Goal: Transaction & Acquisition: Book appointment/travel/reservation

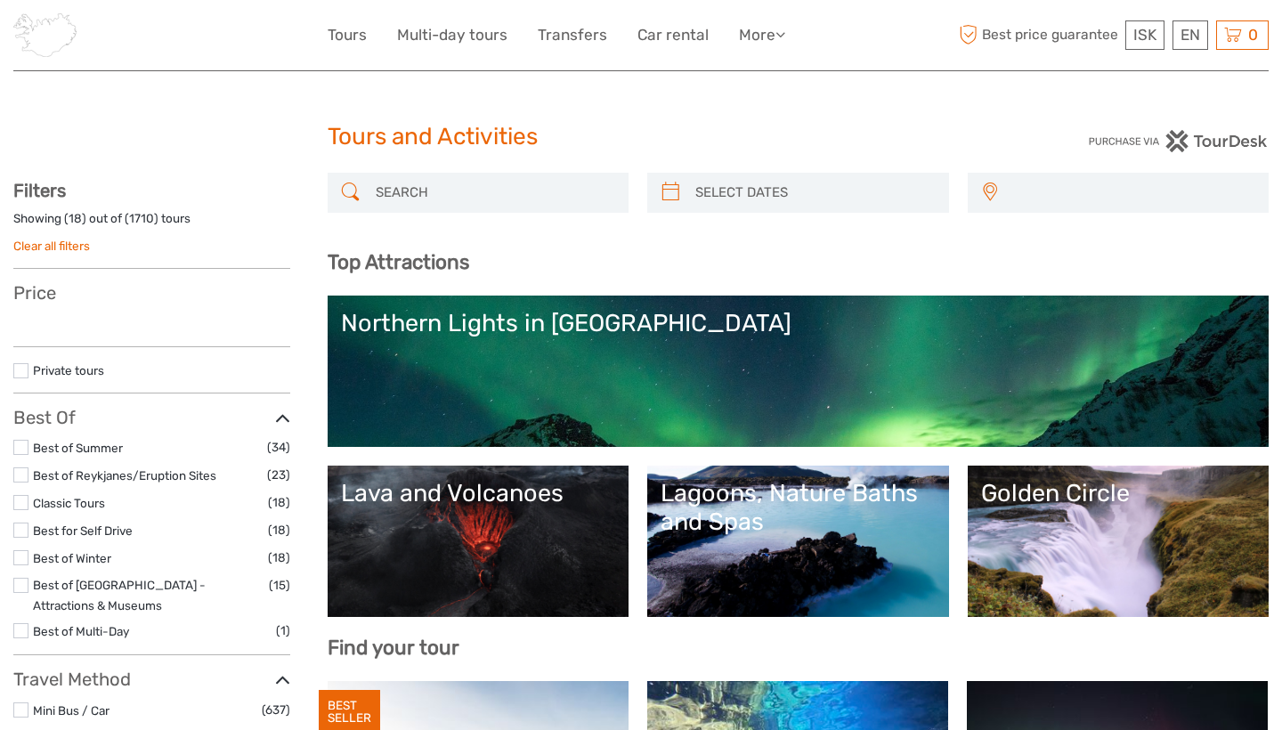
select select
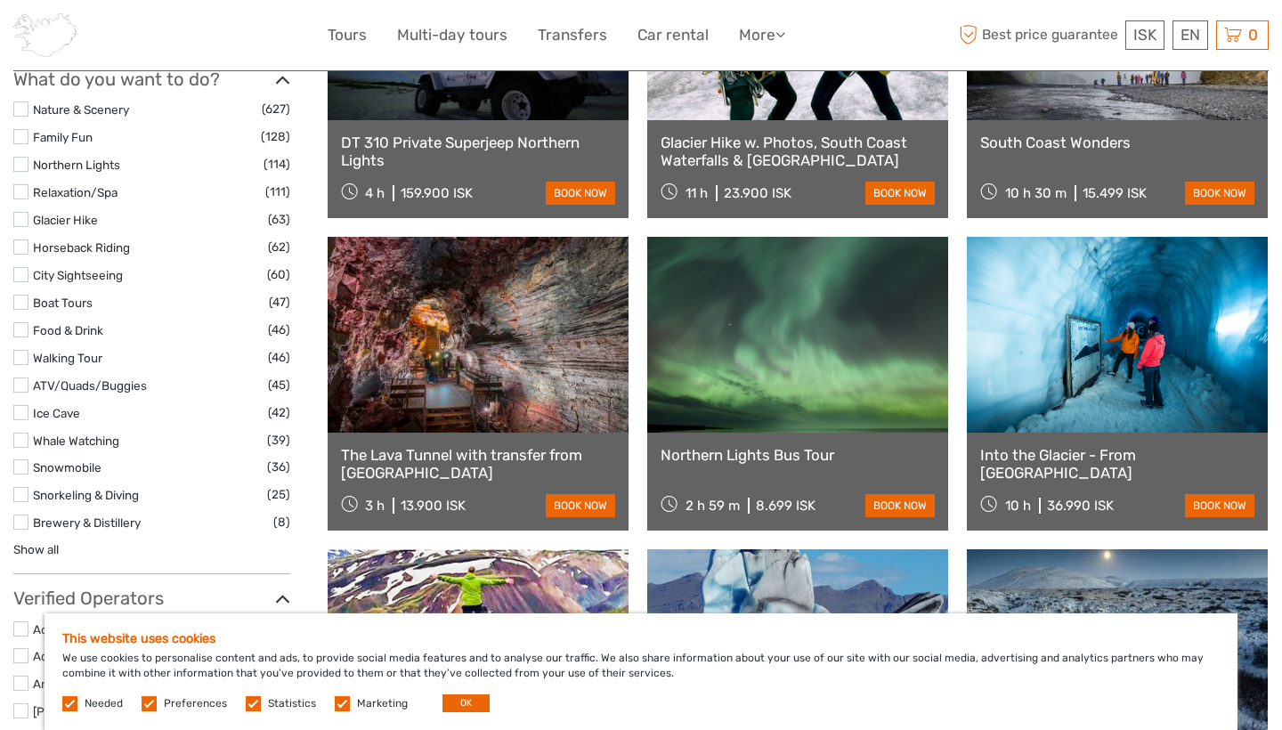
scroll to position [1698, 0]
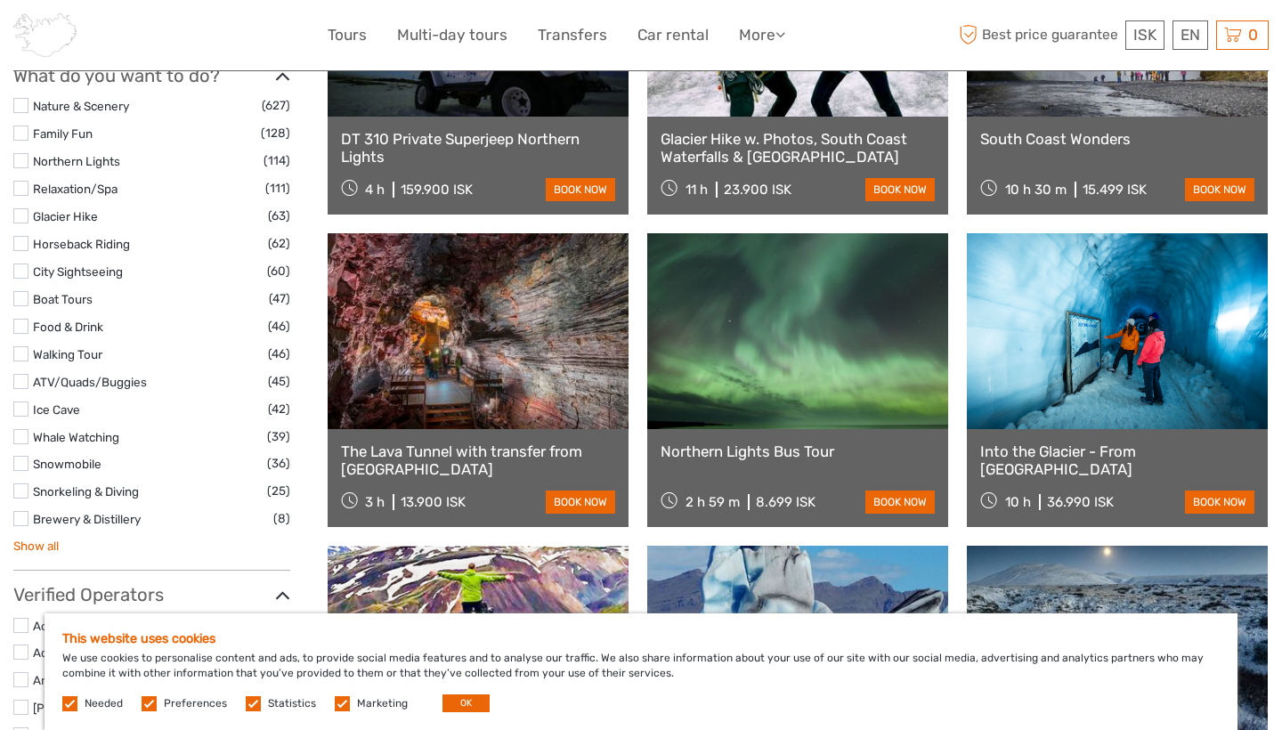
click at [37, 539] on link "Show all" at bounding box center [35, 546] width 45 height 14
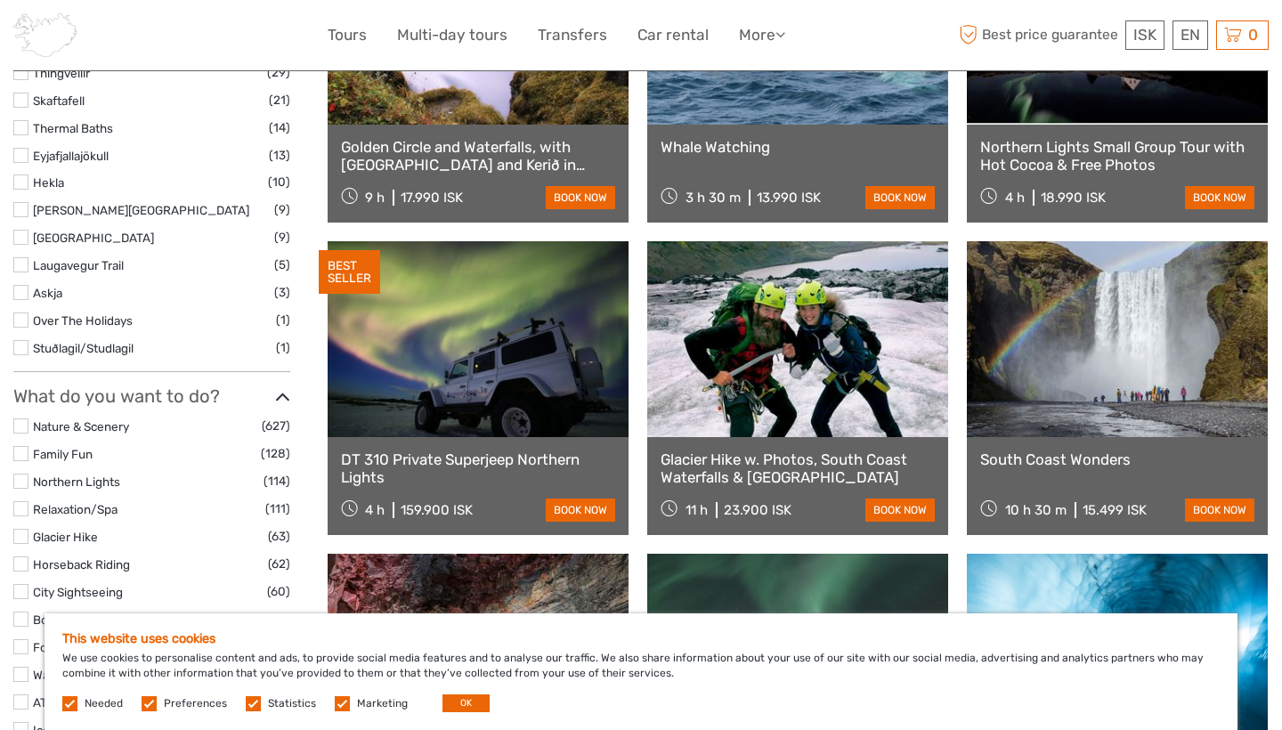
scroll to position [1468, 0]
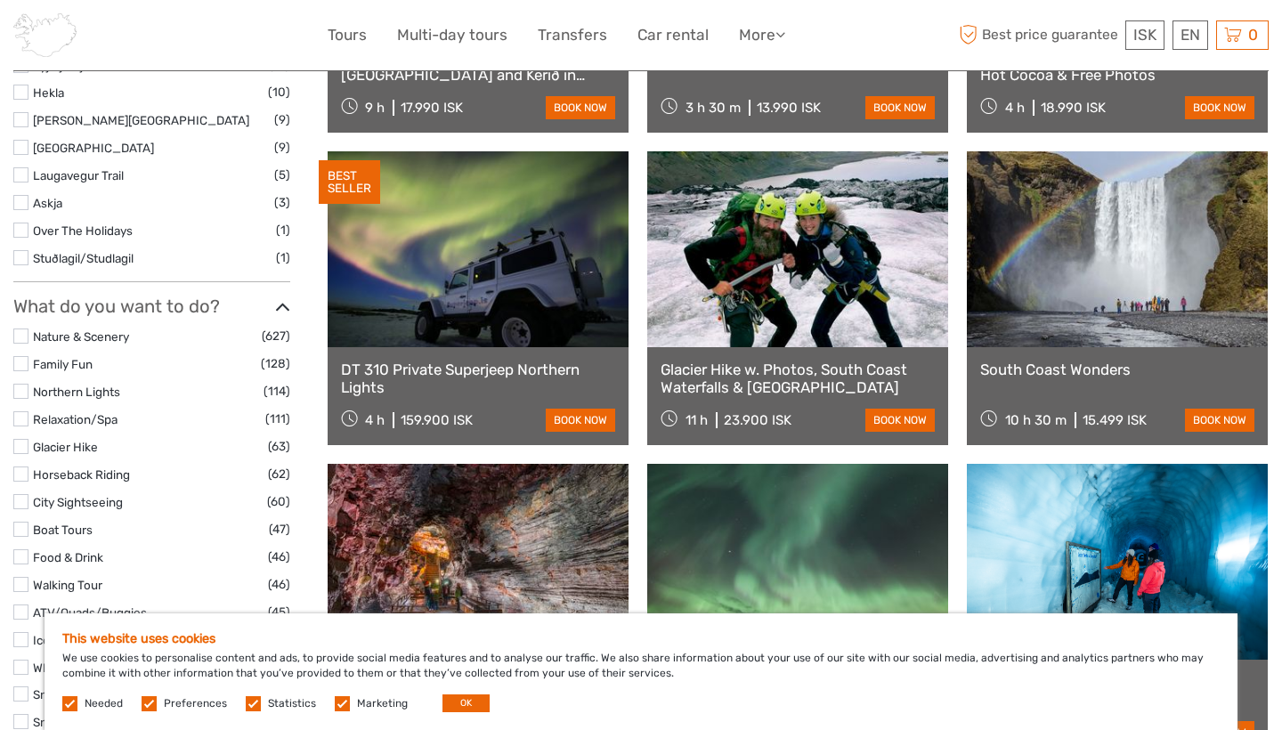
click at [25, 439] on label at bounding box center [20, 446] width 15 height 15
click at [0, 0] on input "checkbox" at bounding box center [0, 0] width 0 height 0
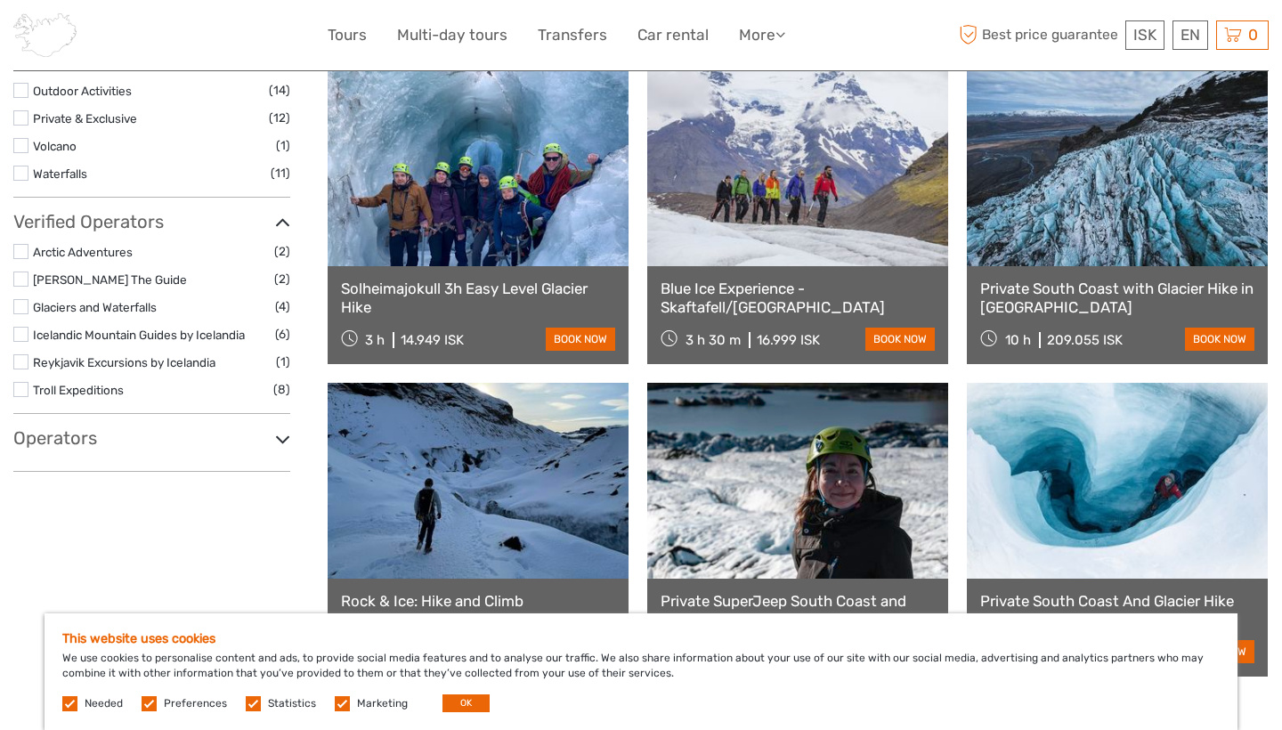
scroll to position [101, 0]
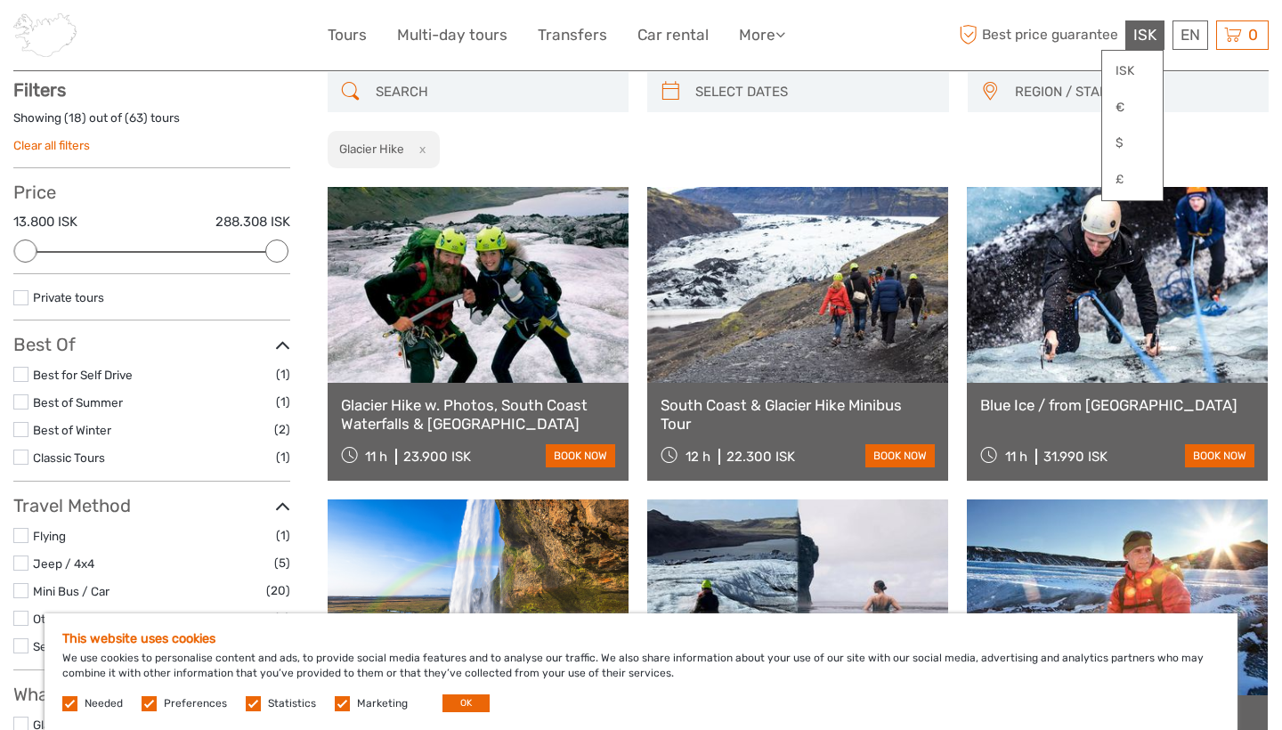
click at [1148, 40] on span "ISK" at bounding box center [1145, 35] width 23 height 18
click at [1134, 96] on link "€" at bounding box center [1133, 108] width 61 height 32
click at [1193, 35] on div "EN English Español Deutsch" at bounding box center [1191, 34] width 36 height 29
click at [909, 32] on div "€ ISK € $ £ EN English Español Deutsch Tours Multi-day tours Transfers Car rent…" at bounding box center [642, 35] width 628 height 44
click at [845, 142] on div "REGION / STARTS FROM Capital Region East North Northeast Reykjanes / Keflavík S…" at bounding box center [799, 120] width 942 height 97
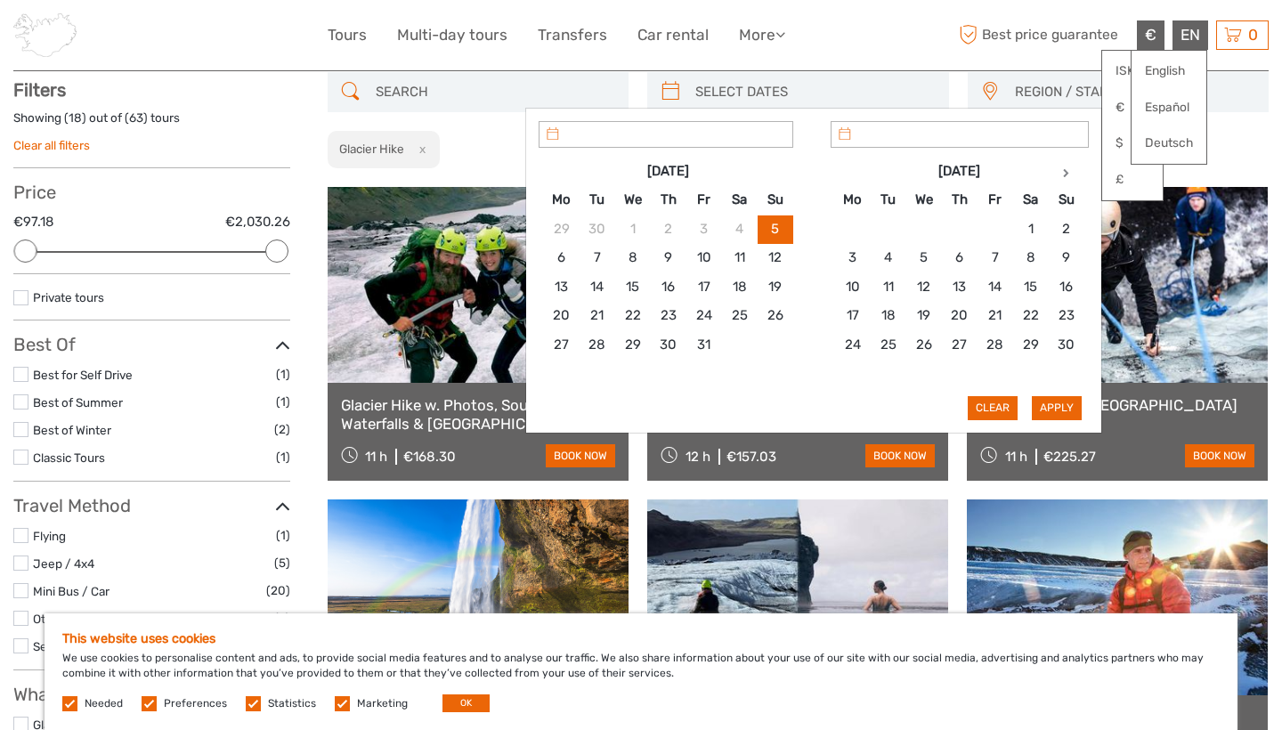
type input "05/10/2025"
click at [735, 84] on input "search" at bounding box center [814, 92] width 252 height 31
click at [1060, 175] on th at bounding box center [1067, 172] width 36 height 28
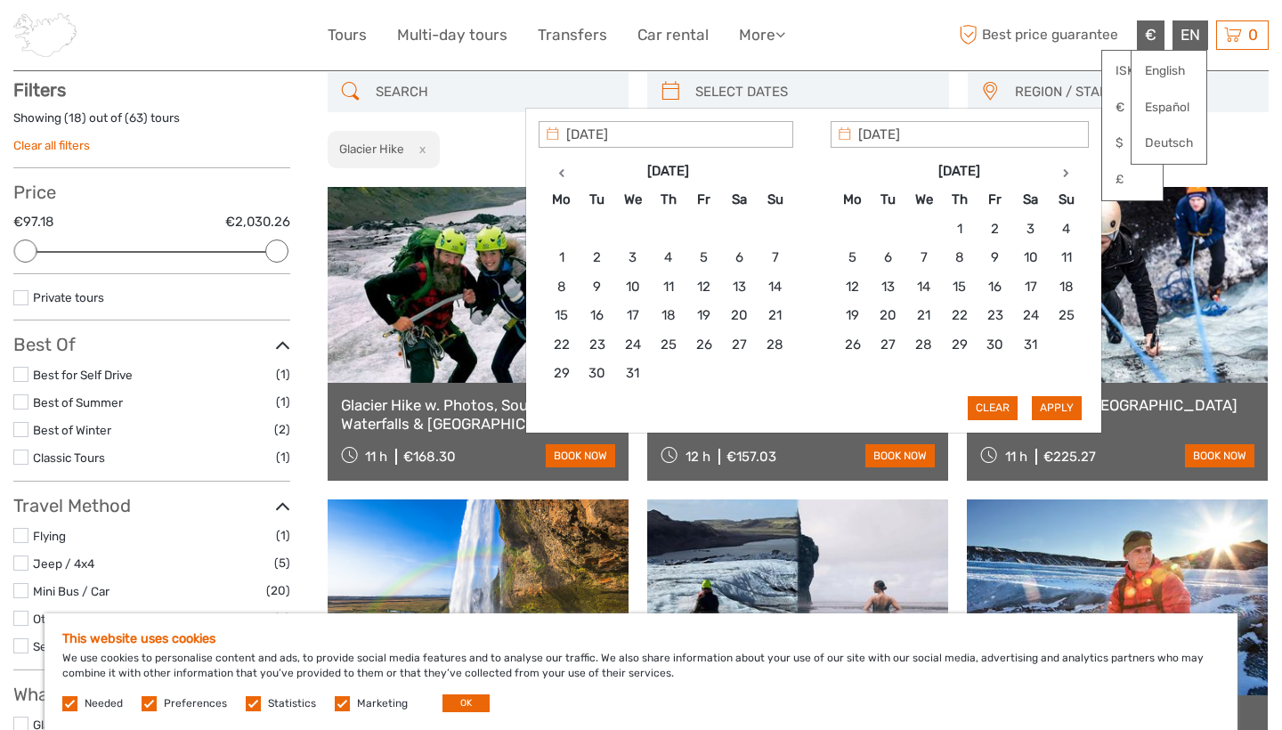
click at [1060, 175] on th at bounding box center [1067, 172] width 36 height 28
type input "30/03/2026"
click at [1070, 169] on th at bounding box center [1067, 172] width 36 height 28
type input "01/04/2026"
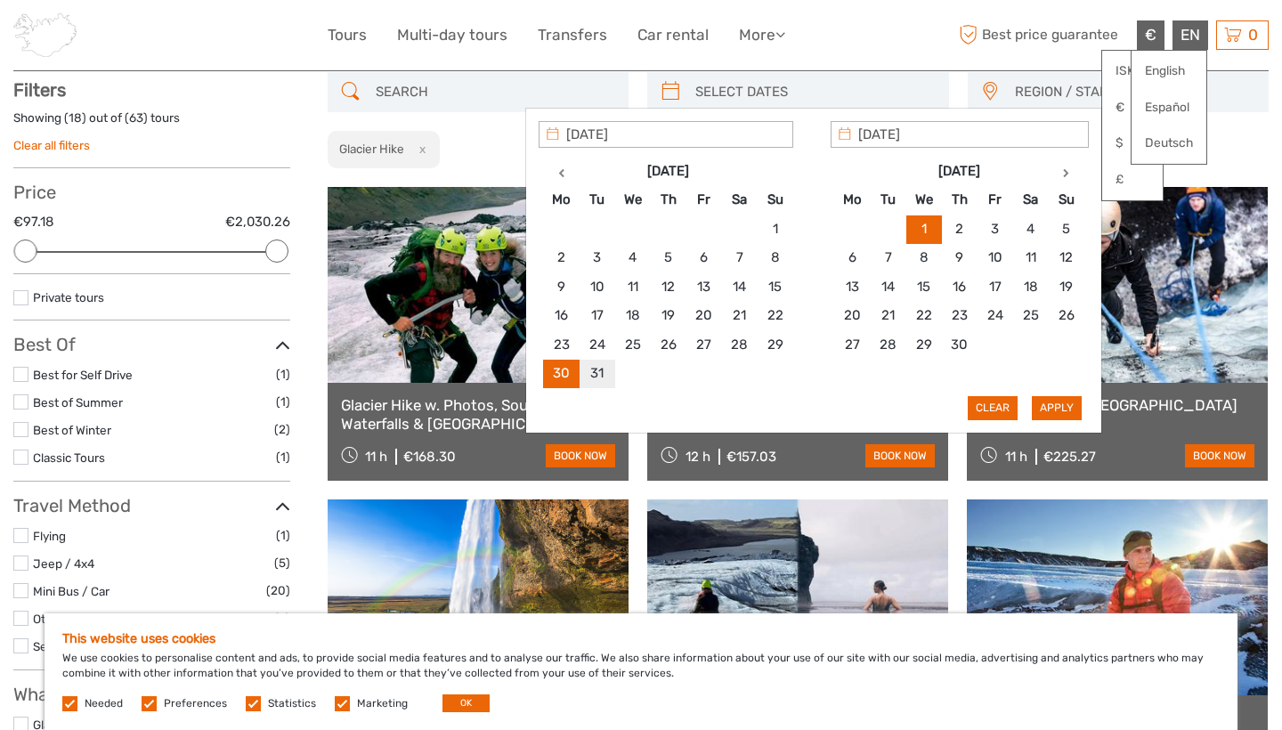
type input "30/03/2026"
click at [1039, 399] on button "Apply" at bounding box center [1057, 407] width 50 height 23
type input "30/03/2026 - 01/04/2026"
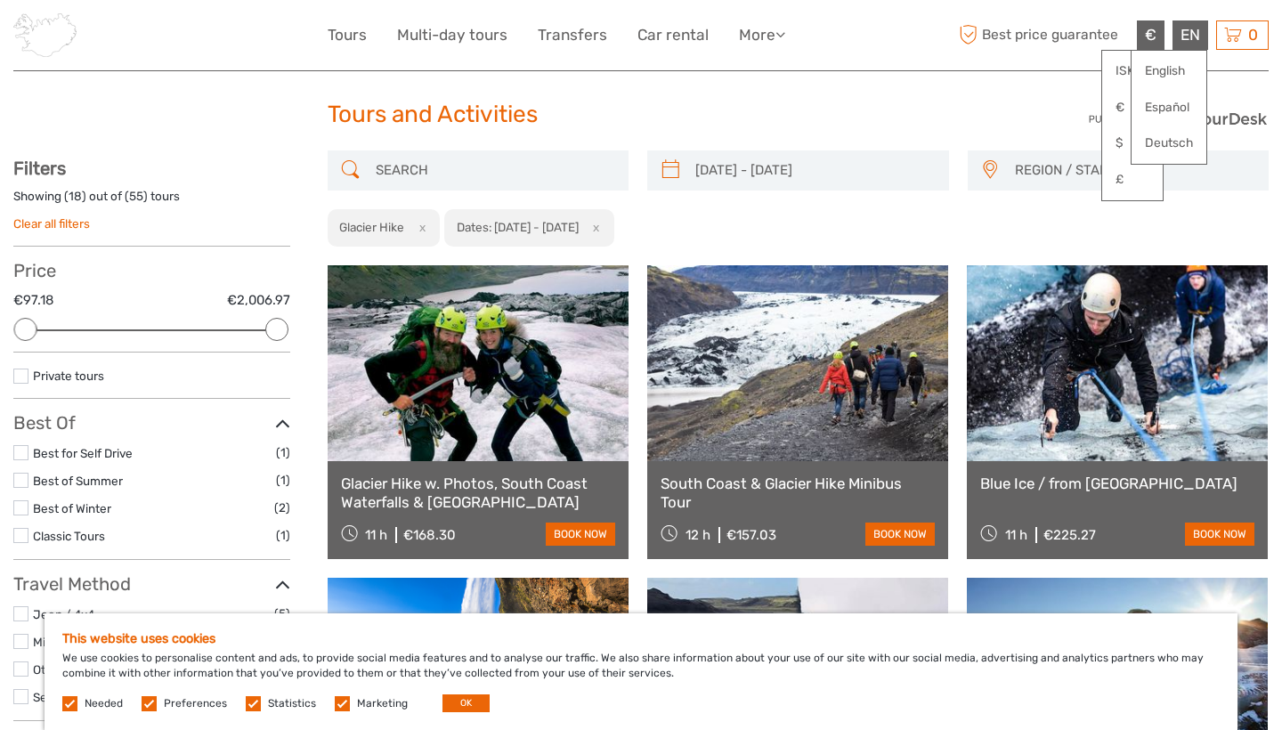
scroll to position [24, 0]
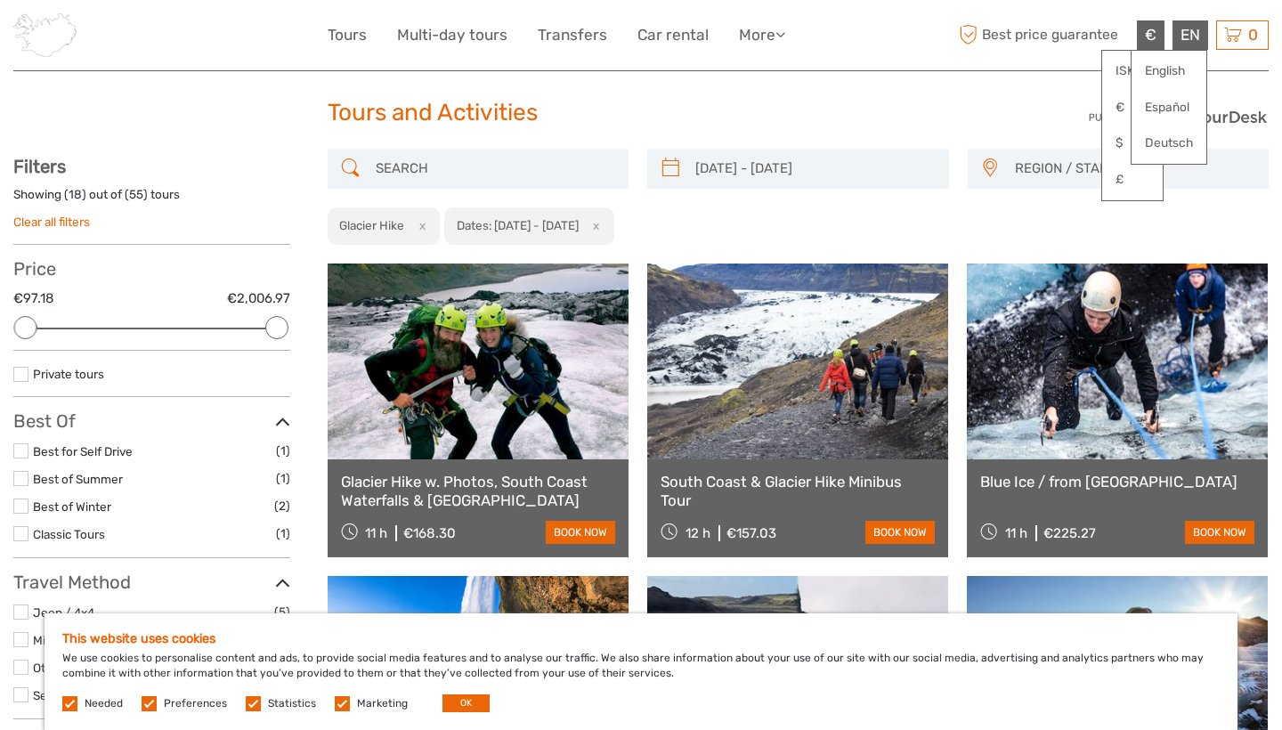
click at [1140, 29] on div "€ ISK € $ £" at bounding box center [1151, 34] width 28 height 29
click at [1186, 26] on div "EN English Español Deutsch" at bounding box center [1191, 34] width 36 height 29
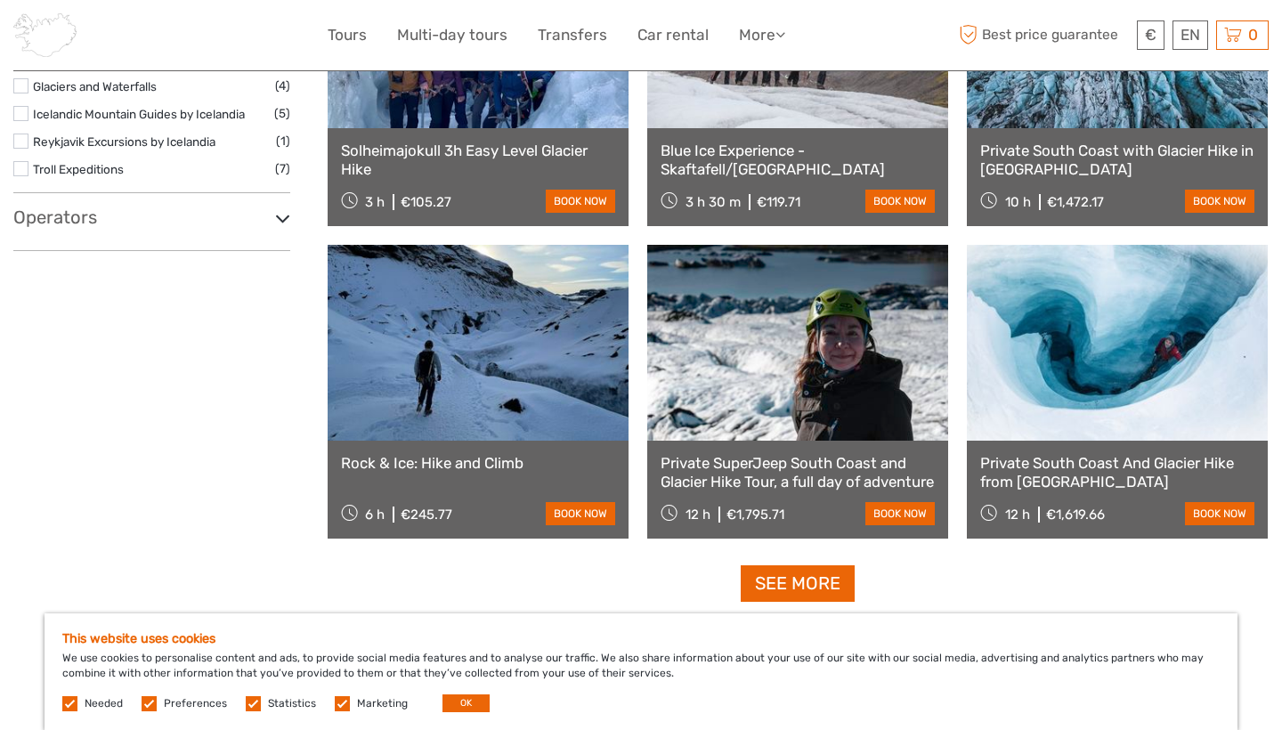
scroll to position [1607, 0]
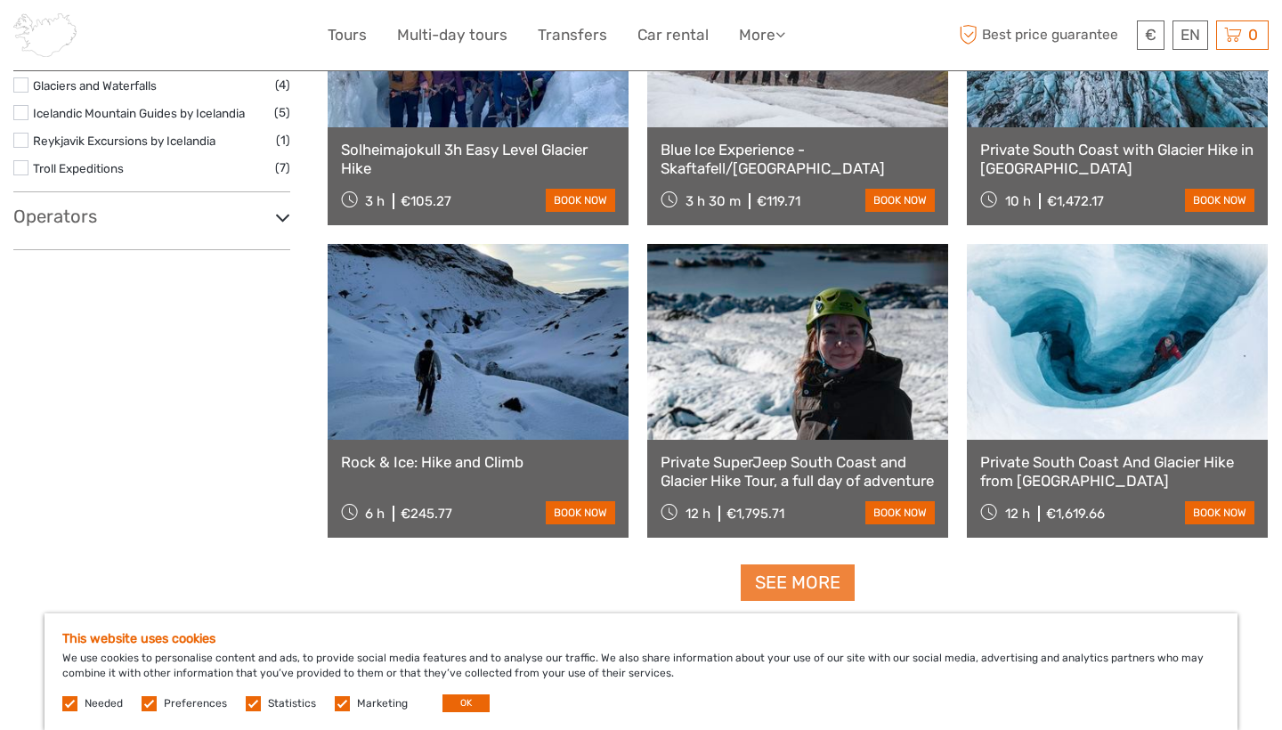
click at [805, 569] on link "See more" at bounding box center [798, 583] width 114 height 37
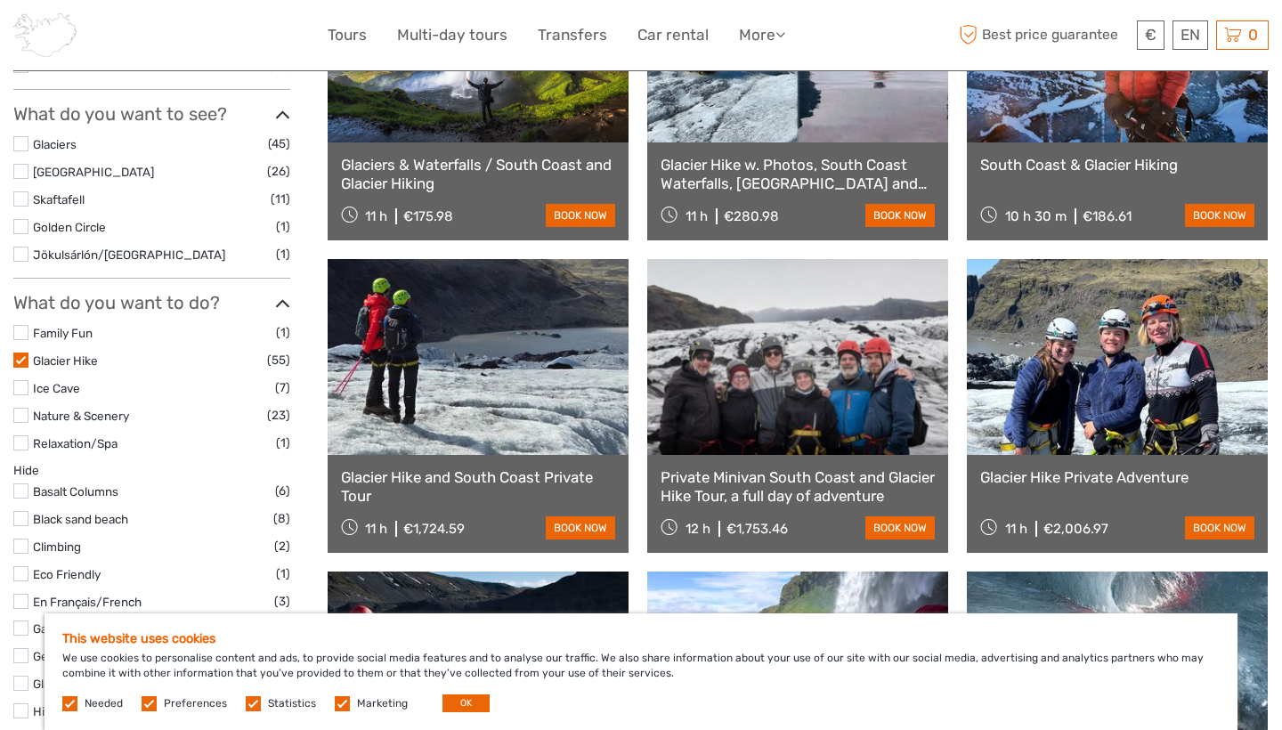
scroll to position [632, 0]
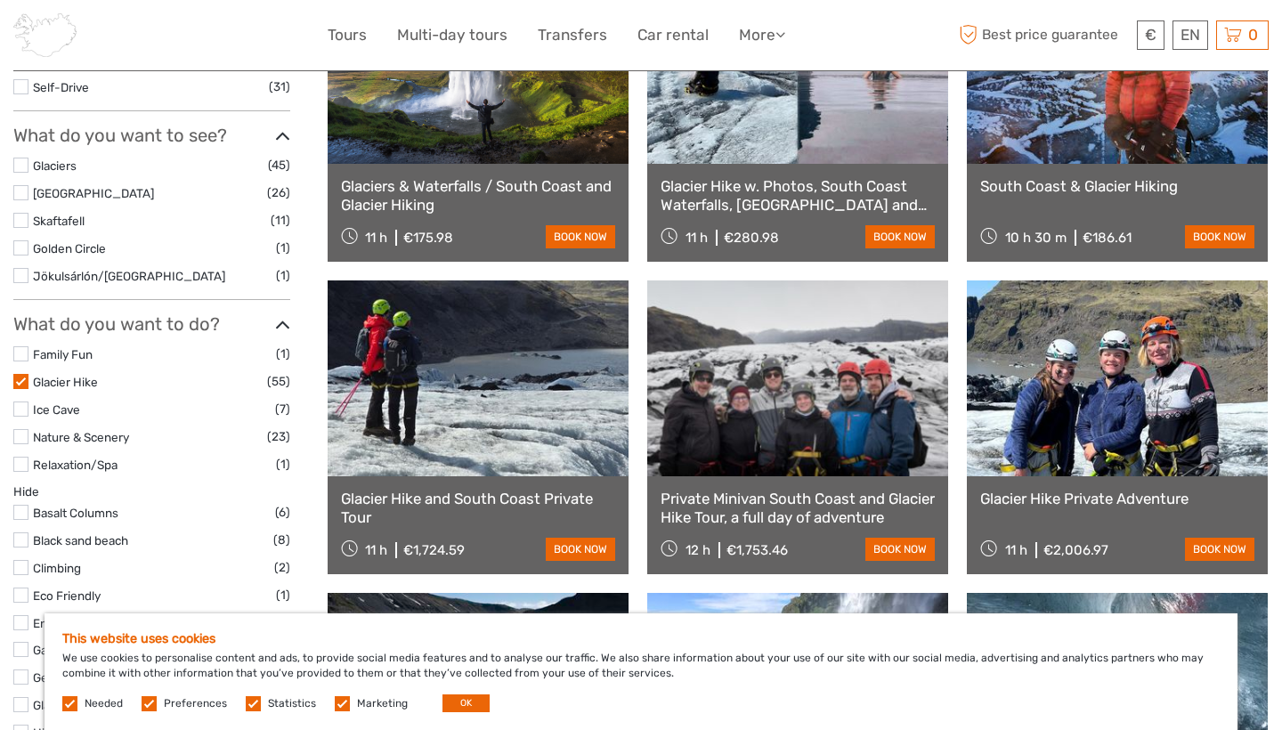
click at [29, 265] on li "Jökulsárlón/Glacier Lagoon (1)" at bounding box center [151, 275] width 277 height 20
click at [21, 268] on label at bounding box center [20, 275] width 15 height 15
click at [0, 0] on input "checkbox" at bounding box center [0, 0] width 0 height 0
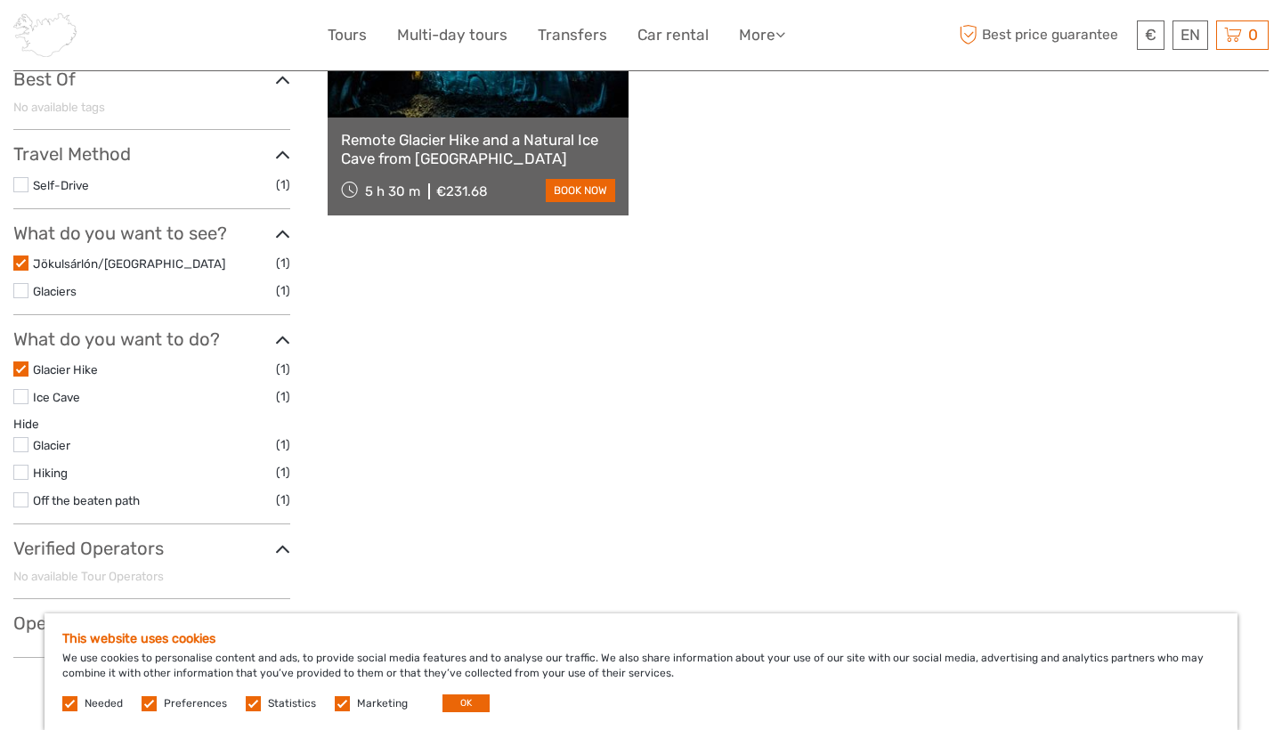
scroll to position [368, 0]
click at [25, 435] on label at bounding box center [20, 442] width 15 height 15
click at [0, 0] on input "checkbox" at bounding box center [0, 0] width 0 height 0
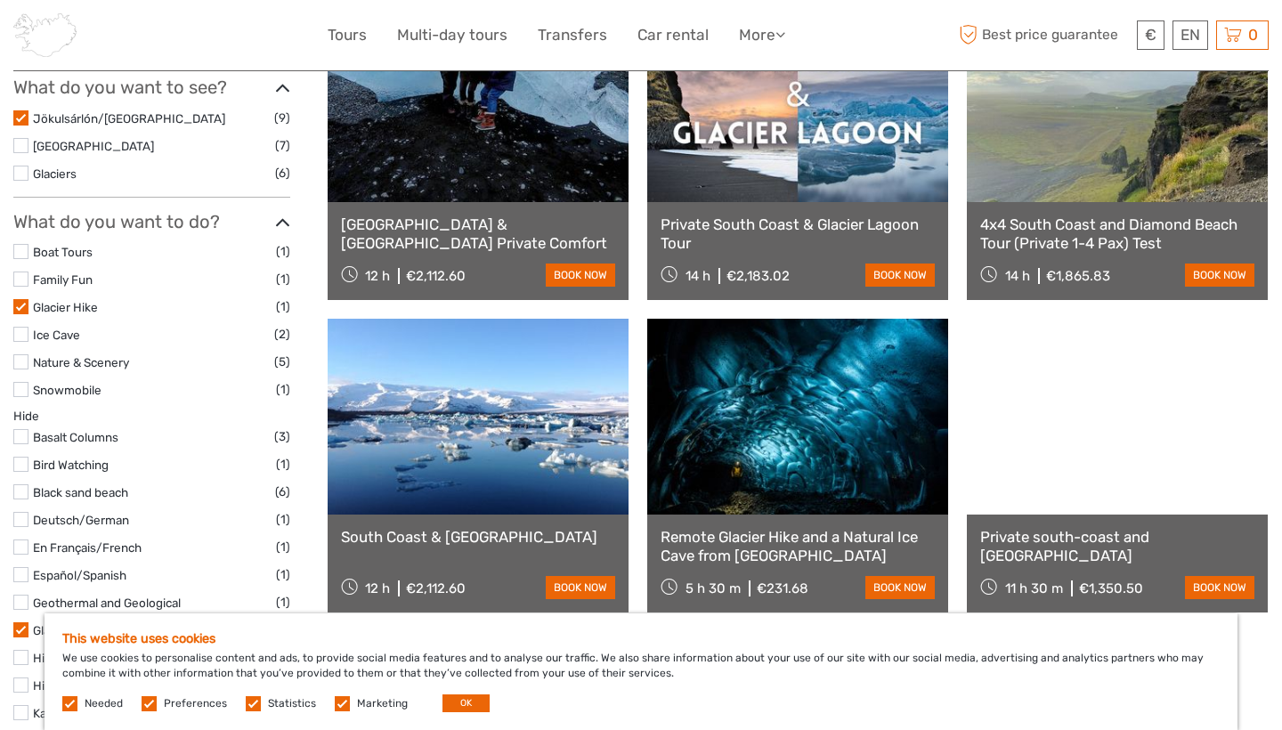
scroll to position [593, 0]
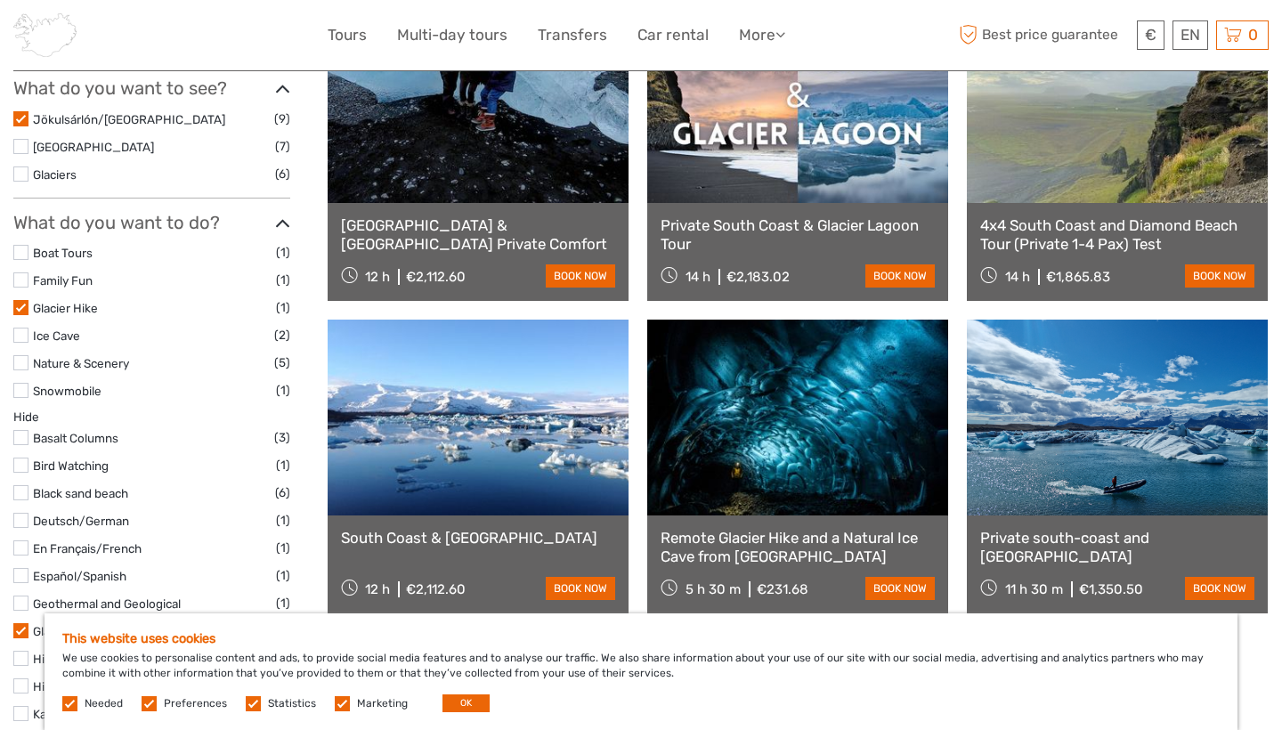
click at [282, 83] on icon at bounding box center [282, 89] width 15 height 24
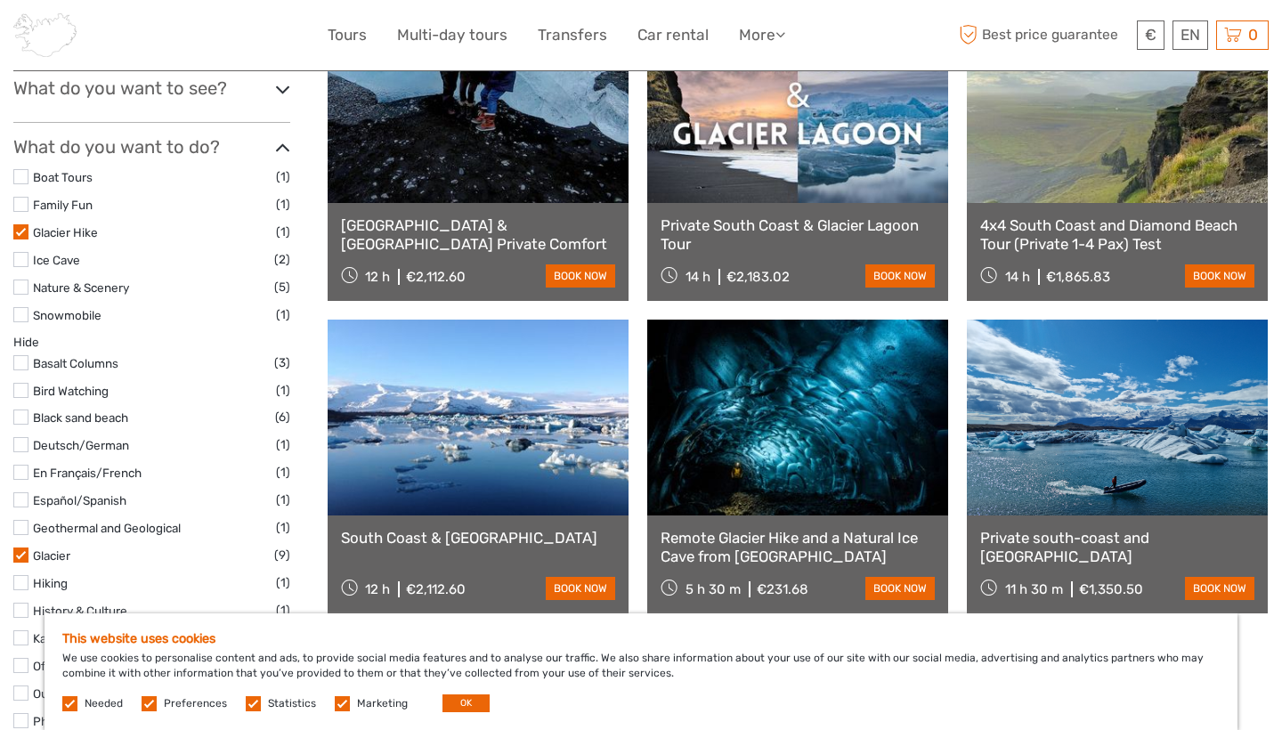
click at [282, 89] on icon at bounding box center [282, 89] width 15 height 24
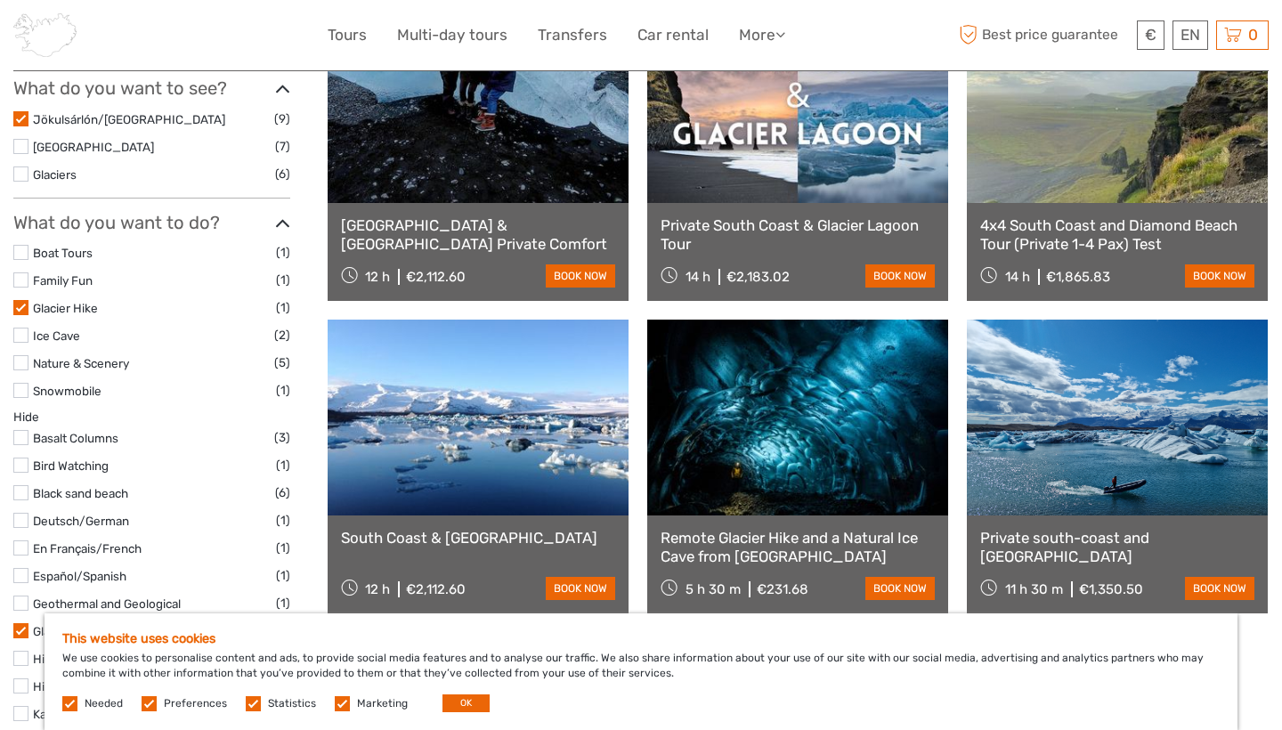
click at [25, 170] on label at bounding box center [20, 174] width 15 height 15
click at [0, 0] on input "checkbox" at bounding box center [0, 0] width 0 height 0
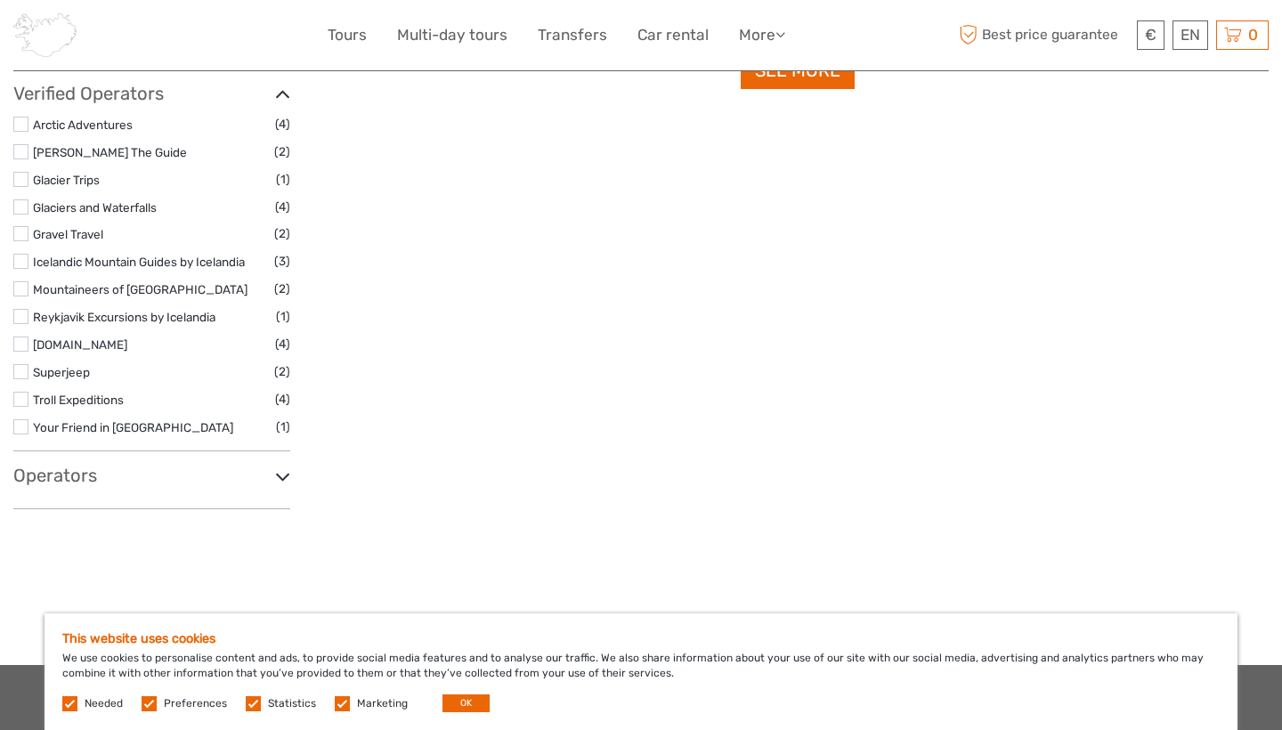
scroll to position [2120, 0]
click at [191, 464] on div "Operators Absorb Iceland (1) Amazing Tours Iceland (1) Arctic Out (1) Atlantsfl…" at bounding box center [151, 486] width 277 height 45
click at [251, 464] on h3 "Operators" at bounding box center [151, 474] width 277 height 21
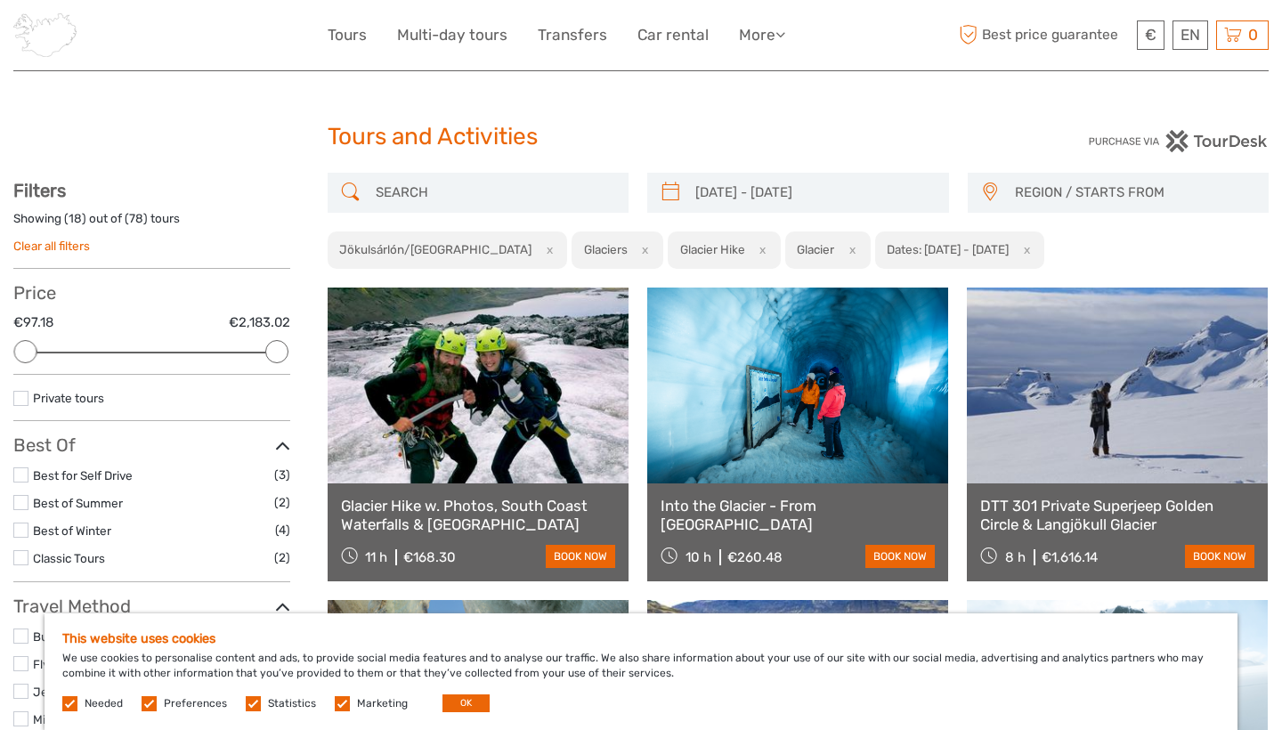
scroll to position [1, 0]
click at [631, 253] on button "x" at bounding box center [643, 249] width 24 height 19
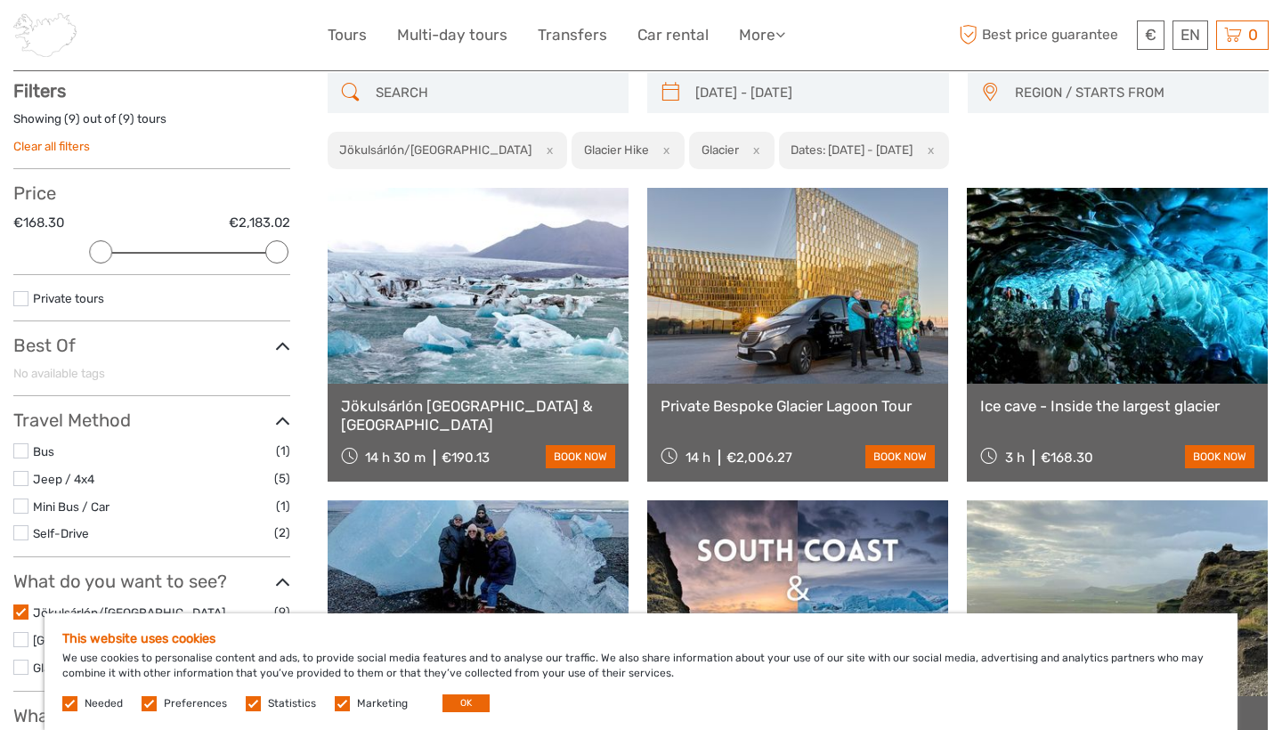
scroll to position [101, 0]
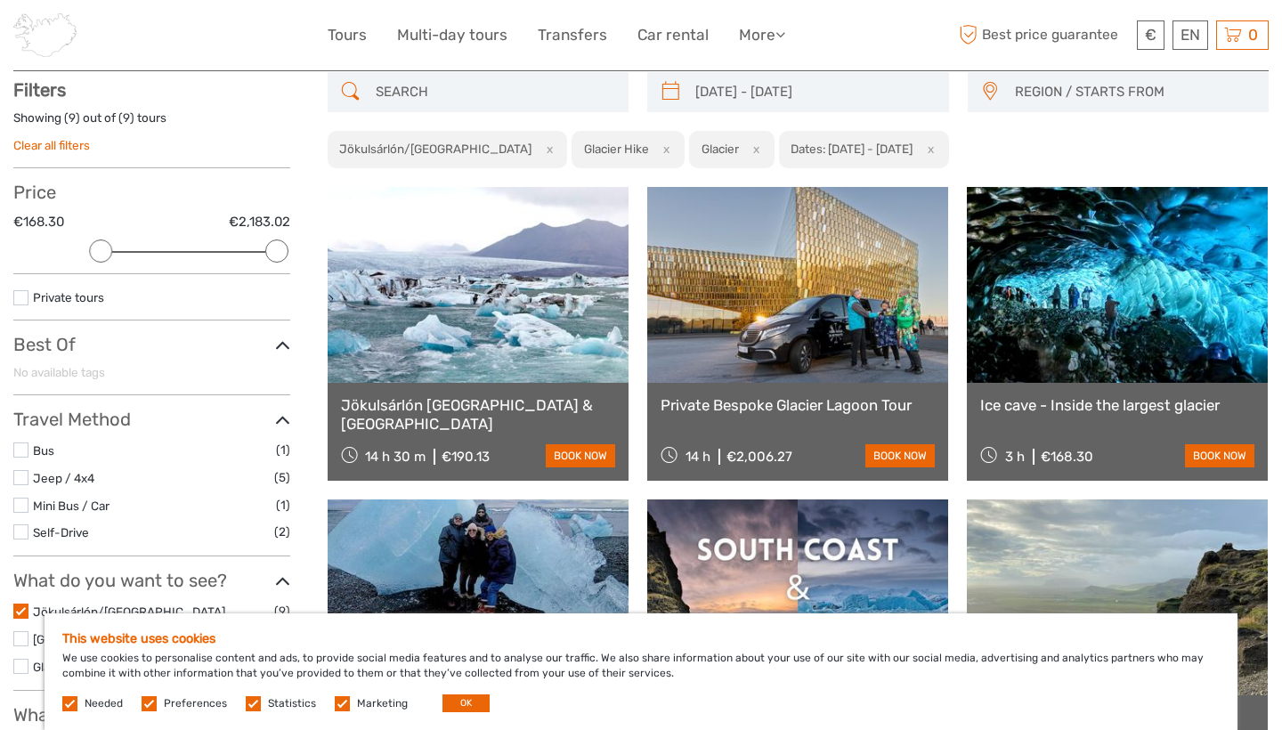
click at [742, 144] on button "x" at bounding box center [754, 149] width 24 height 19
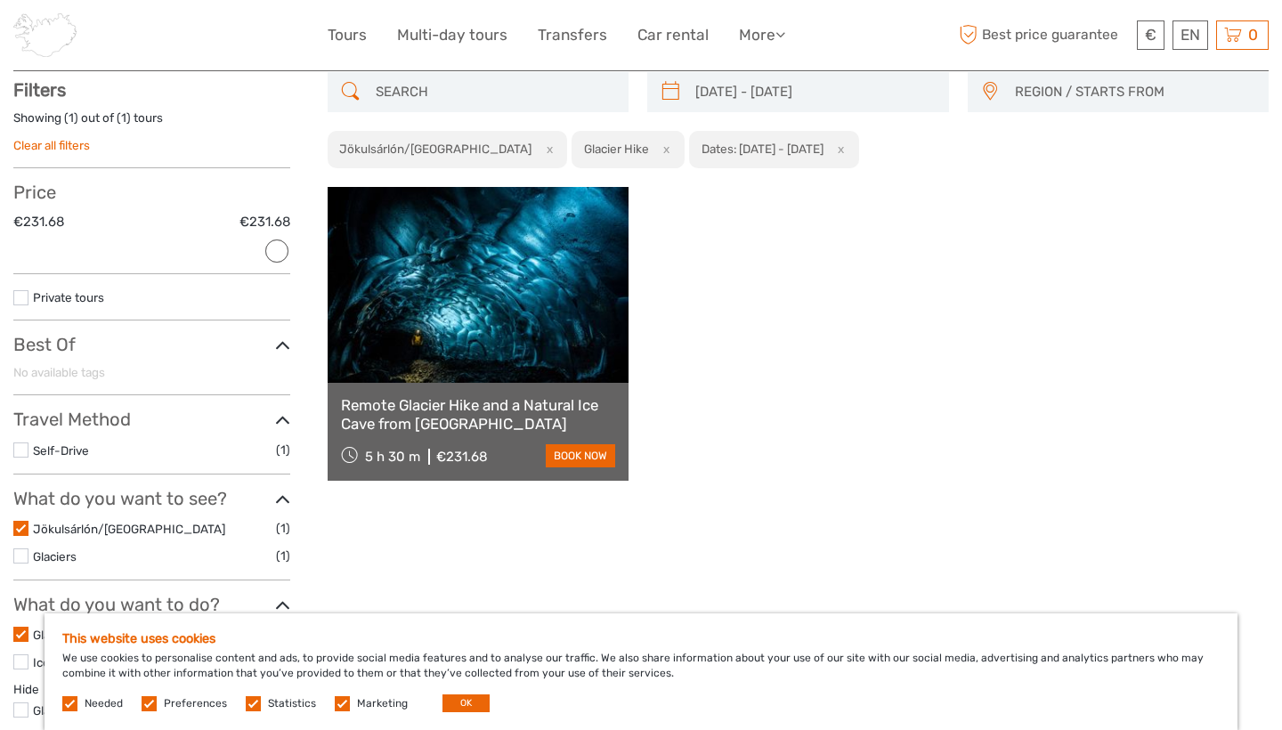
click at [652, 143] on button "x" at bounding box center [664, 149] width 24 height 19
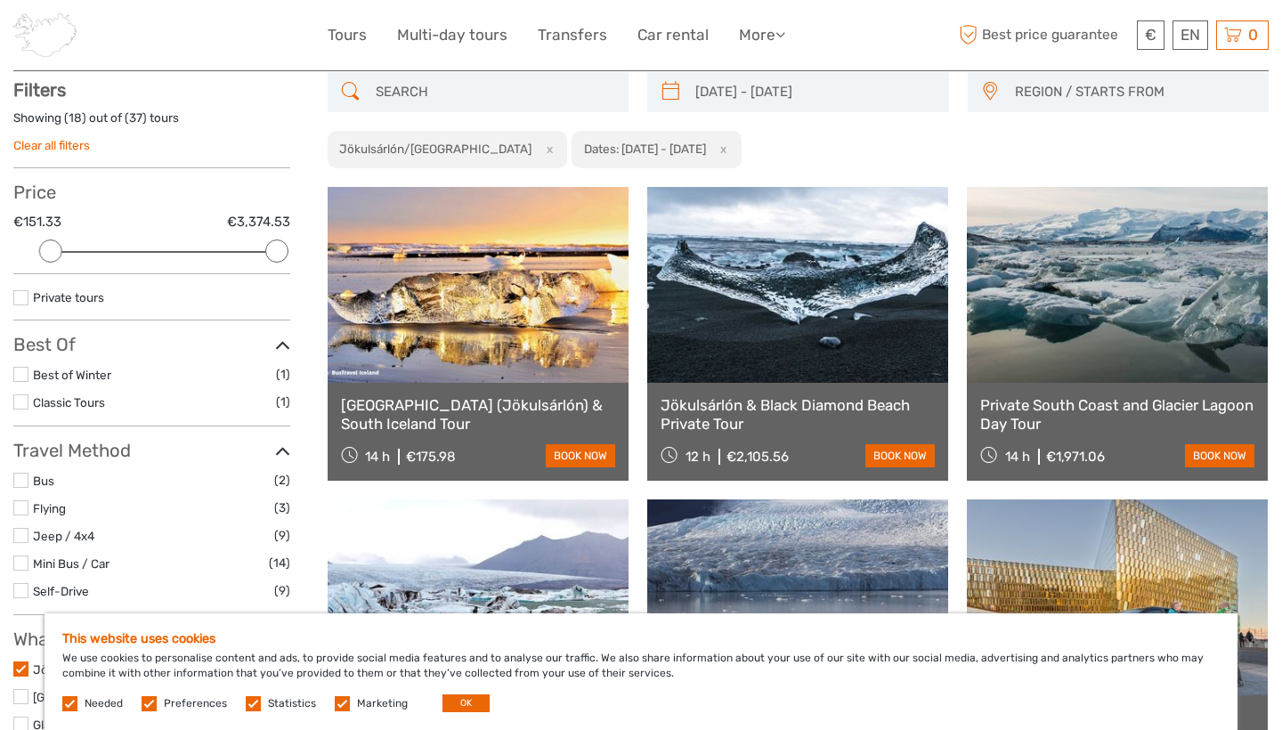
click at [534, 146] on button "x" at bounding box center [546, 149] width 24 height 19
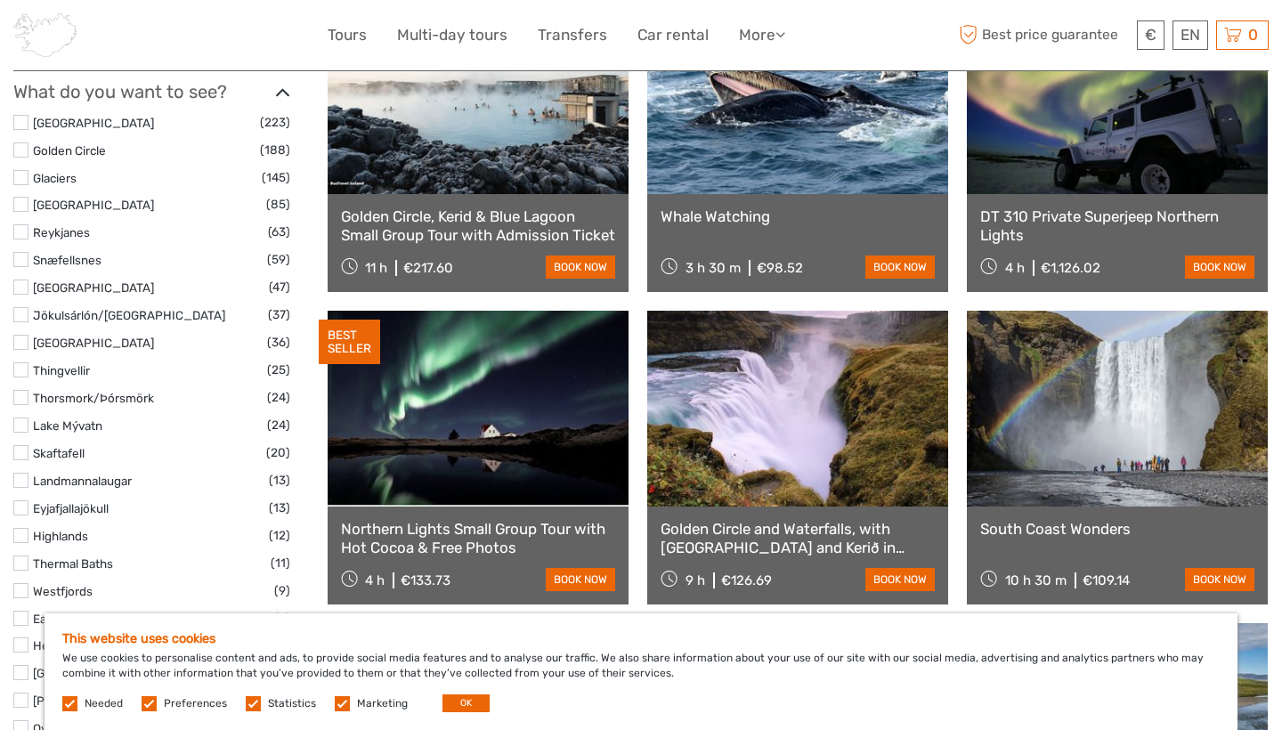
scroll to position [916, 0]
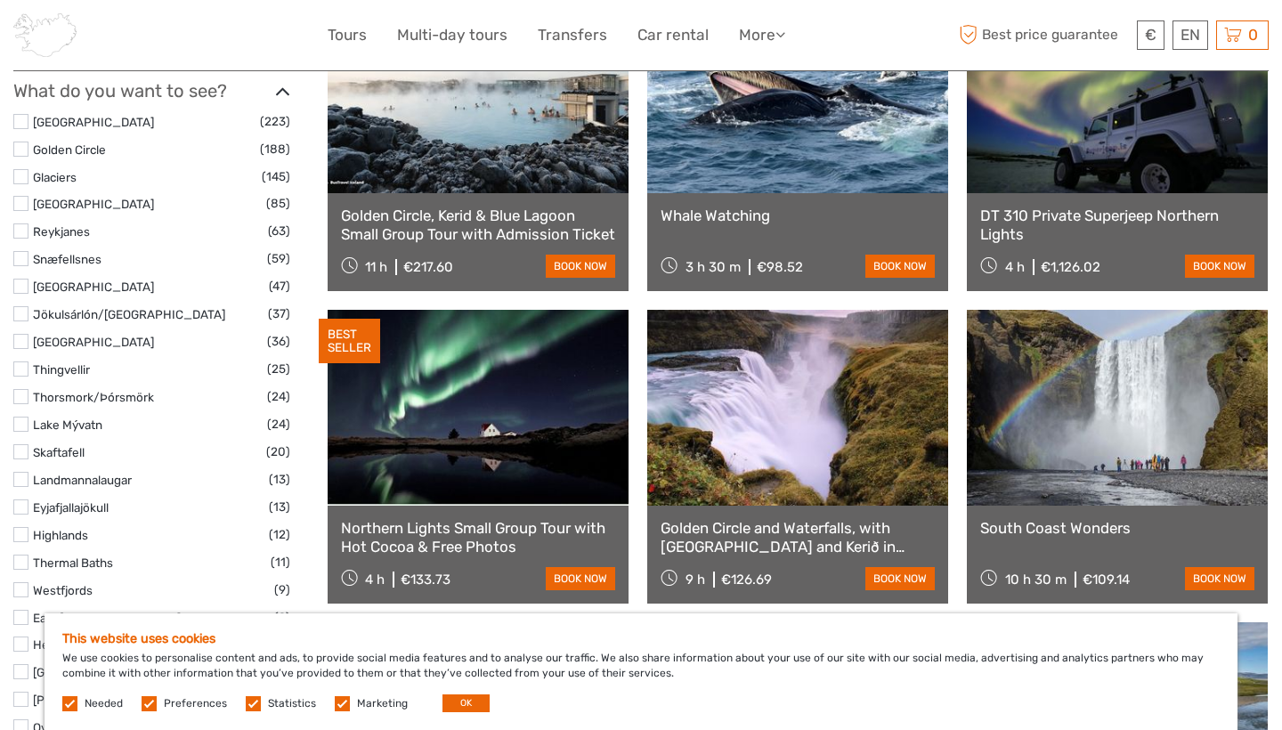
click at [25, 169] on label at bounding box center [20, 176] width 15 height 15
click at [0, 0] on input "checkbox" at bounding box center [0, 0] width 0 height 0
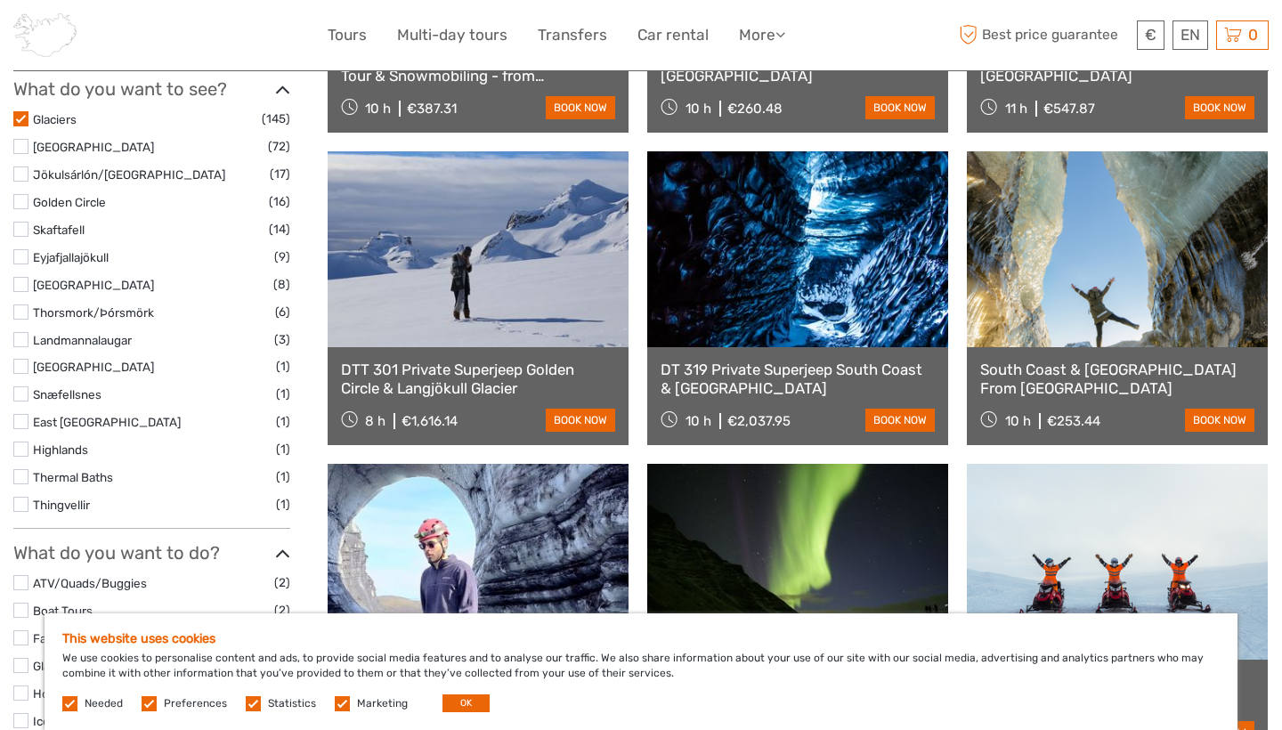
scroll to position [768, 0]
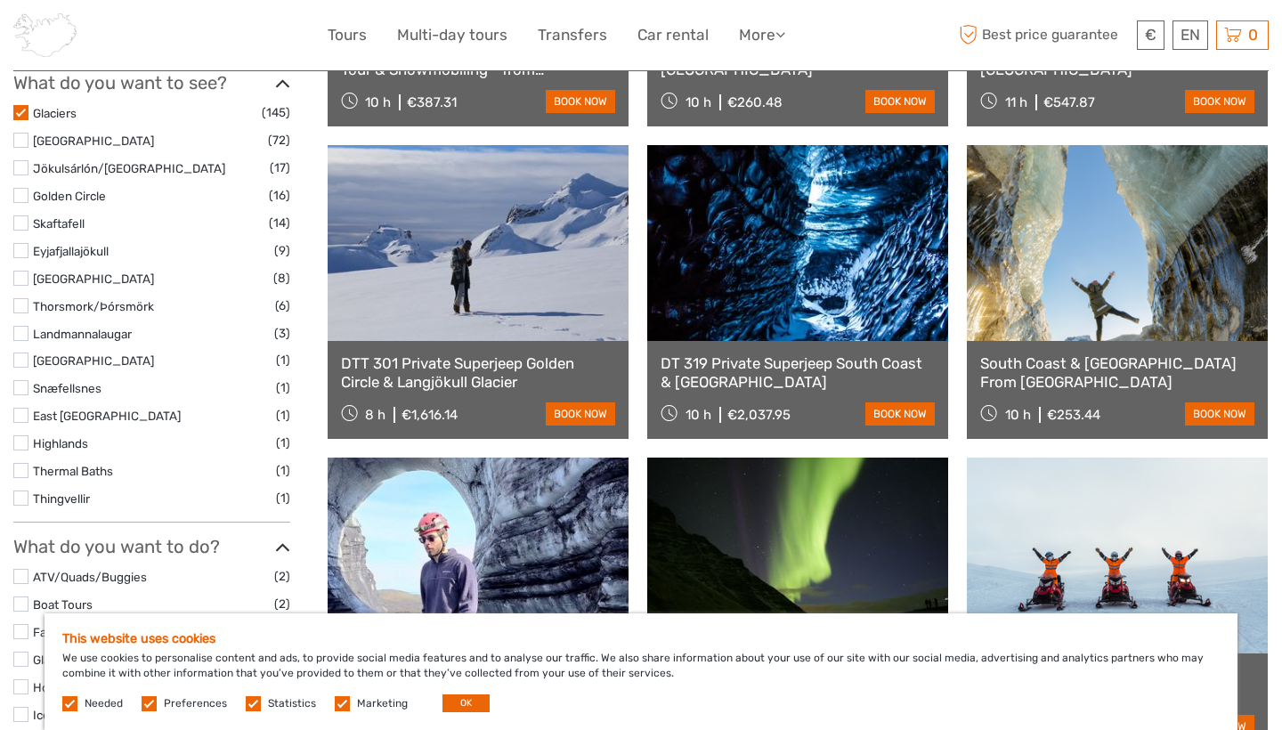
click at [21, 105] on label at bounding box center [20, 112] width 15 height 15
click at [0, 0] on input "checkbox" at bounding box center [0, 0] width 0 height 0
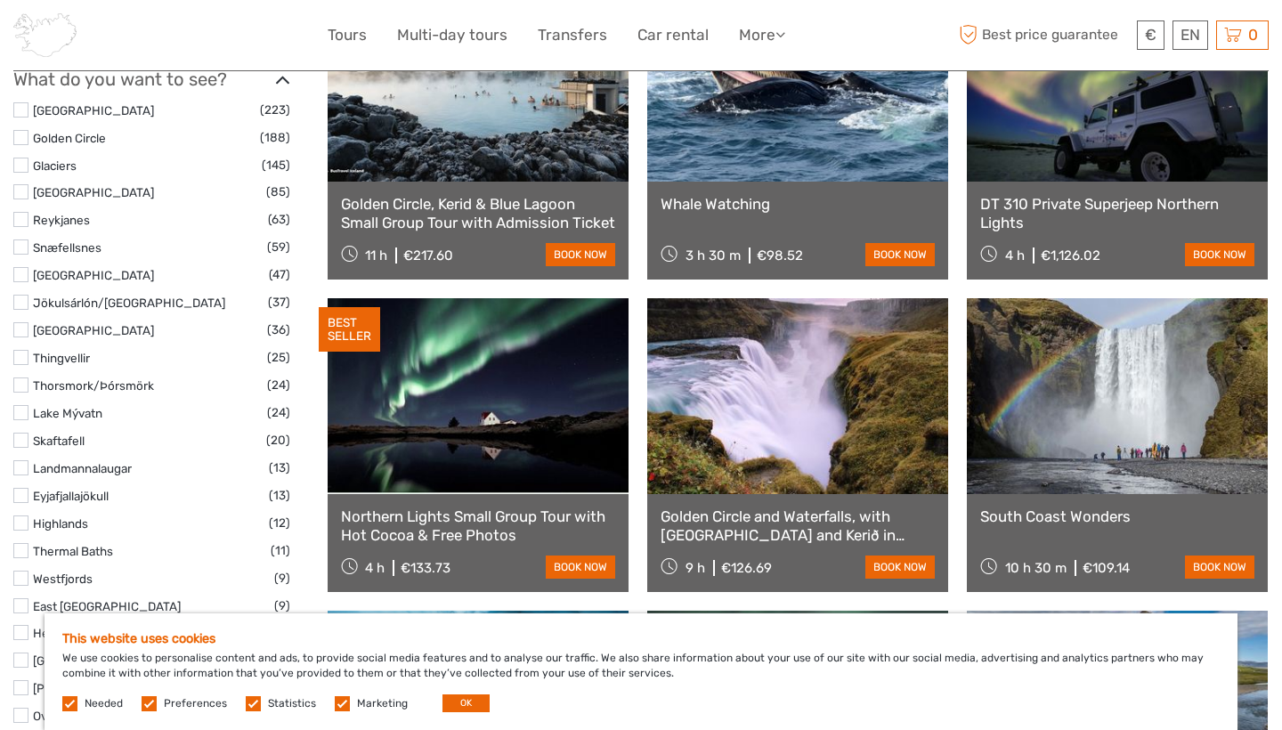
scroll to position [932, 0]
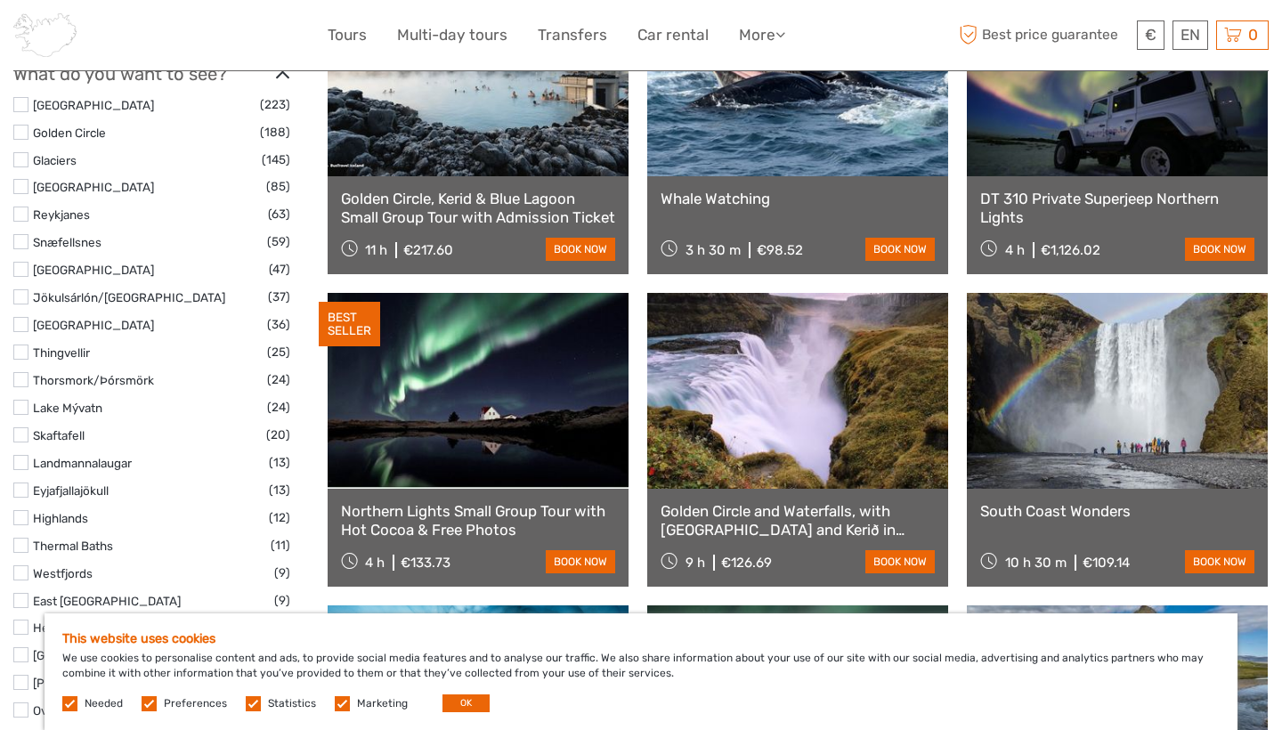
click at [21, 289] on label at bounding box center [20, 296] width 15 height 15
click at [0, 0] on input "checkbox" at bounding box center [0, 0] width 0 height 0
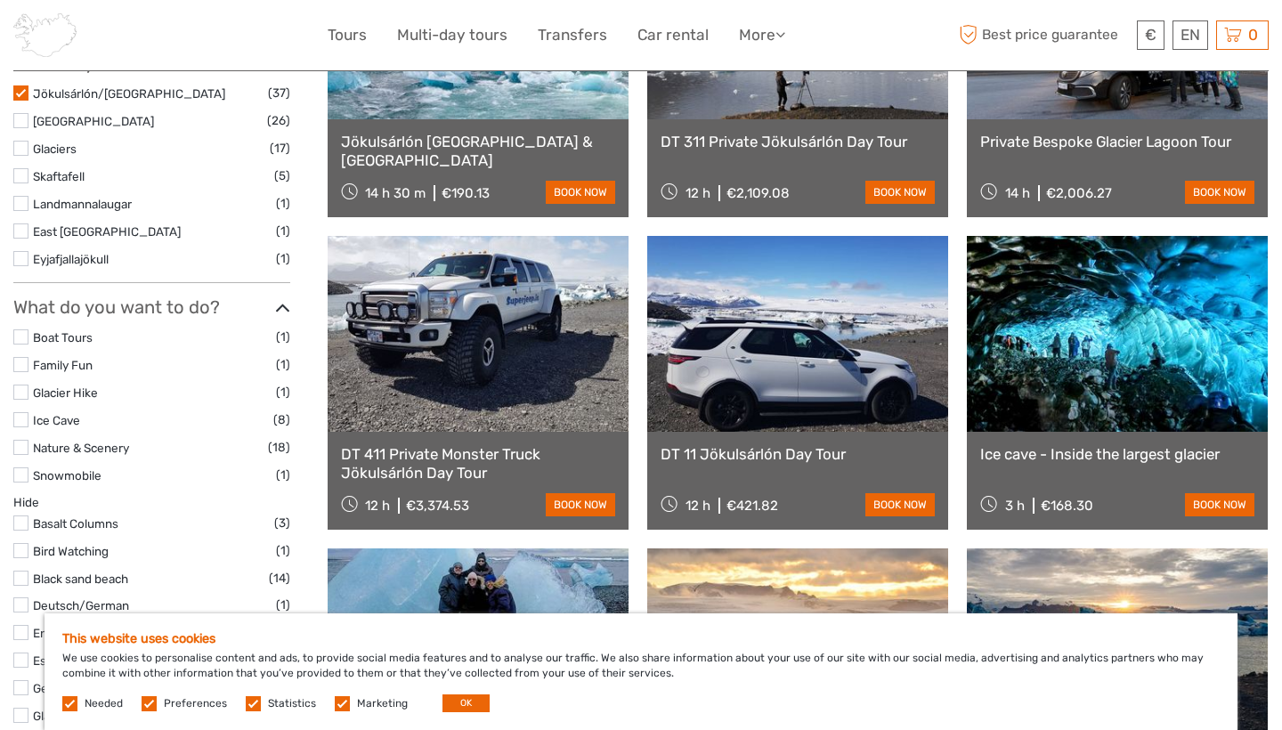
scroll to position [674, 0]
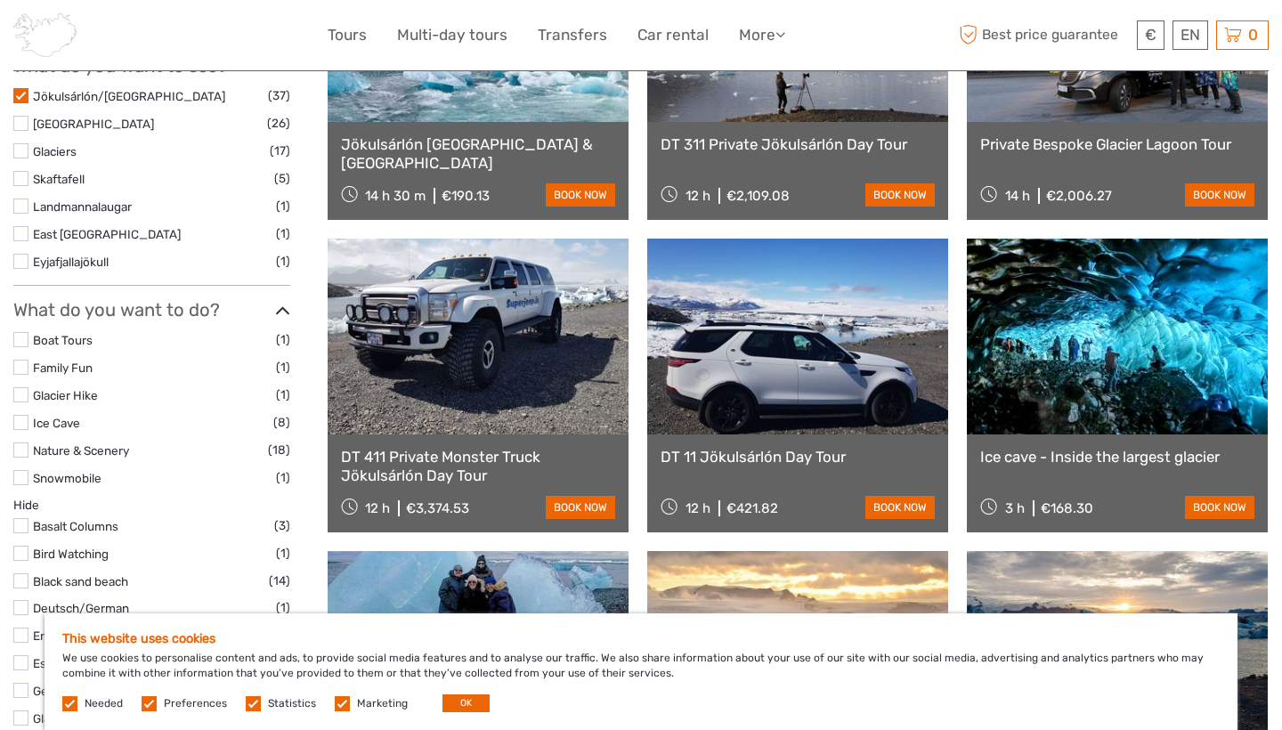
click at [24, 171] on label at bounding box center [20, 178] width 15 height 15
click at [0, 0] on input "checkbox" at bounding box center [0, 0] width 0 height 0
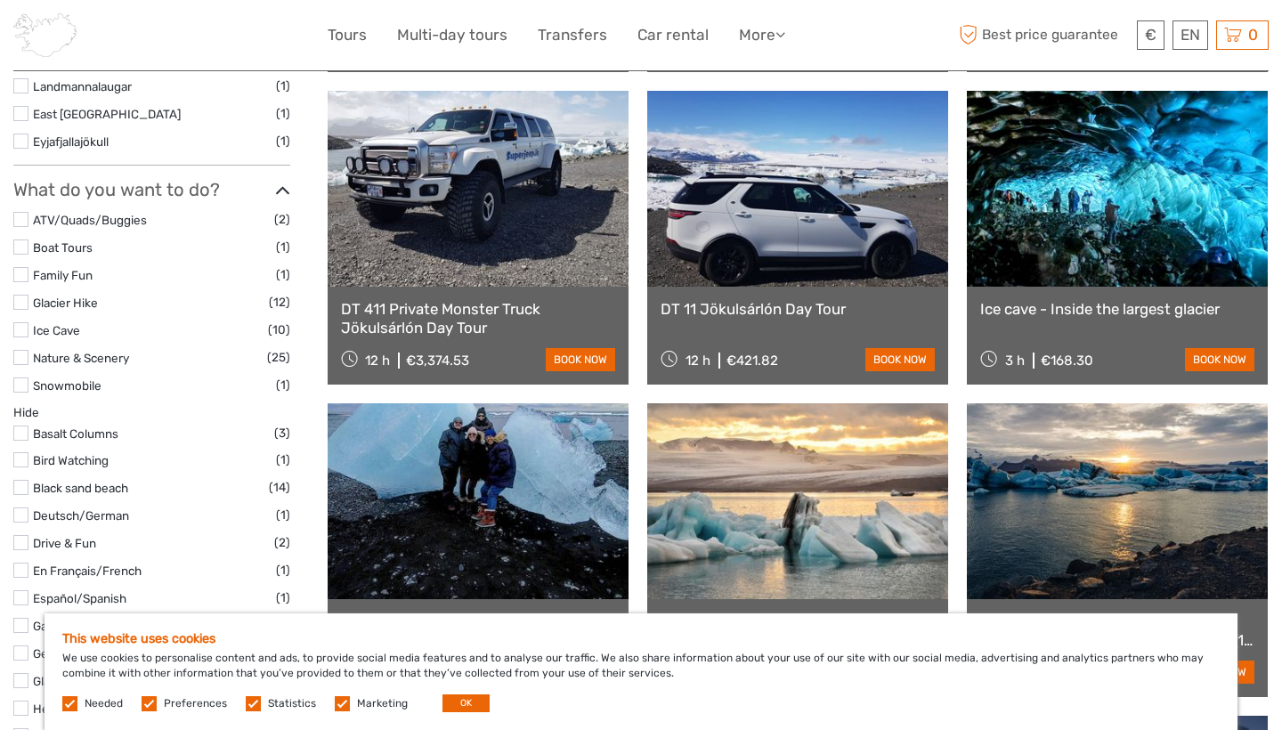
scroll to position [823, 0]
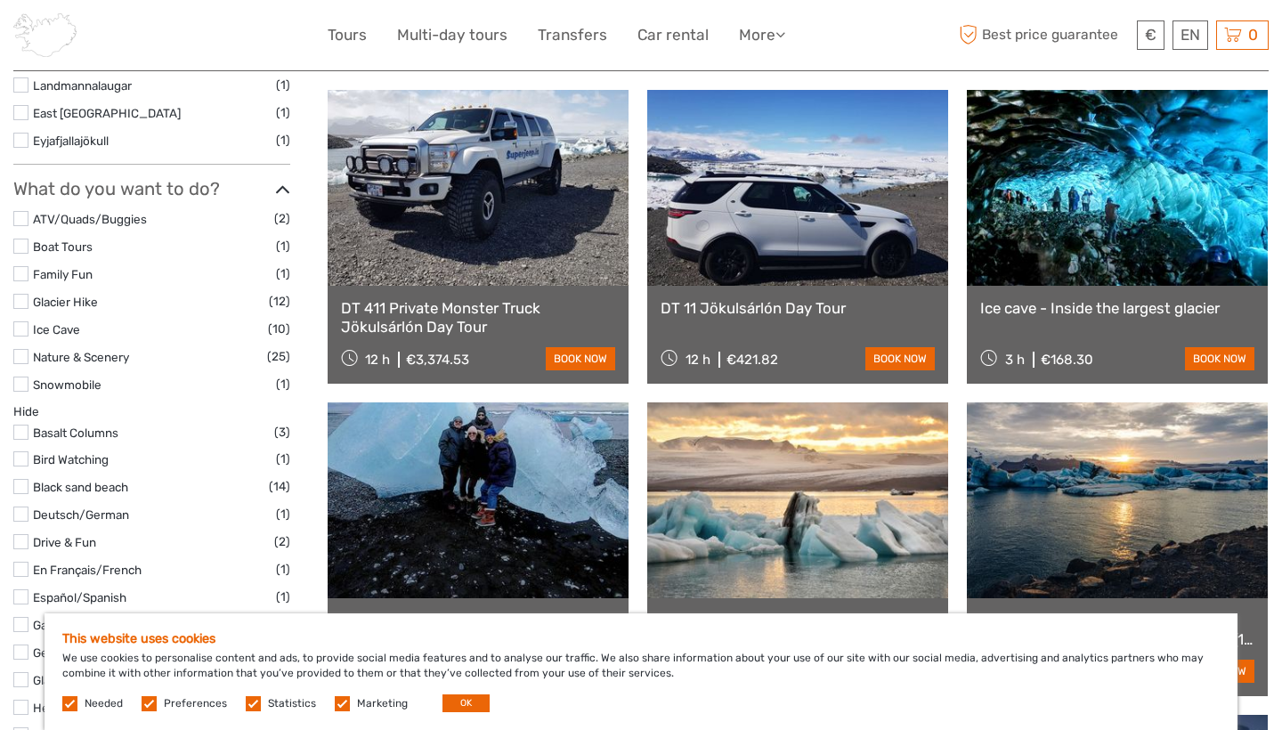
click at [1071, 308] on link "Ice cave - Inside the largest glacier" at bounding box center [1118, 308] width 274 height 18
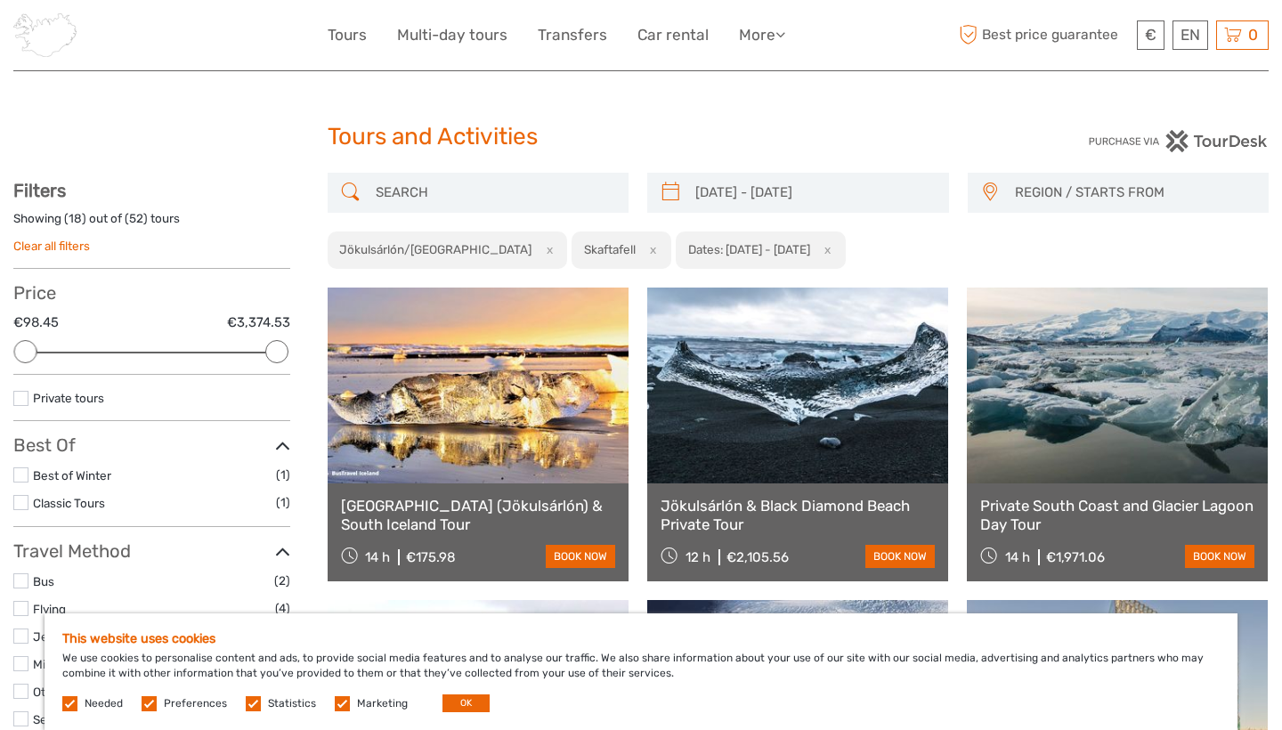
scroll to position [0, 0]
drag, startPoint x: 276, startPoint y: 343, endPoint x: 149, endPoint y: 348, distance: 127.5
click at [149, 348] on div at bounding box center [150, 351] width 23 height 23
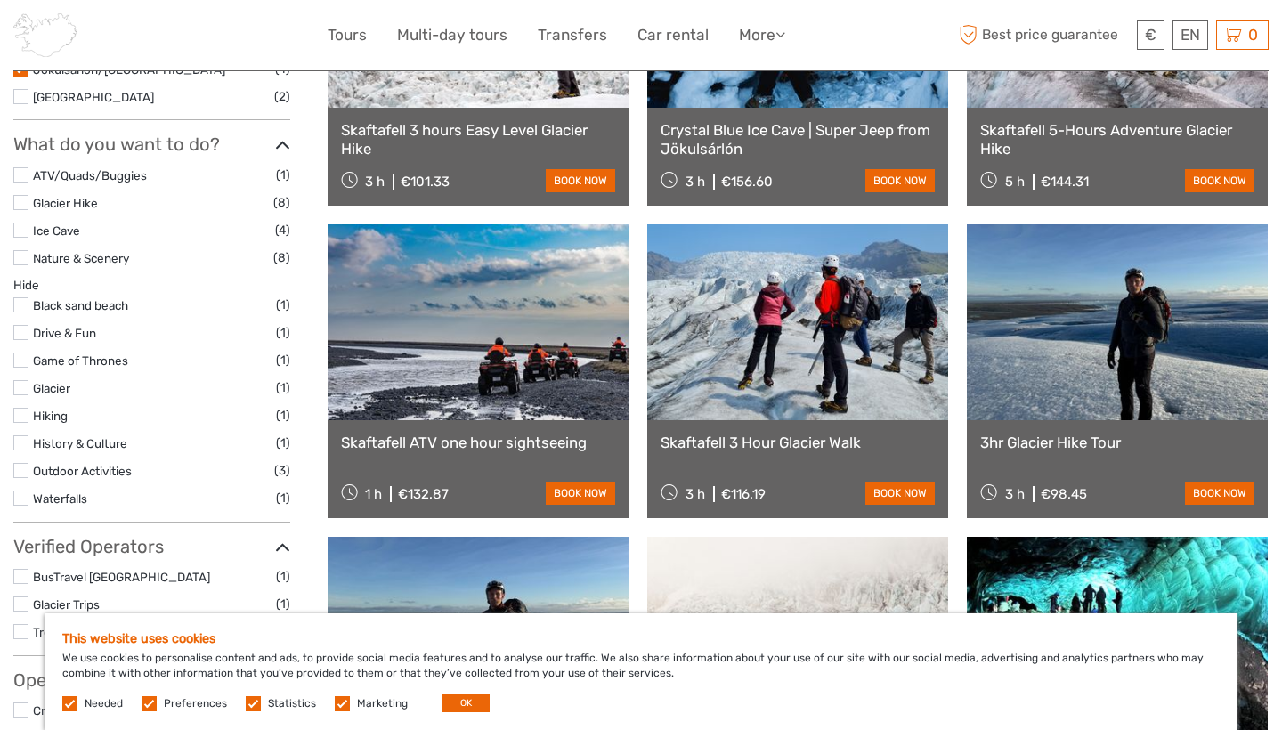
scroll to position [687, 0]
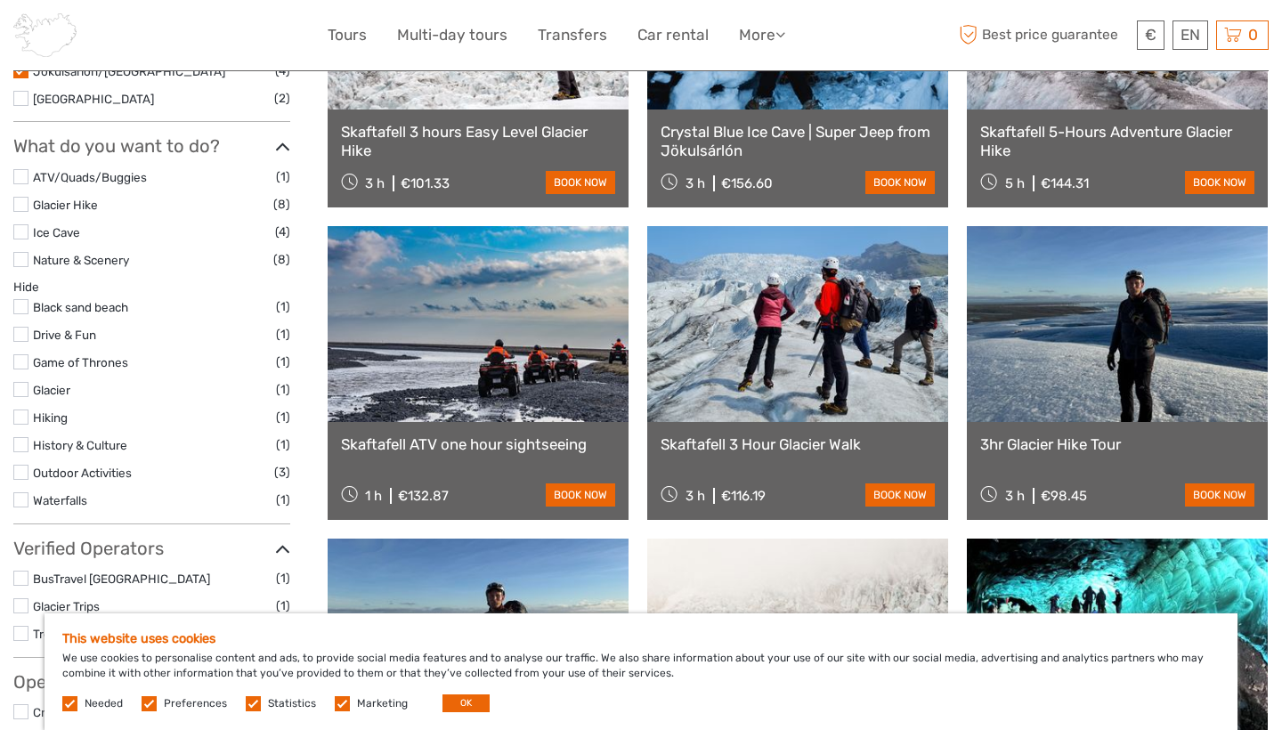
click at [20, 382] on label at bounding box center [20, 389] width 15 height 15
click at [0, 0] on input "checkbox" at bounding box center [0, 0] width 0 height 0
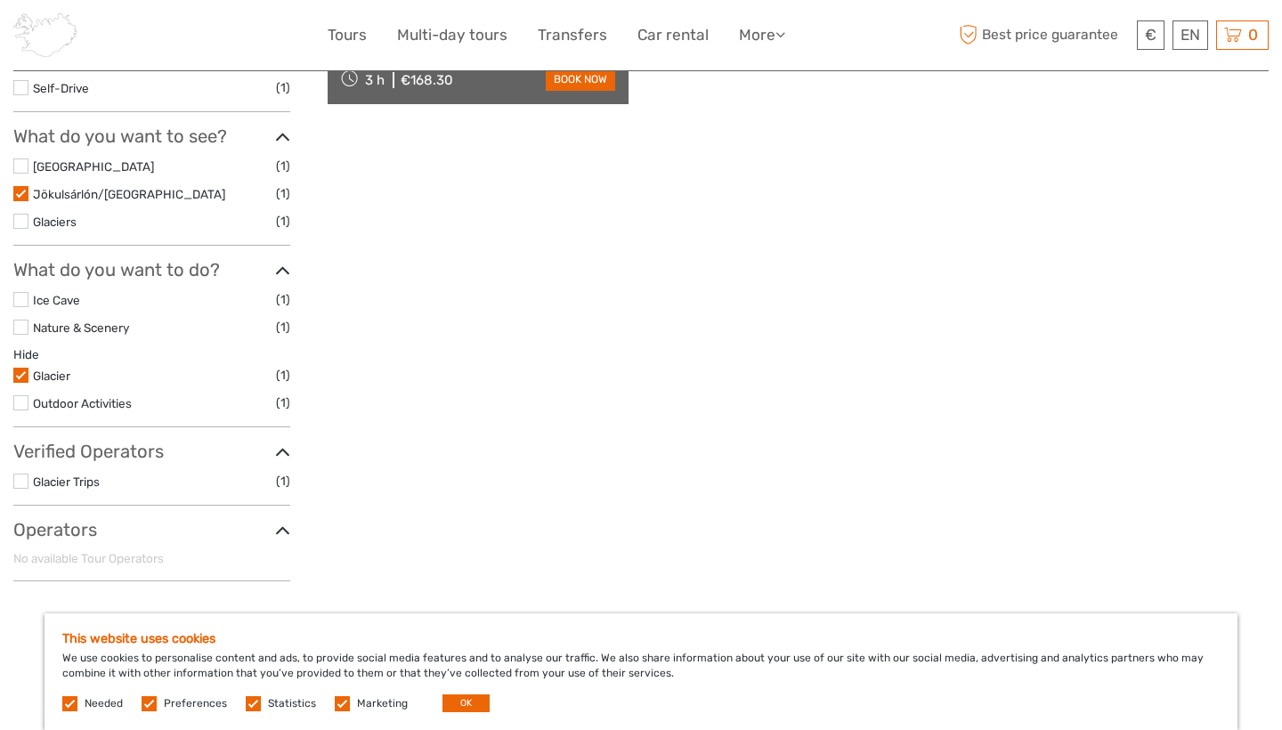
scroll to position [487, 0]
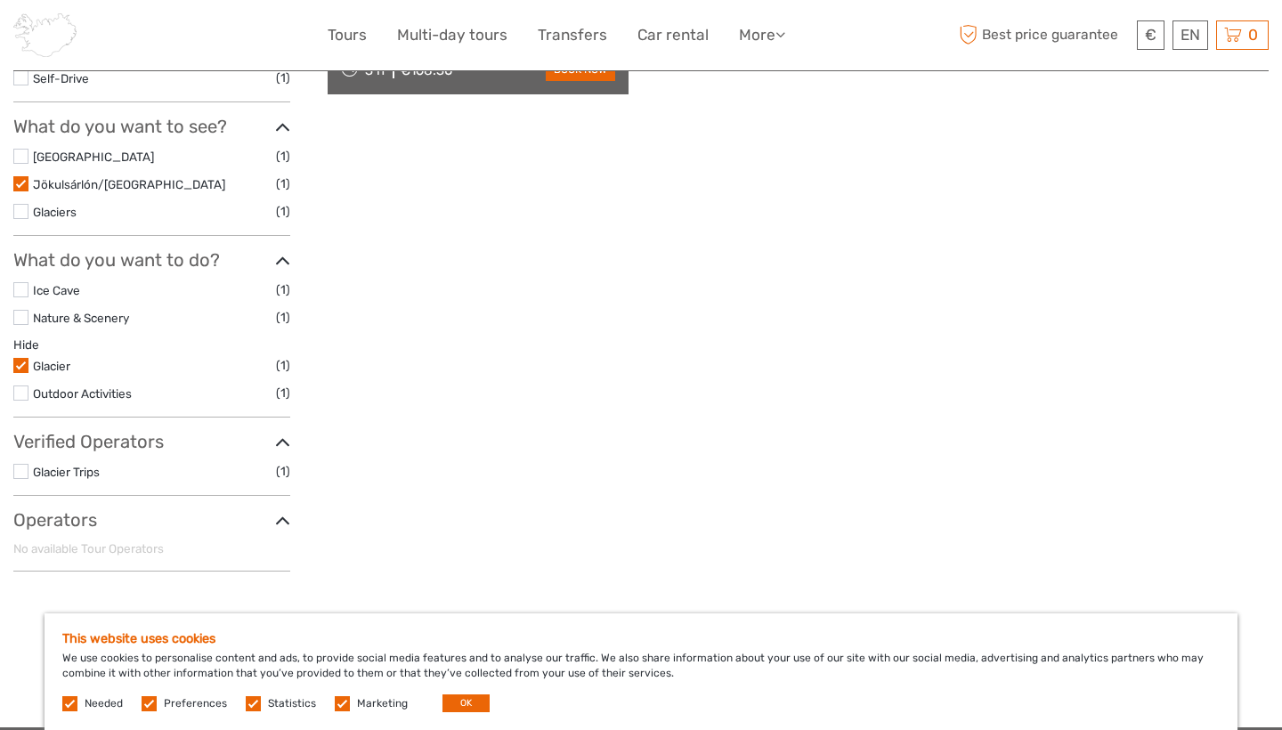
click at [25, 282] on label at bounding box center [20, 289] width 15 height 15
click at [0, 0] on input "checkbox" at bounding box center [0, 0] width 0 height 0
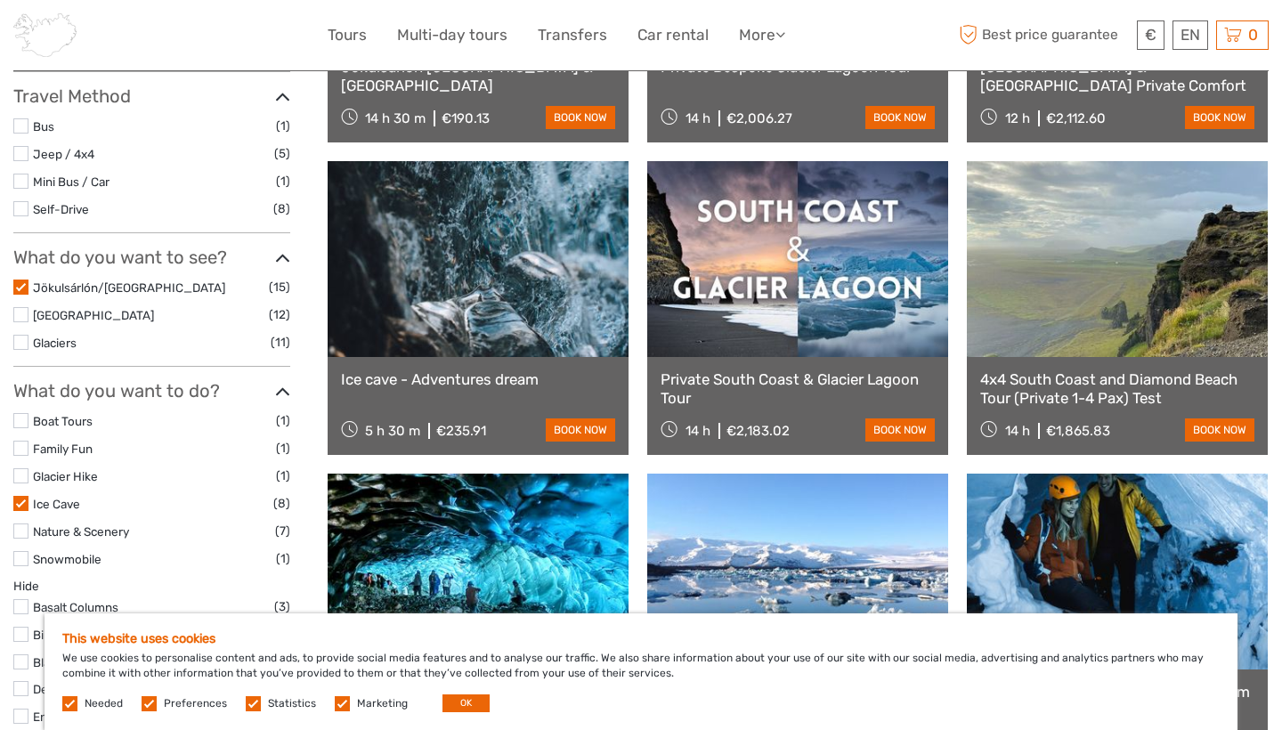
scroll to position [501, 0]
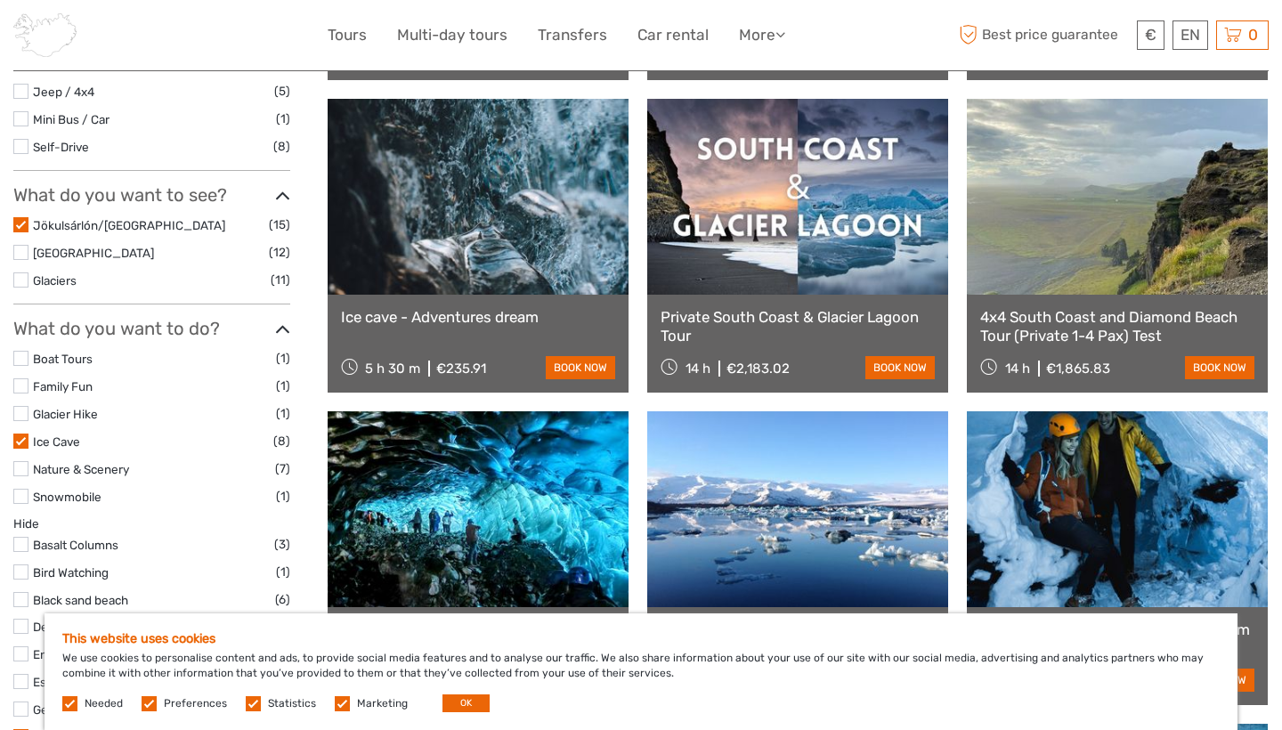
click at [23, 406] on label at bounding box center [20, 413] width 15 height 15
click at [0, 0] on input "checkbox" at bounding box center [0, 0] width 0 height 0
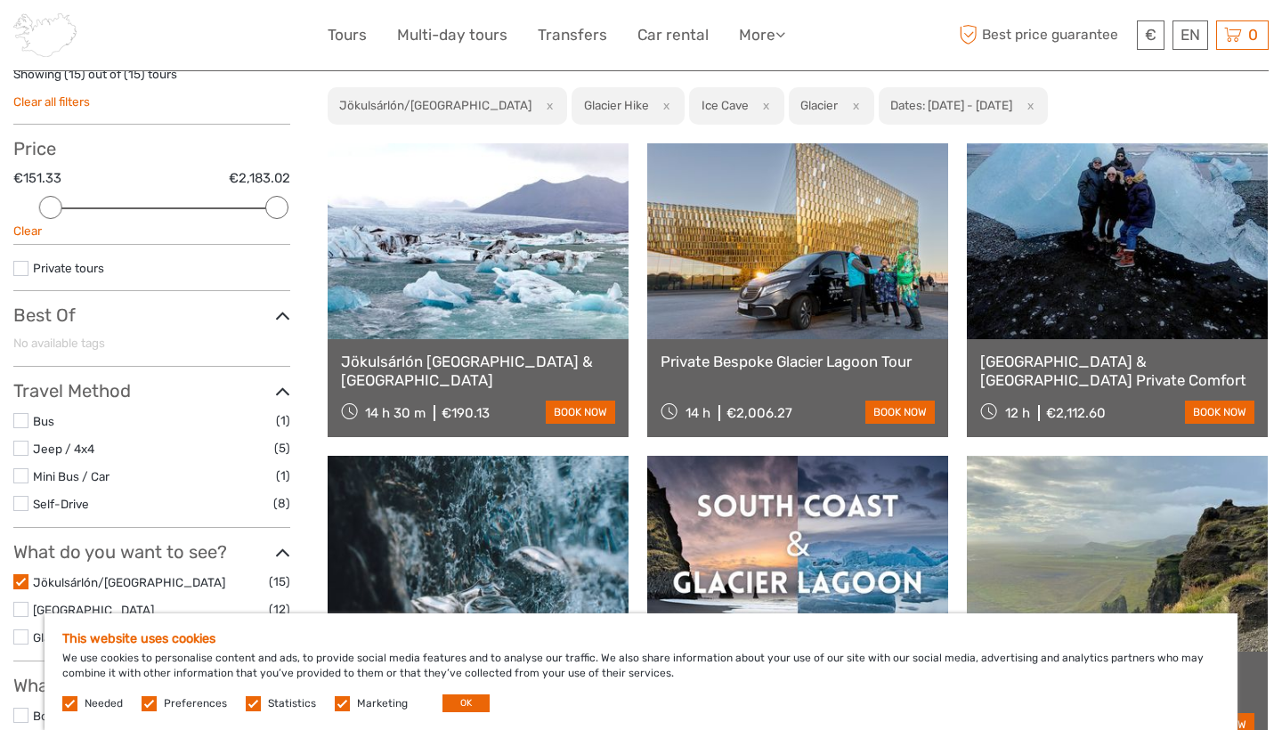
scroll to position [134, 0]
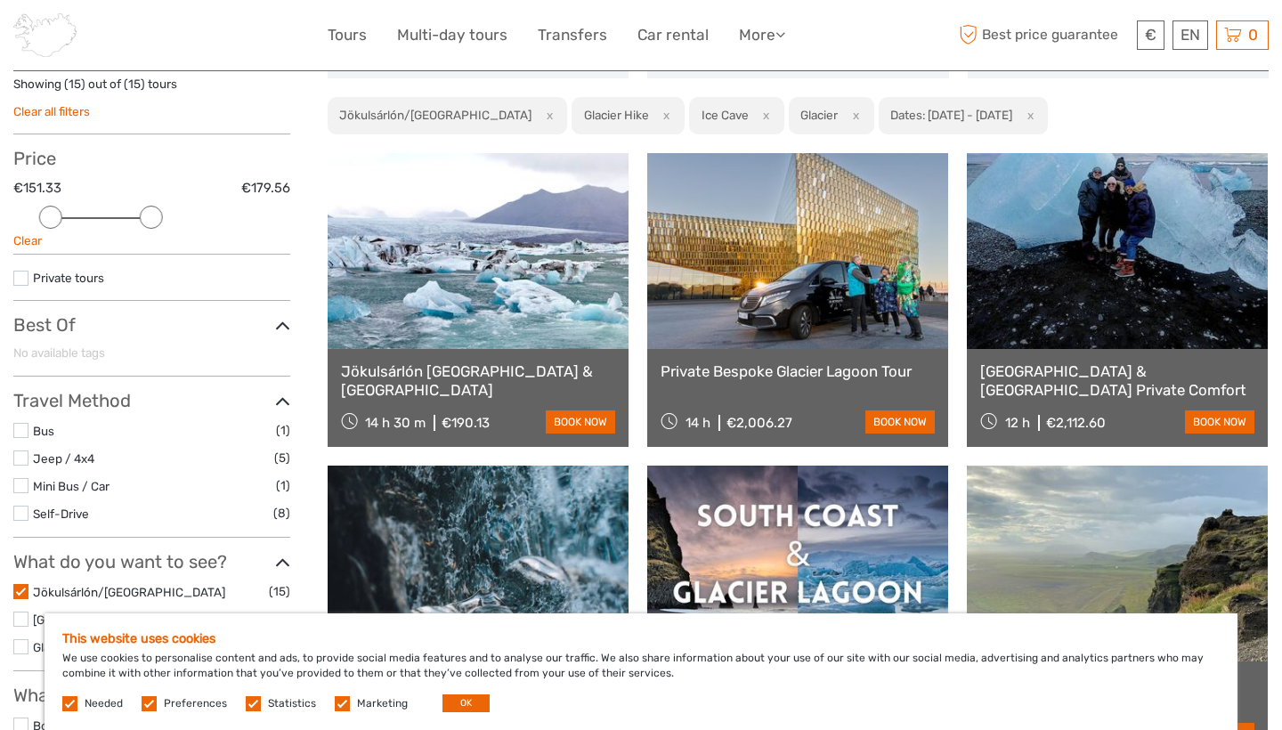
drag, startPoint x: 277, startPoint y: 222, endPoint x: 151, endPoint y: 224, distance: 125.6
click at [151, 224] on div at bounding box center [150, 217] width 23 height 23
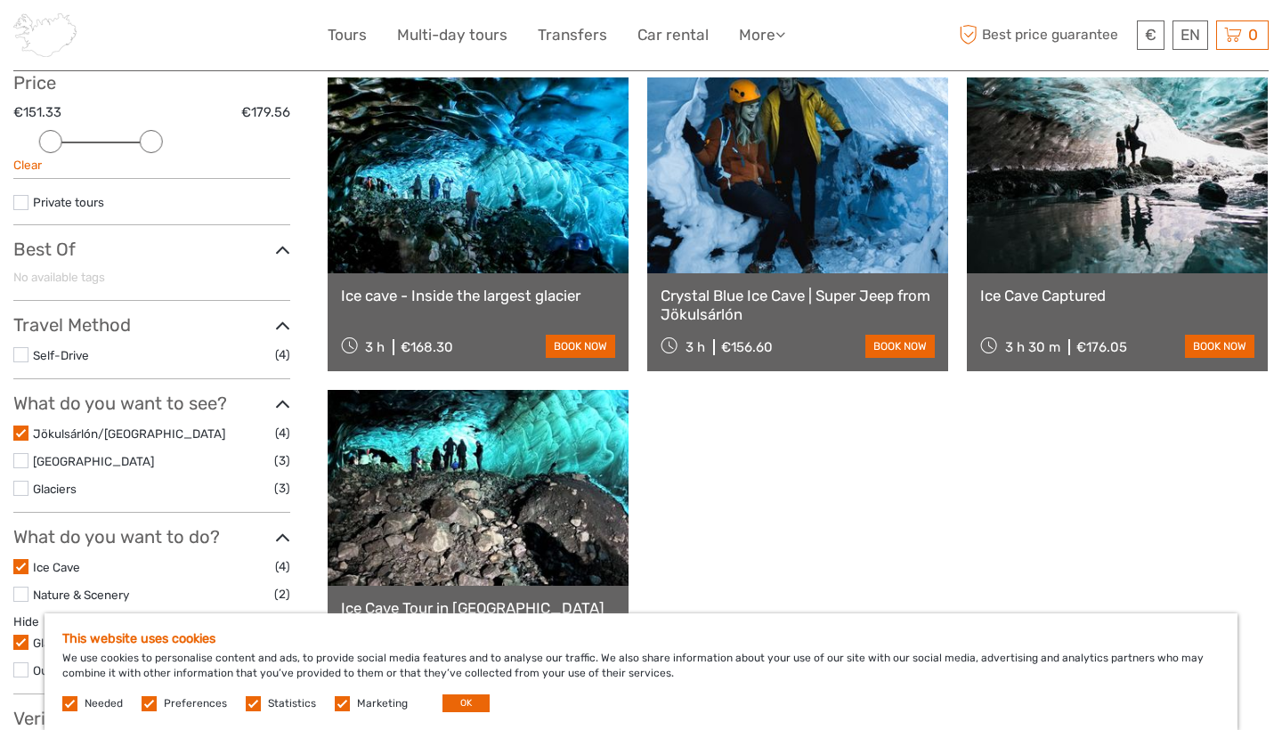
scroll to position [195, 0]
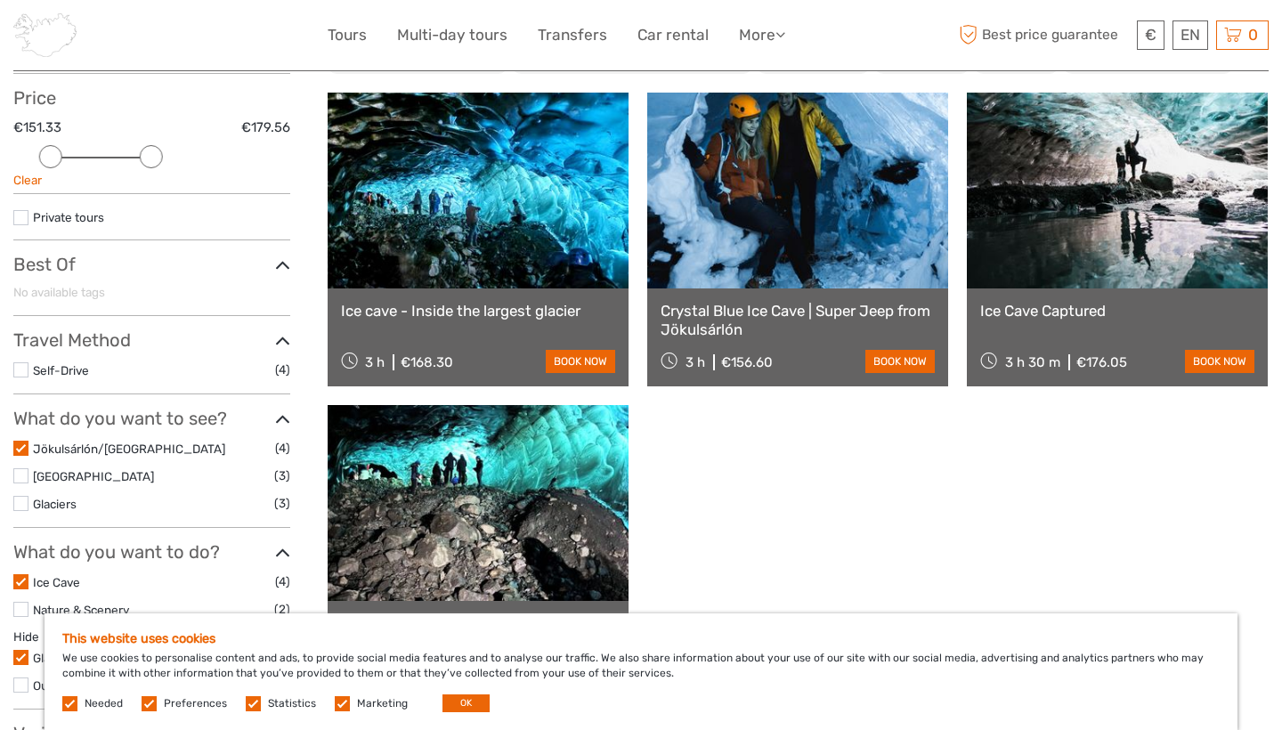
click at [1085, 320] on link "Ice Cave Captured" at bounding box center [1118, 311] width 274 height 18
click at [768, 317] on link "Crystal Blue Ice Cave | Super Jeep from Jökulsárlón" at bounding box center [798, 320] width 274 height 37
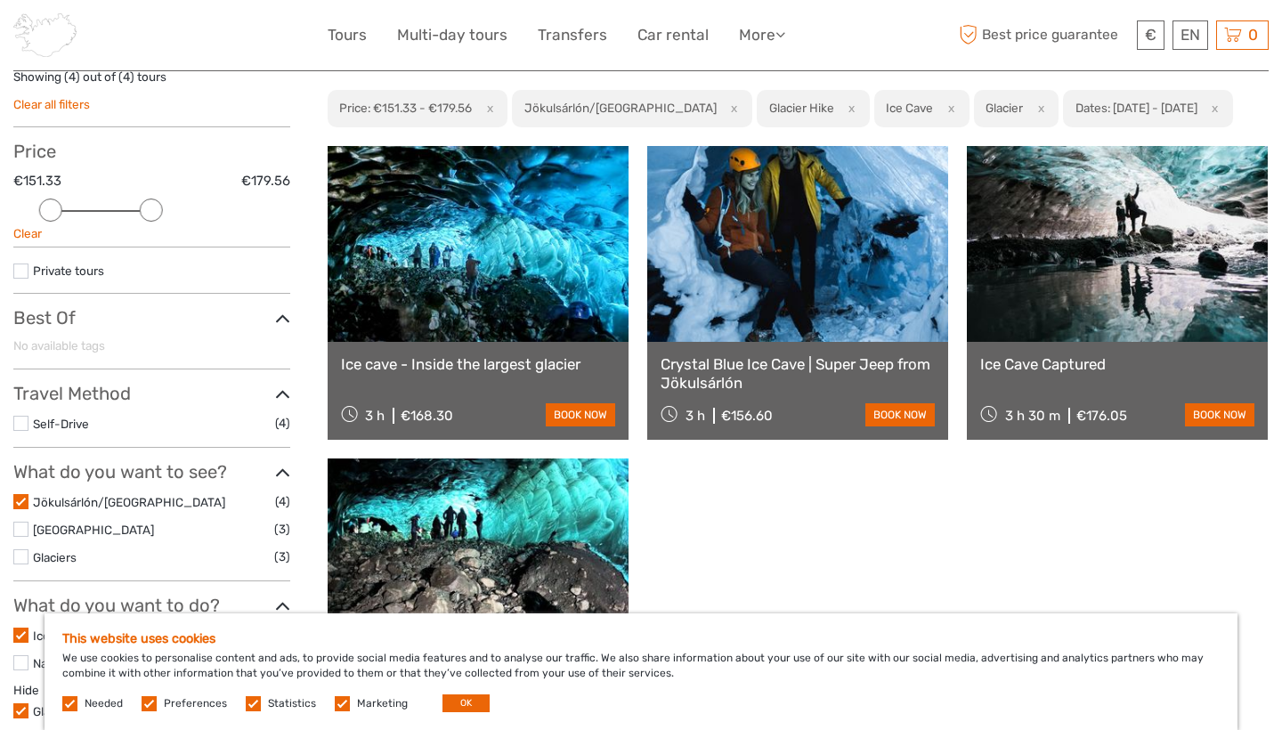
scroll to position [141, 0]
click at [762, 371] on link "Crystal Blue Ice Cave | Super Jeep from Jökulsárlón" at bounding box center [798, 374] width 274 height 37
click at [555, 371] on link "Ice cave - Inside the largest glacier" at bounding box center [478, 365] width 274 height 18
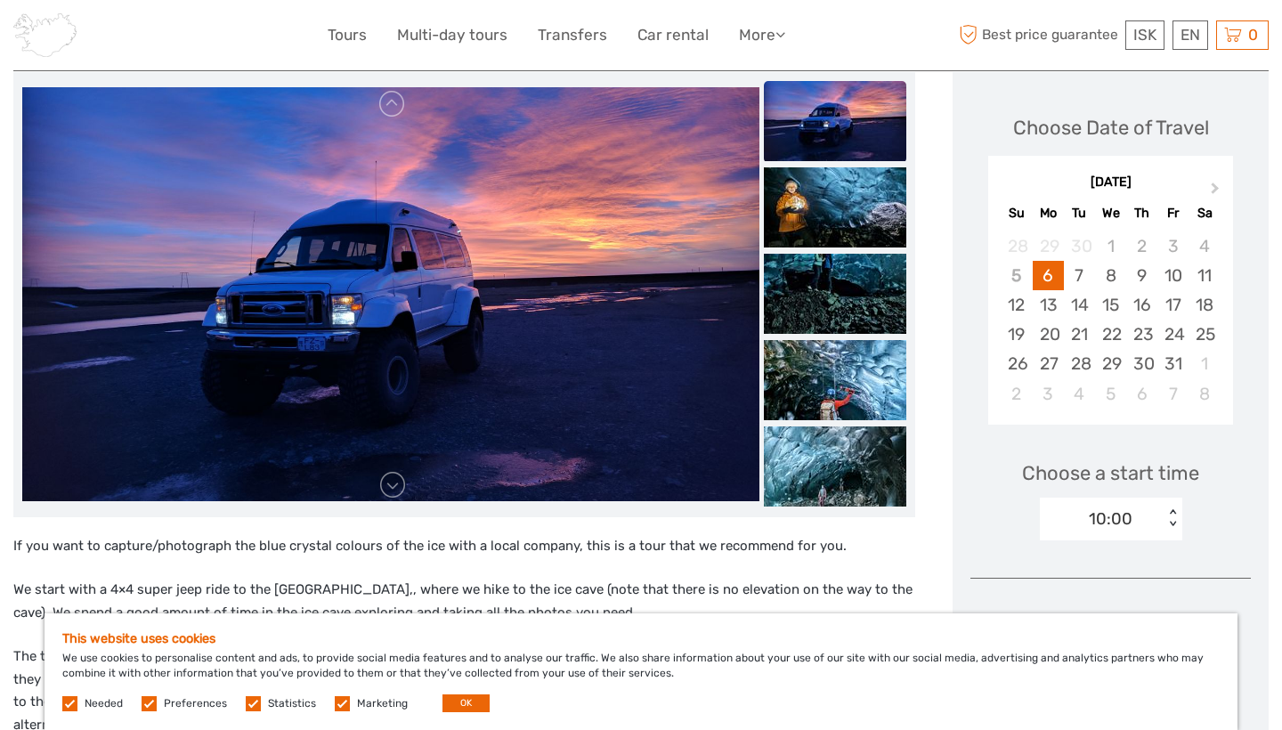
scroll to position [229, 0]
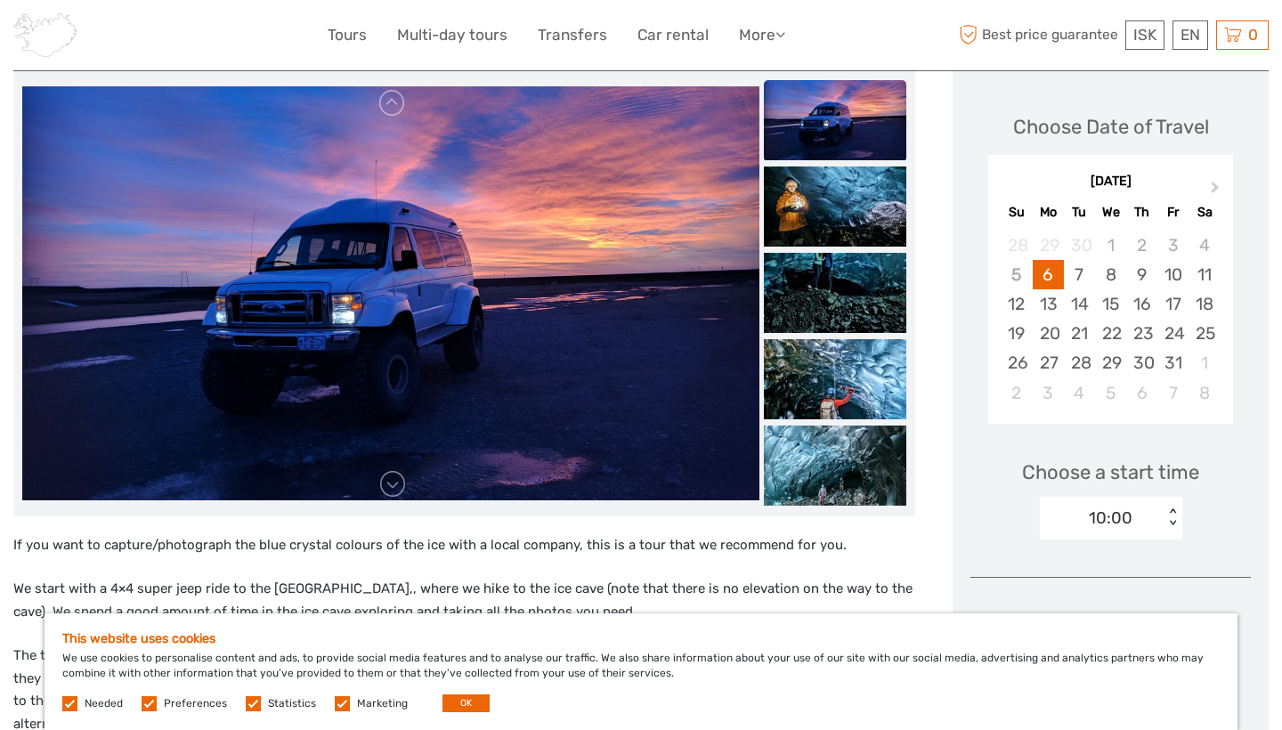
click at [697, 329] on img at bounding box center [390, 293] width 737 height 415
click at [393, 486] on link at bounding box center [393, 484] width 28 height 28
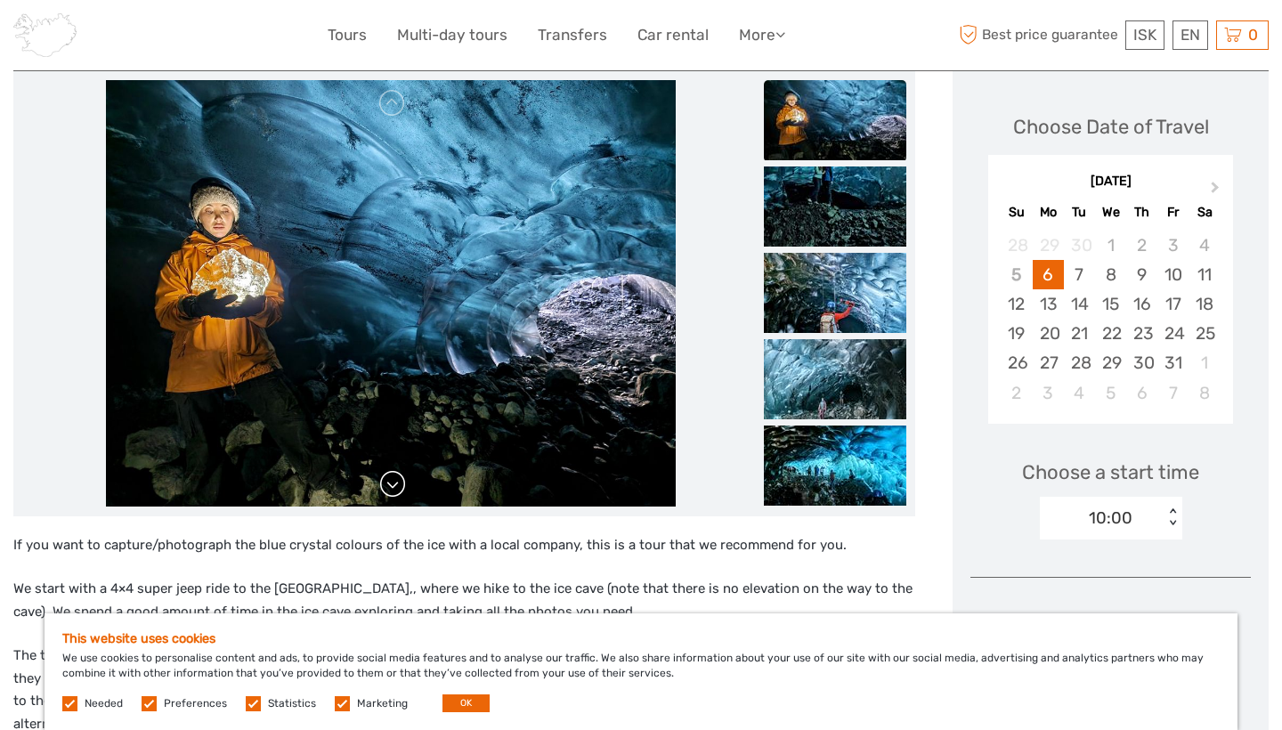
click at [393, 486] on link at bounding box center [393, 484] width 28 height 28
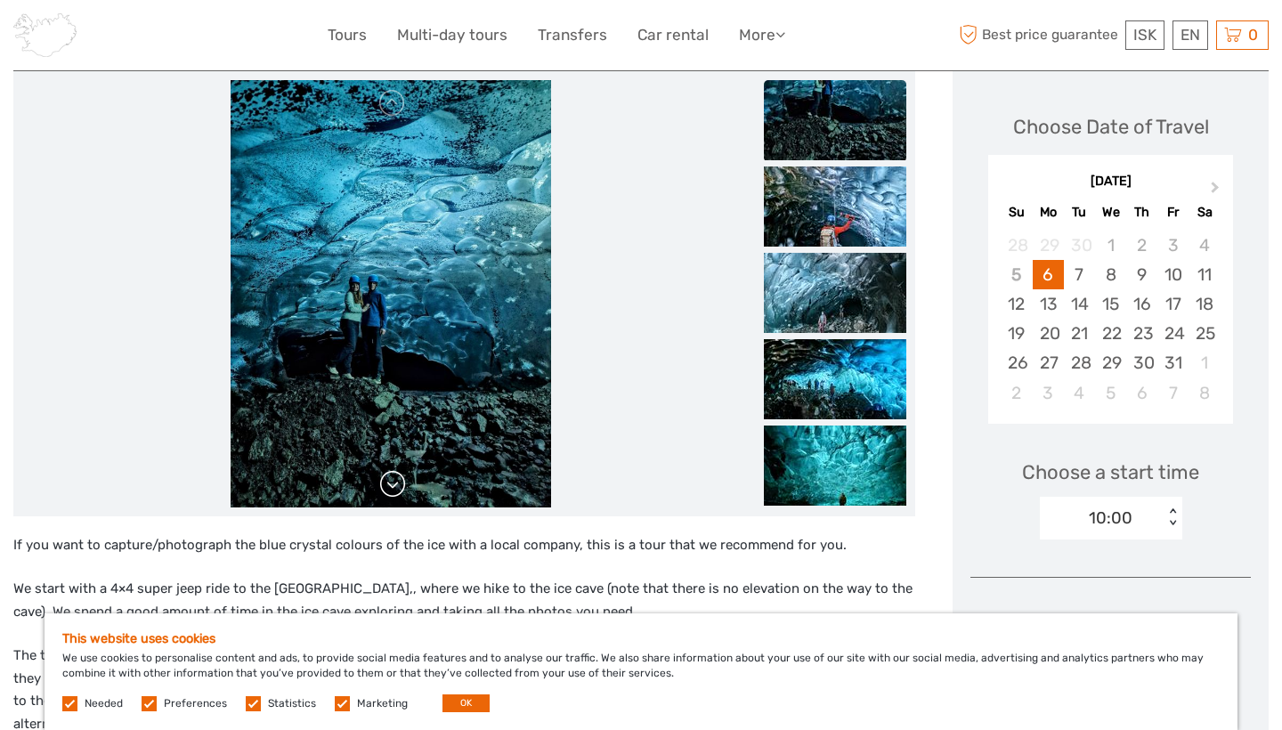
click at [393, 486] on link at bounding box center [393, 484] width 28 height 28
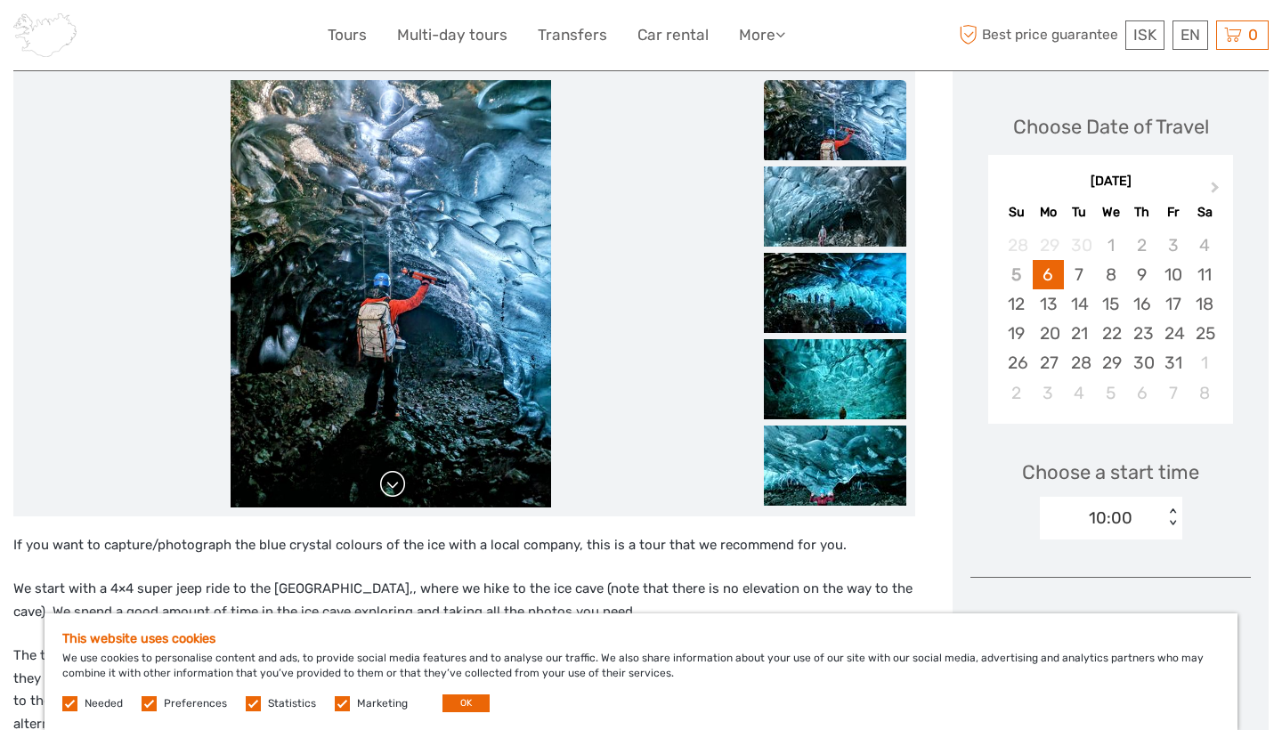
click at [393, 486] on link at bounding box center [393, 484] width 28 height 28
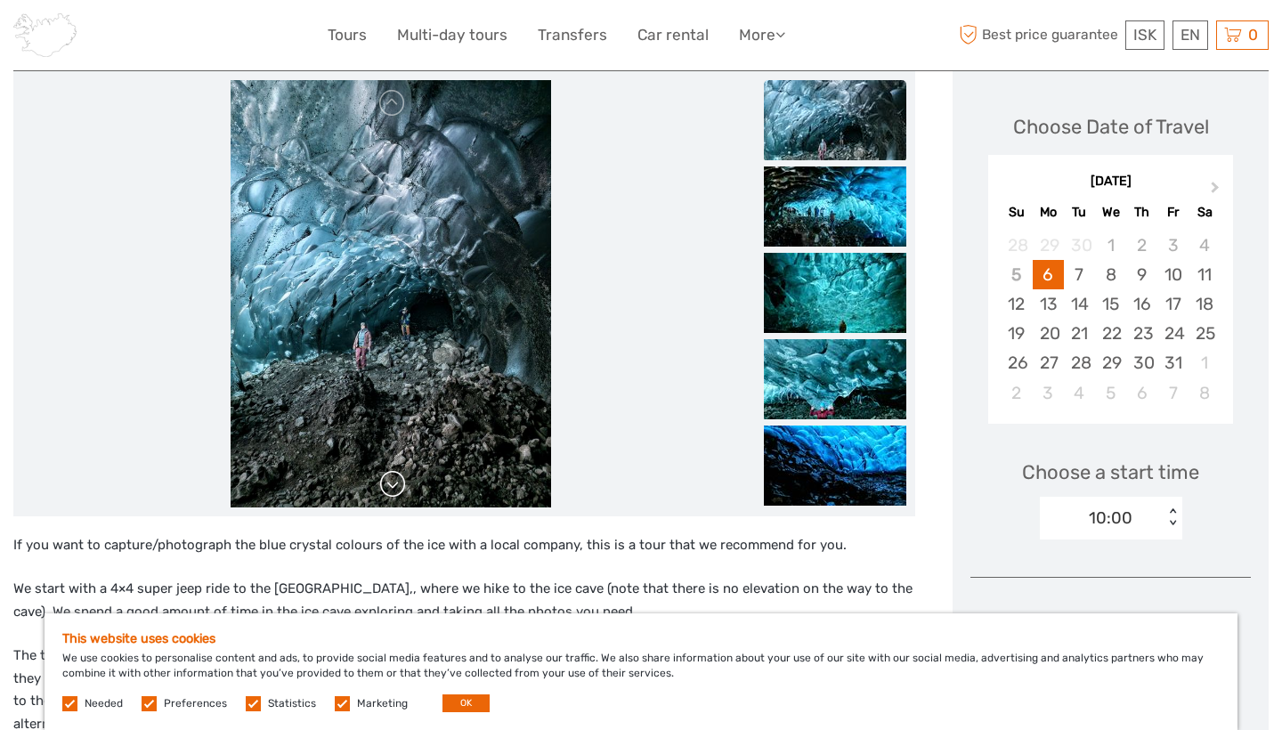
click at [393, 486] on link at bounding box center [393, 484] width 28 height 28
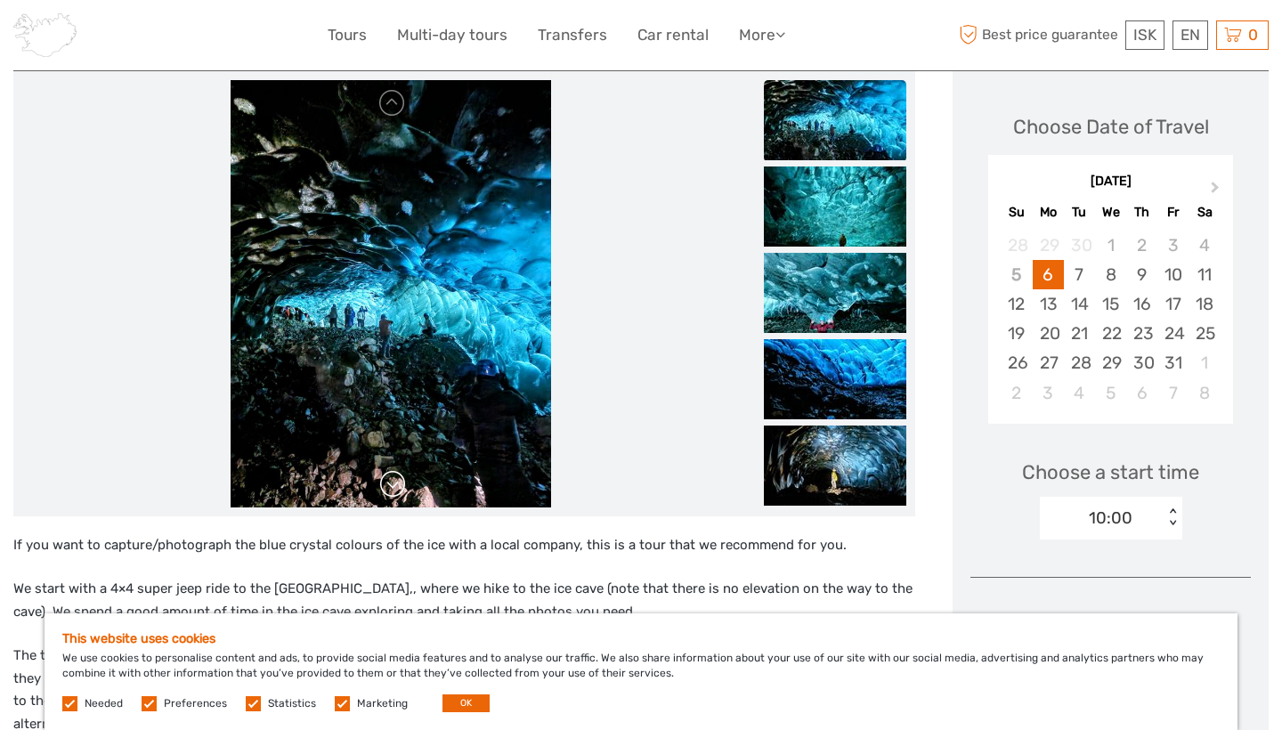
click at [393, 486] on link at bounding box center [393, 484] width 28 height 28
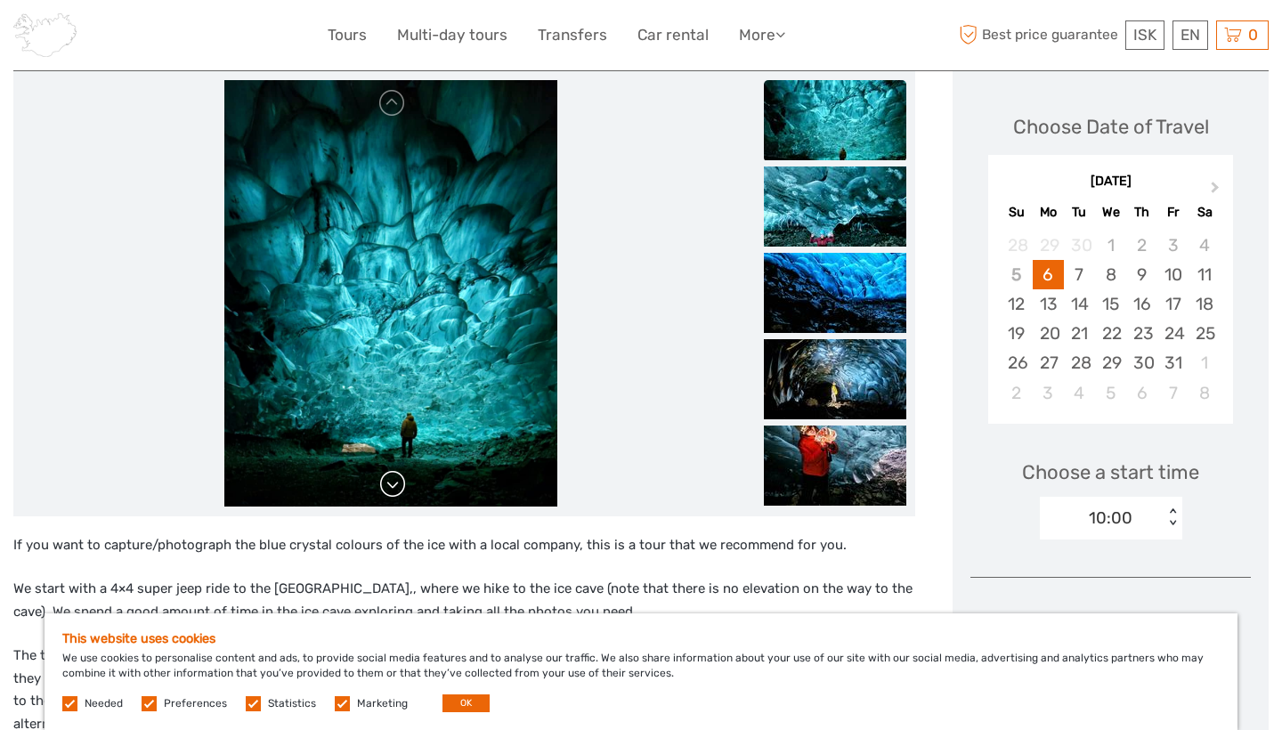
click at [393, 486] on link at bounding box center [393, 484] width 28 height 28
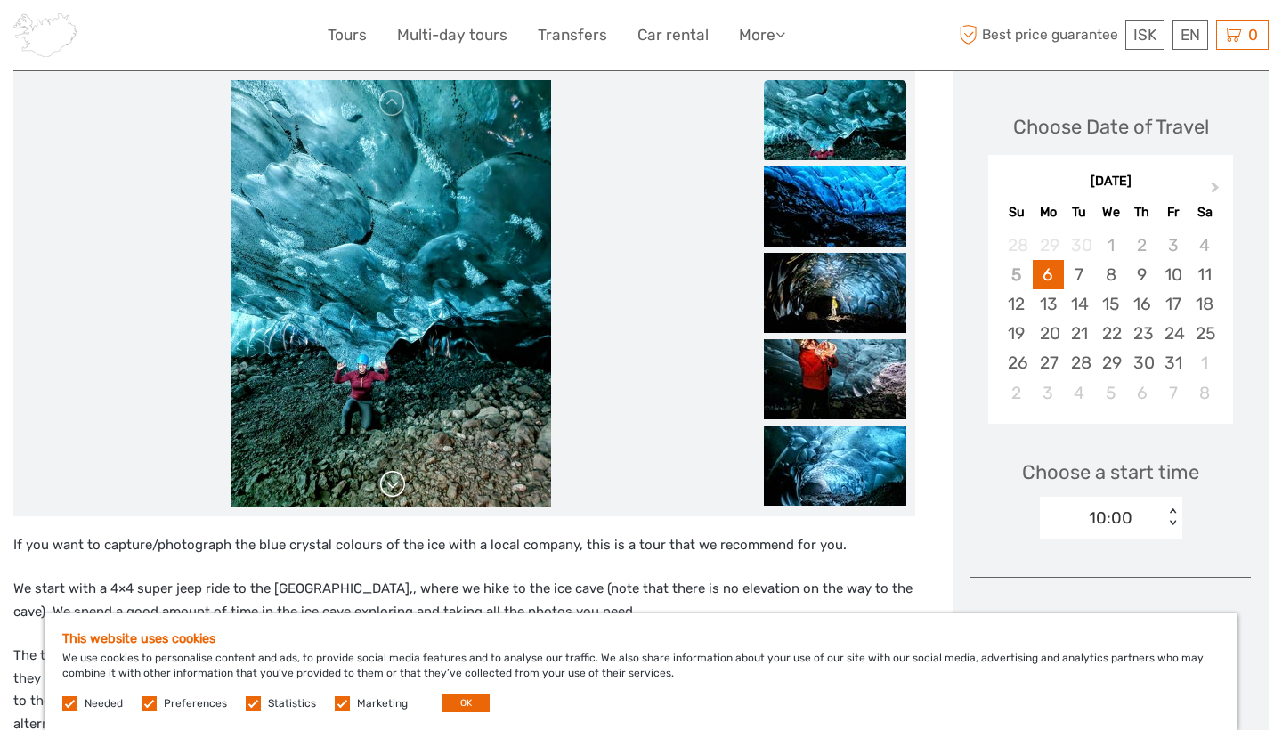
click at [393, 486] on link at bounding box center [393, 484] width 28 height 28
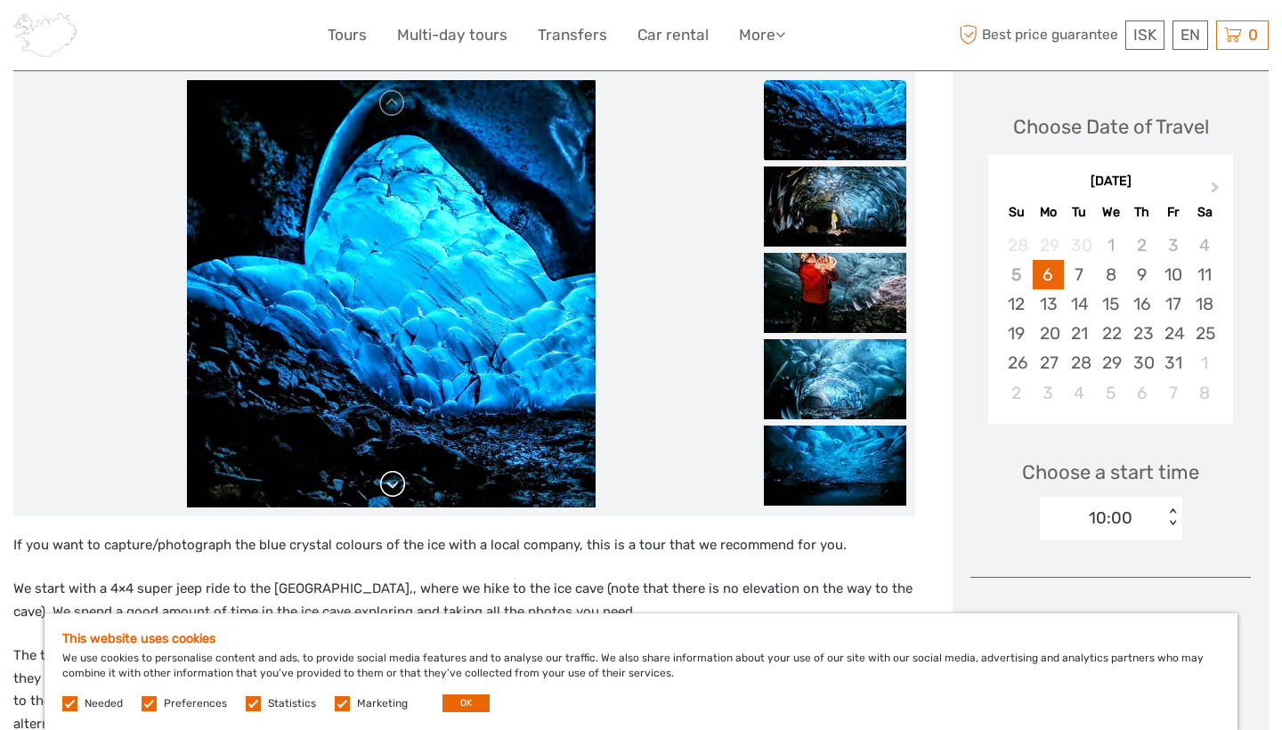
click at [393, 486] on link at bounding box center [393, 484] width 28 height 28
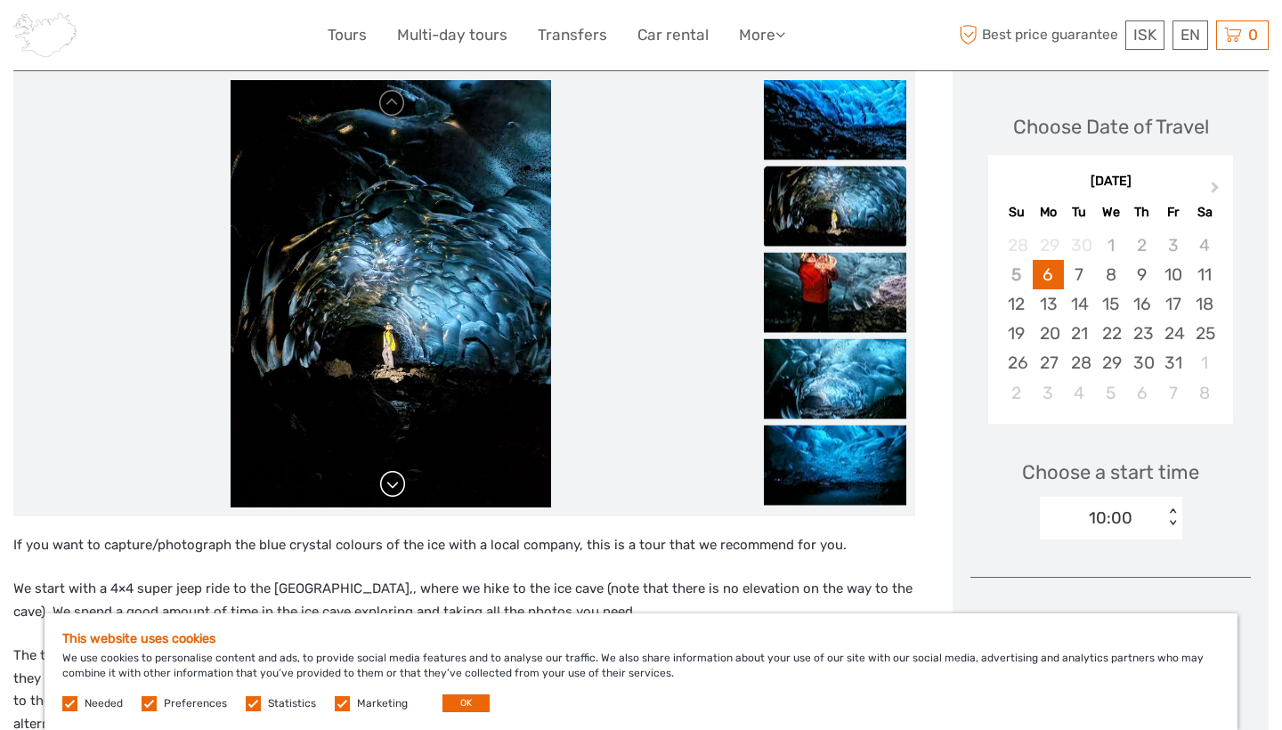
click at [393, 486] on link at bounding box center [393, 484] width 28 height 28
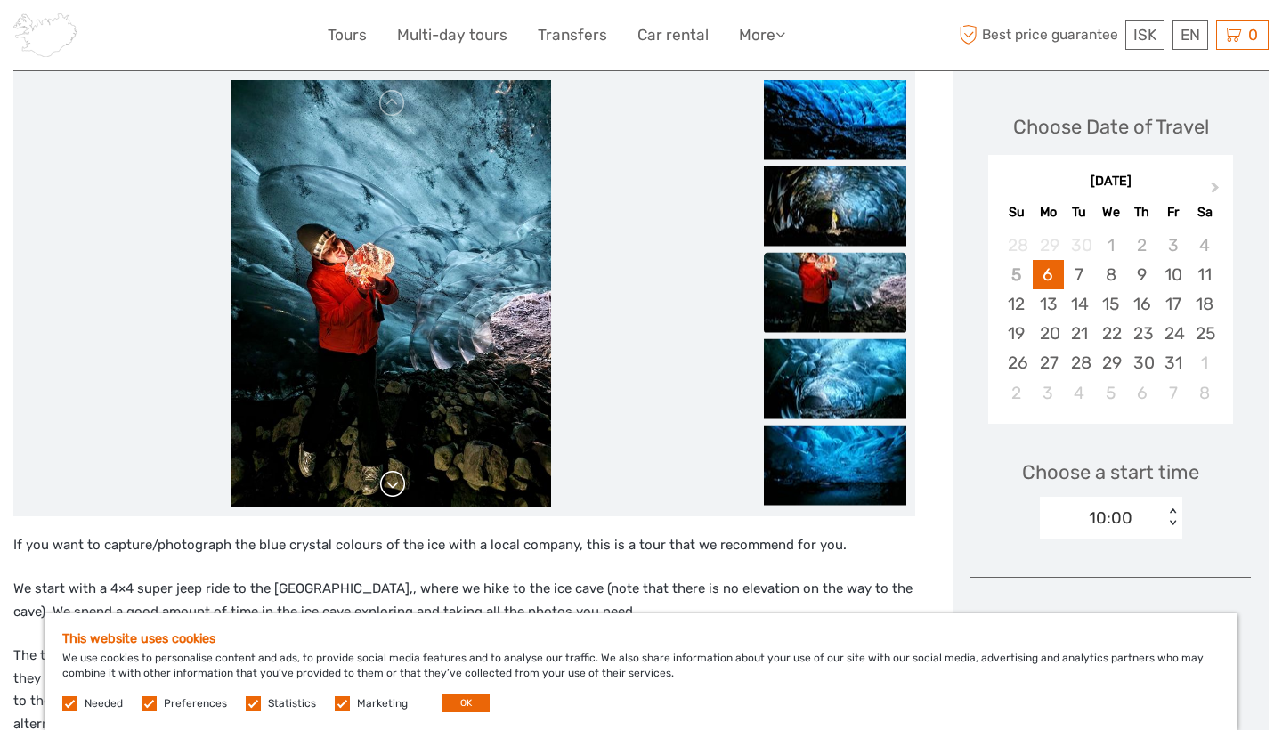
click at [393, 486] on link at bounding box center [393, 484] width 28 height 28
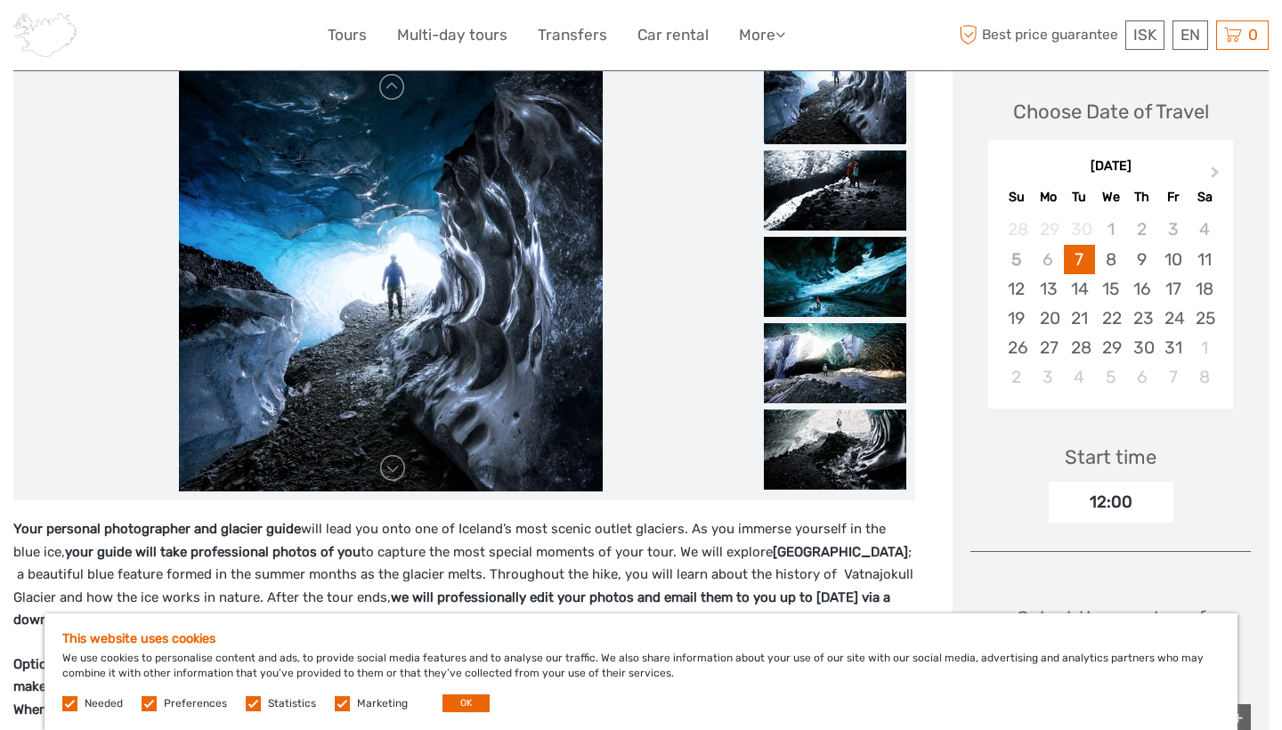
scroll to position [232, 0]
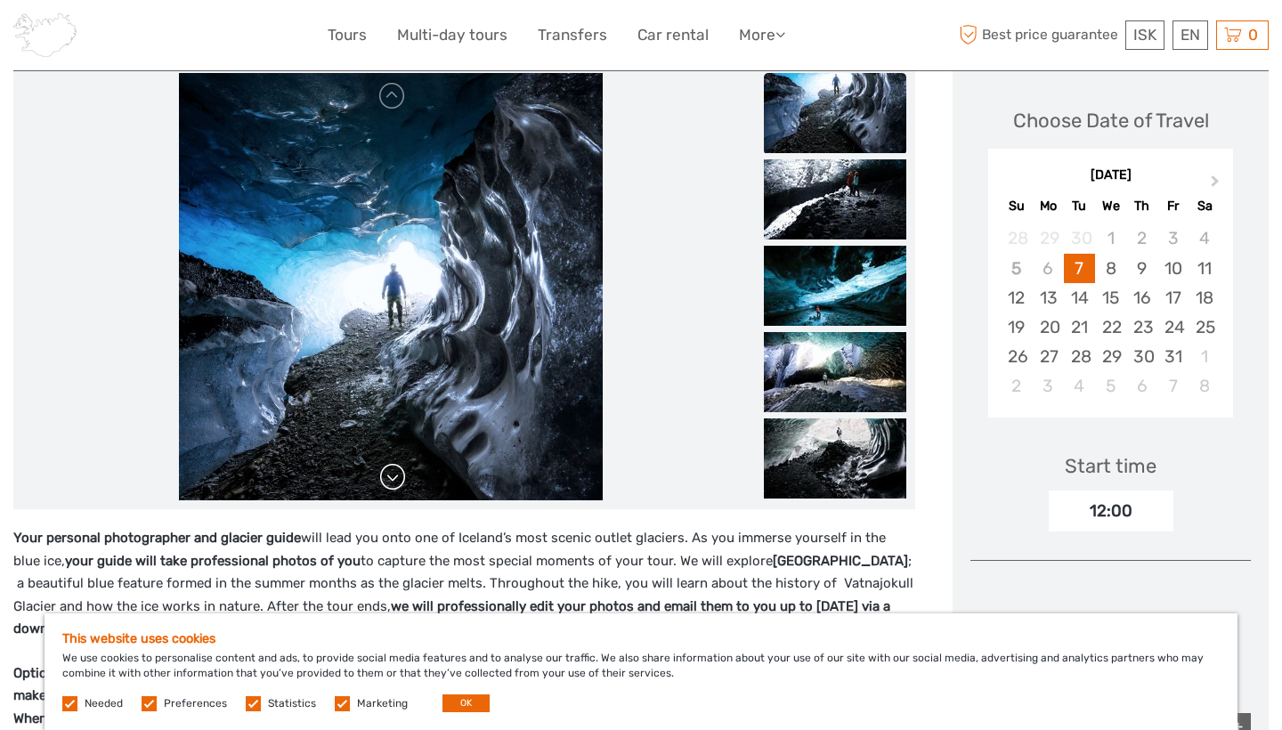
click at [401, 484] on link at bounding box center [393, 477] width 28 height 28
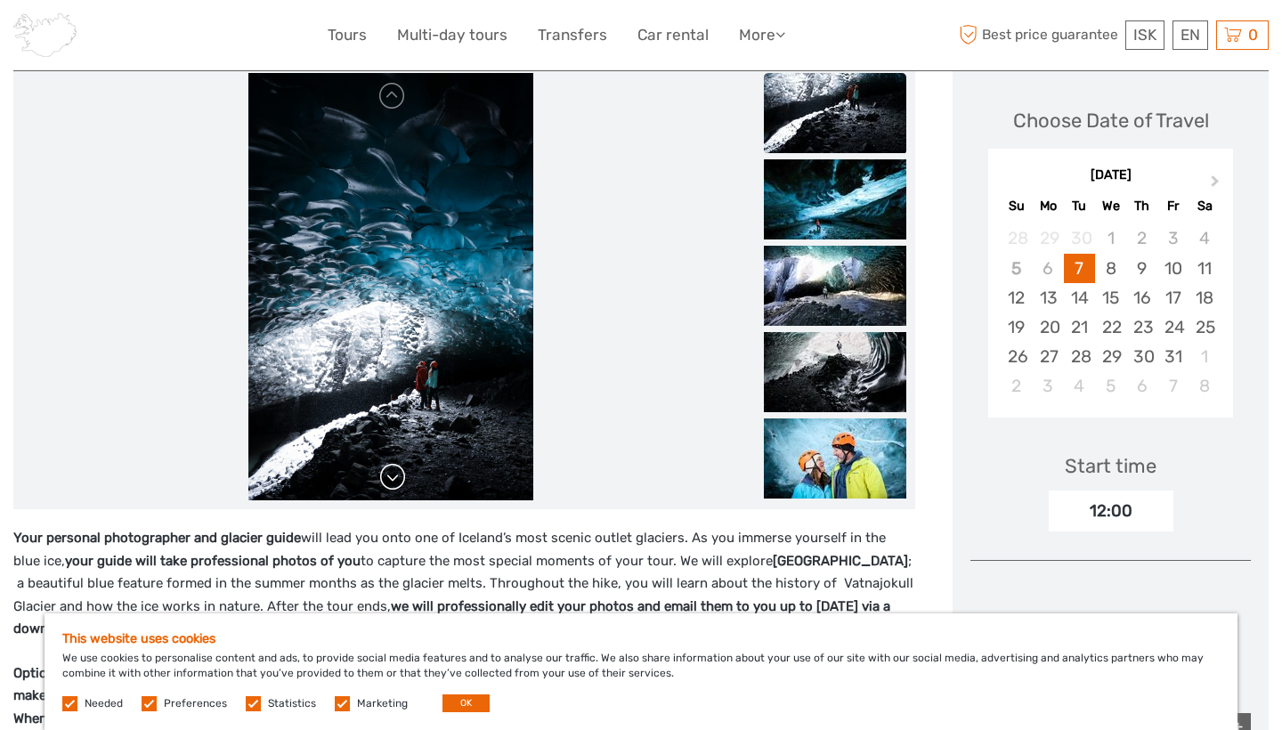
click at [401, 484] on link at bounding box center [393, 477] width 28 height 28
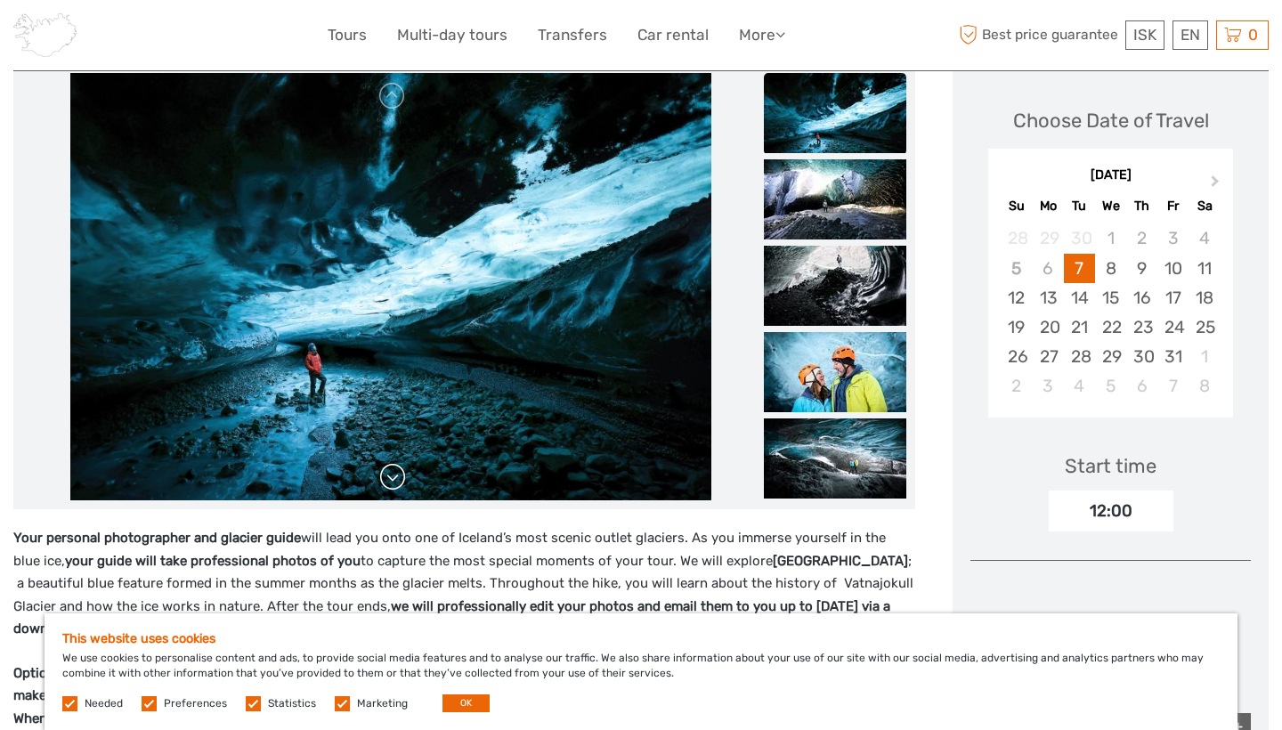
click at [401, 484] on link at bounding box center [393, 477] width 28 height 28
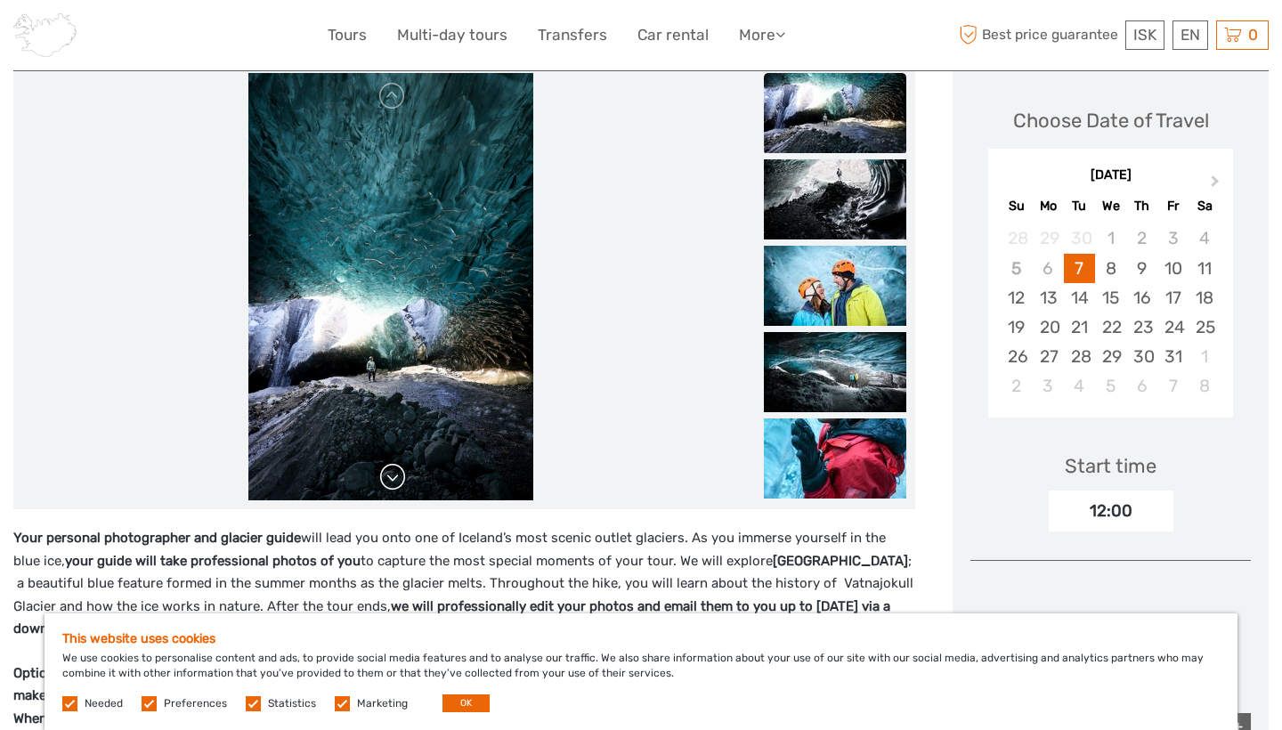
click at [401, 484] on link at bounding box center [393, 477] width 28 height 28
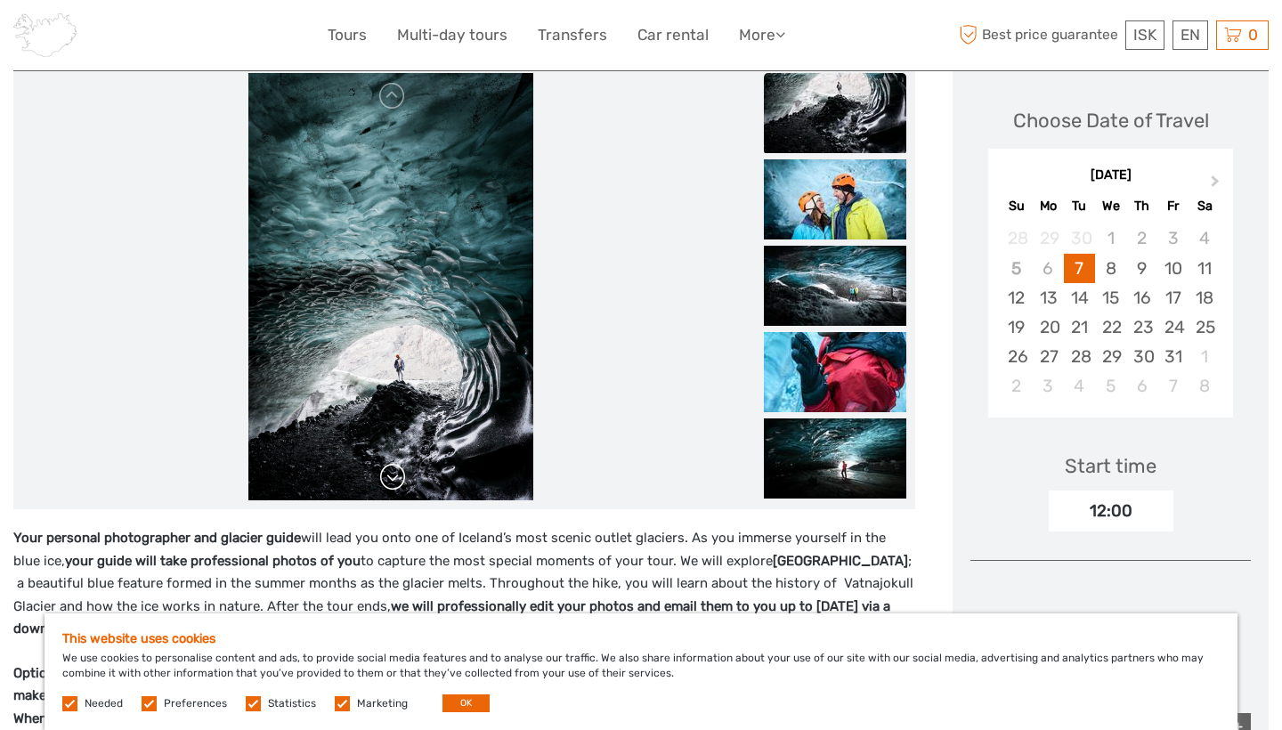
click at [401, 484] on link at bounding box center [393, 477] width 28 height 28
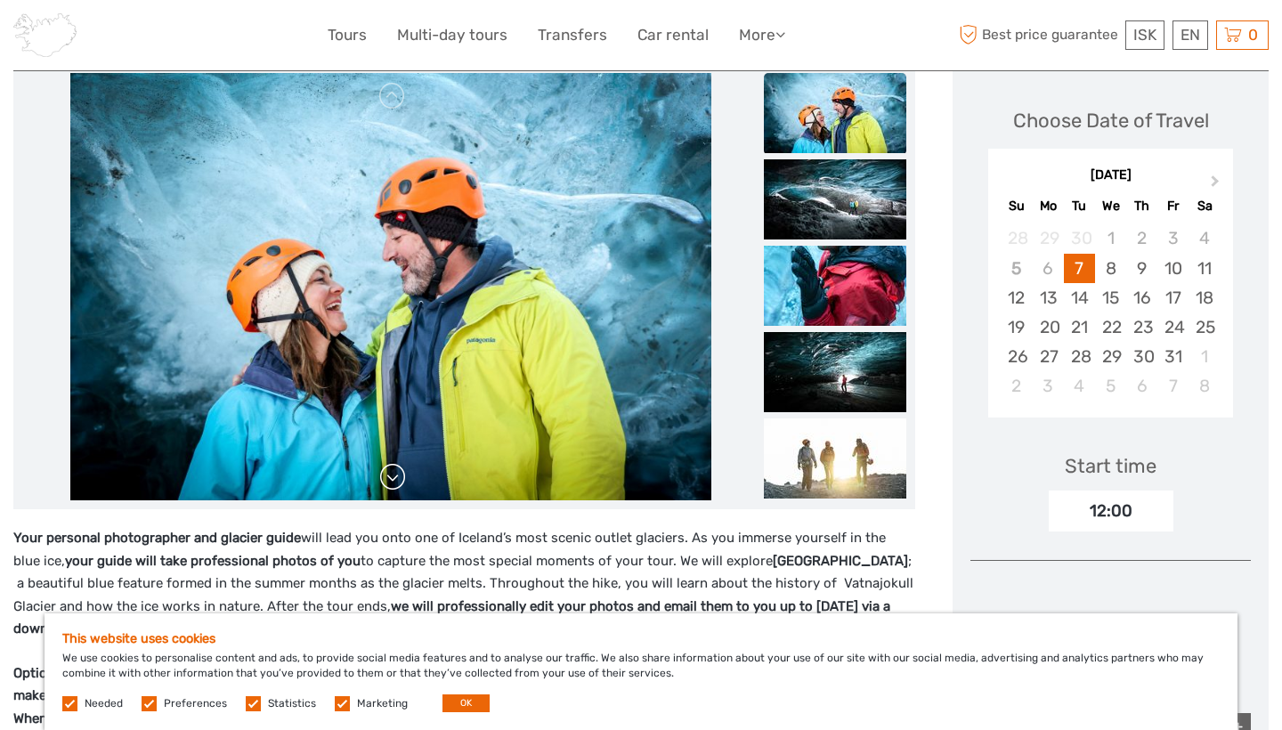
click at [401, 484] on link at bounding box center [393, 477] width 28 height 28
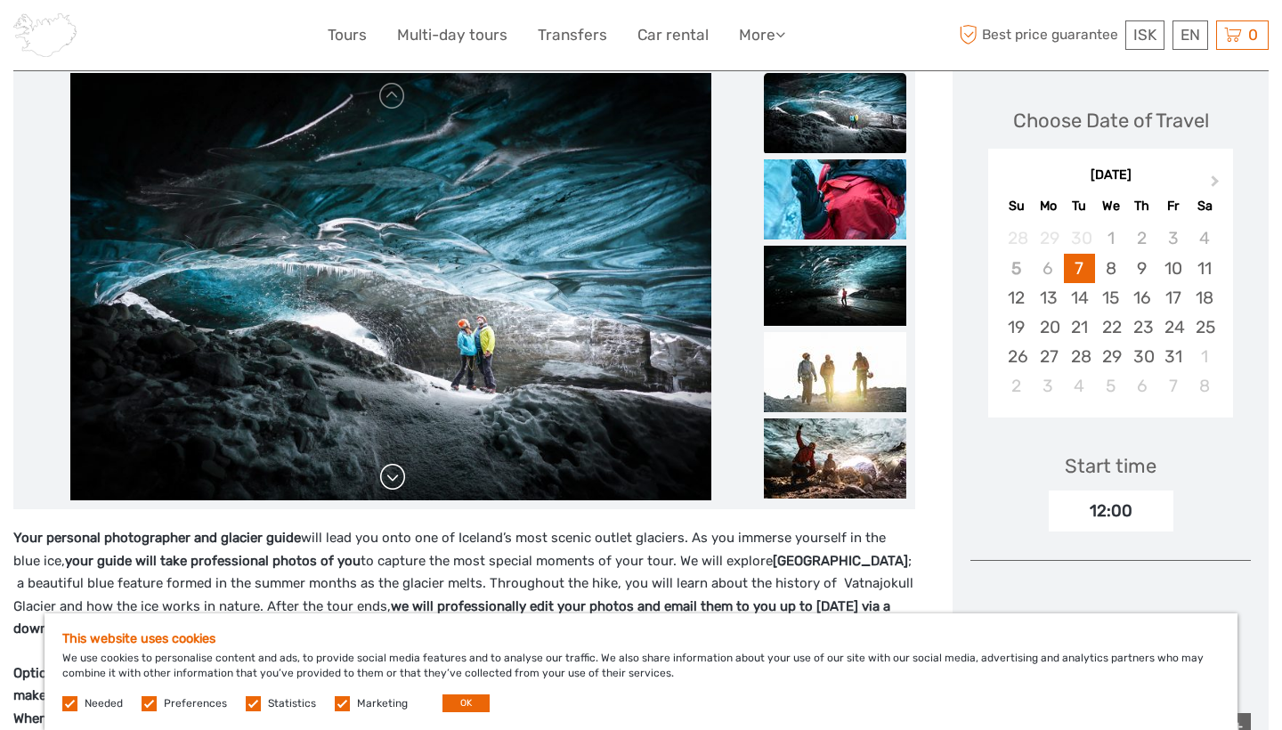
click at [401, 484] on link at bounding box center [393, 477] width 28 height 28
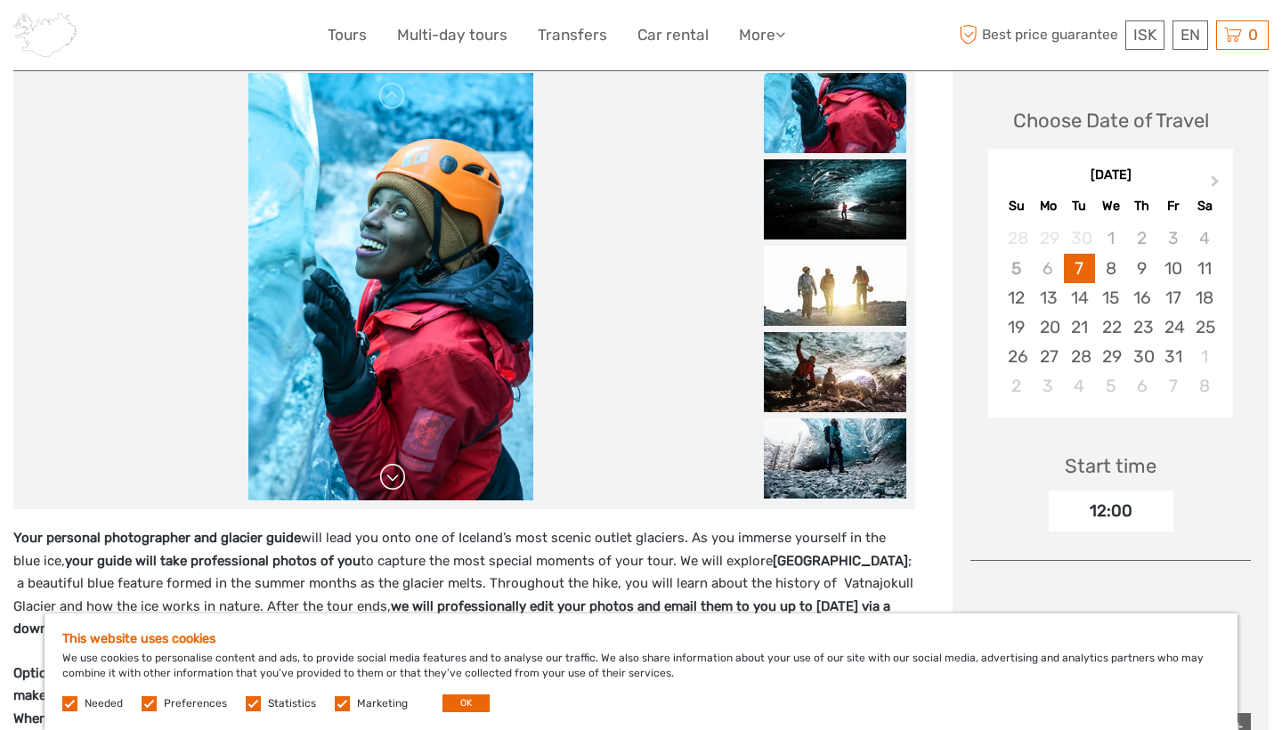
click at [401, 484] on link at bounding box center [393, 477] width 28 height 28
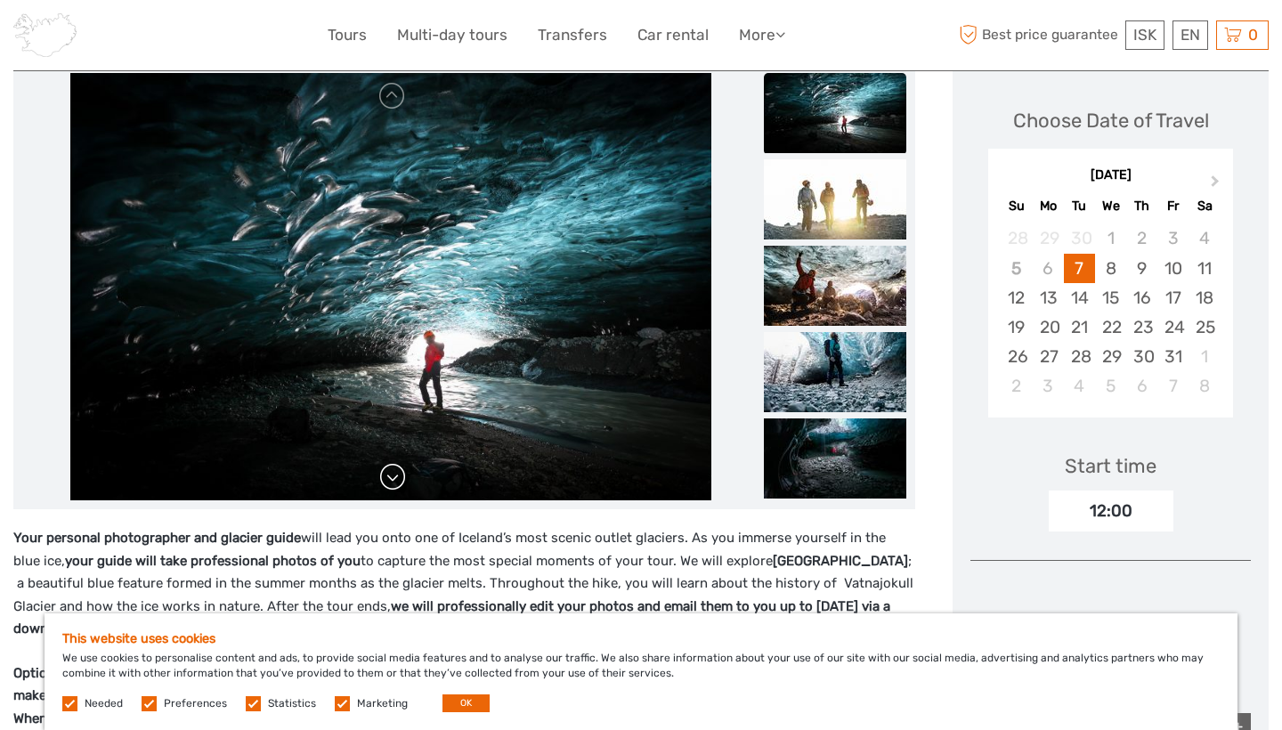
click at [401, 484] on link at bounding box center [393, 477] width 28 height 28
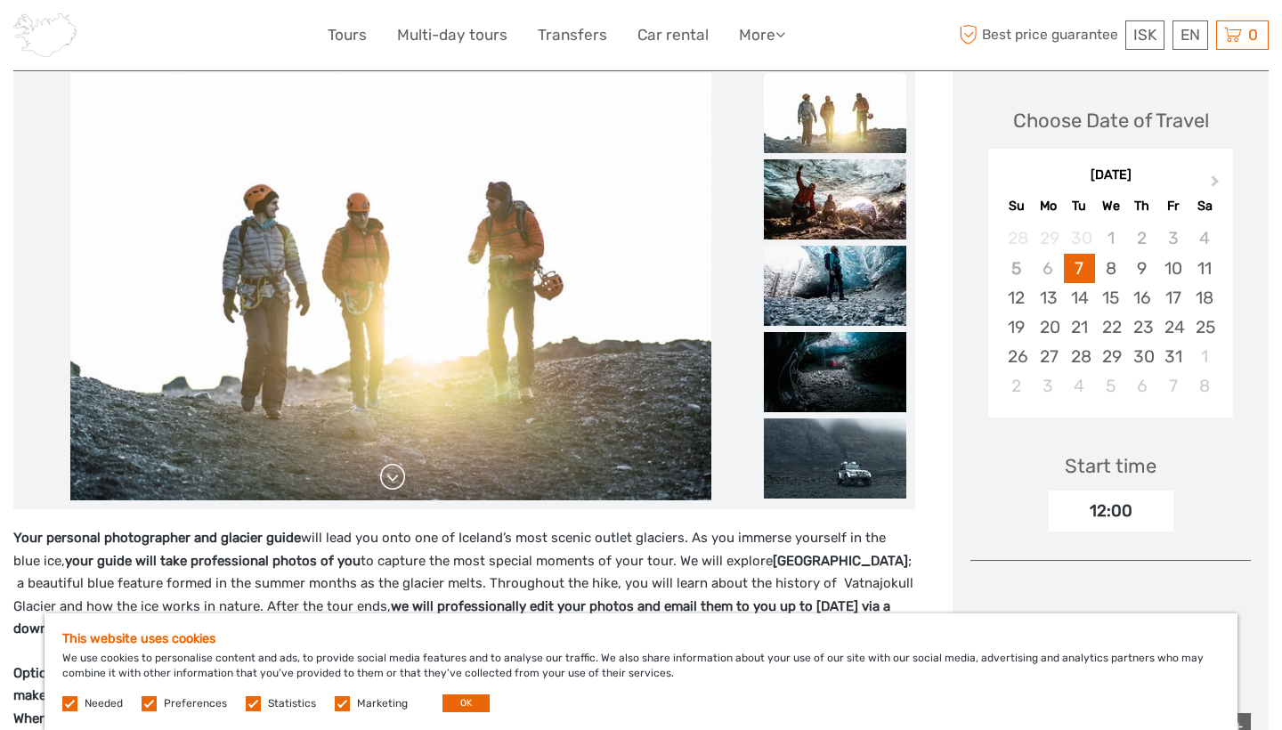
click at [401, 484] on link at bounding box center [393, 477] width 28 height 28
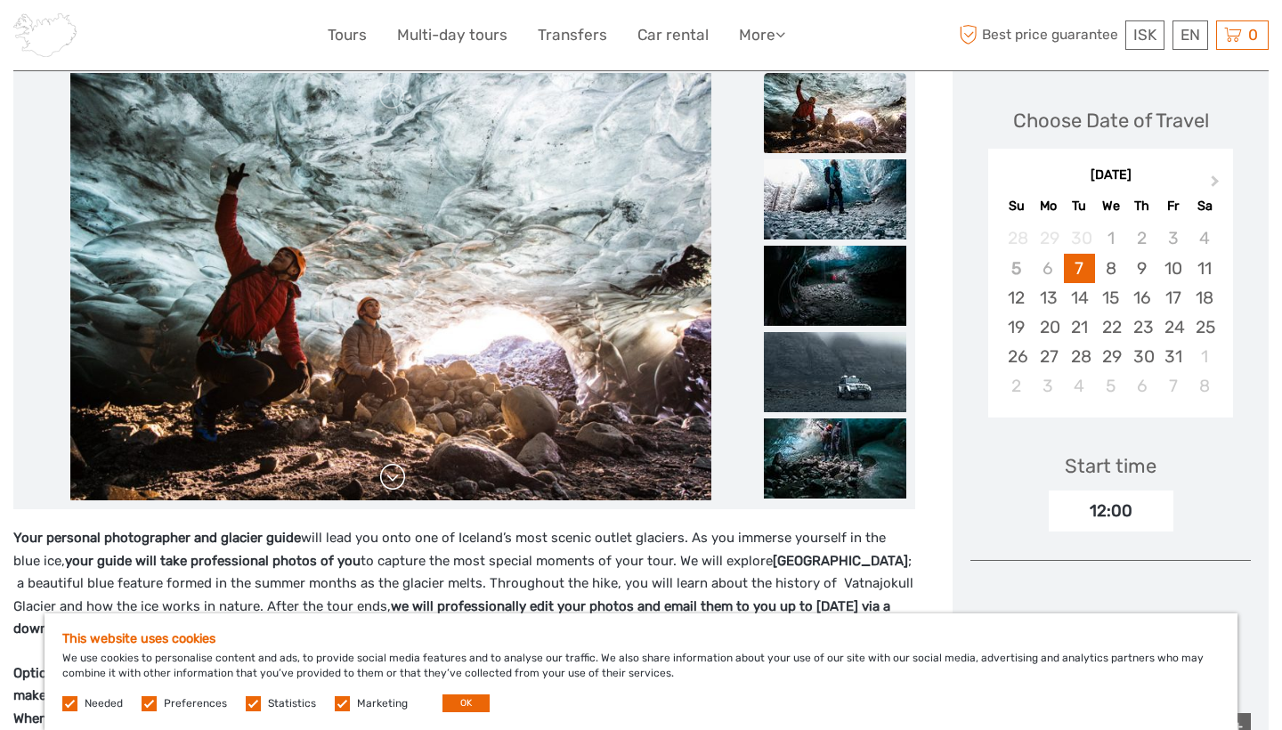
click at [401, 487] on link at bounding box center [393, 477] width 28 height 28
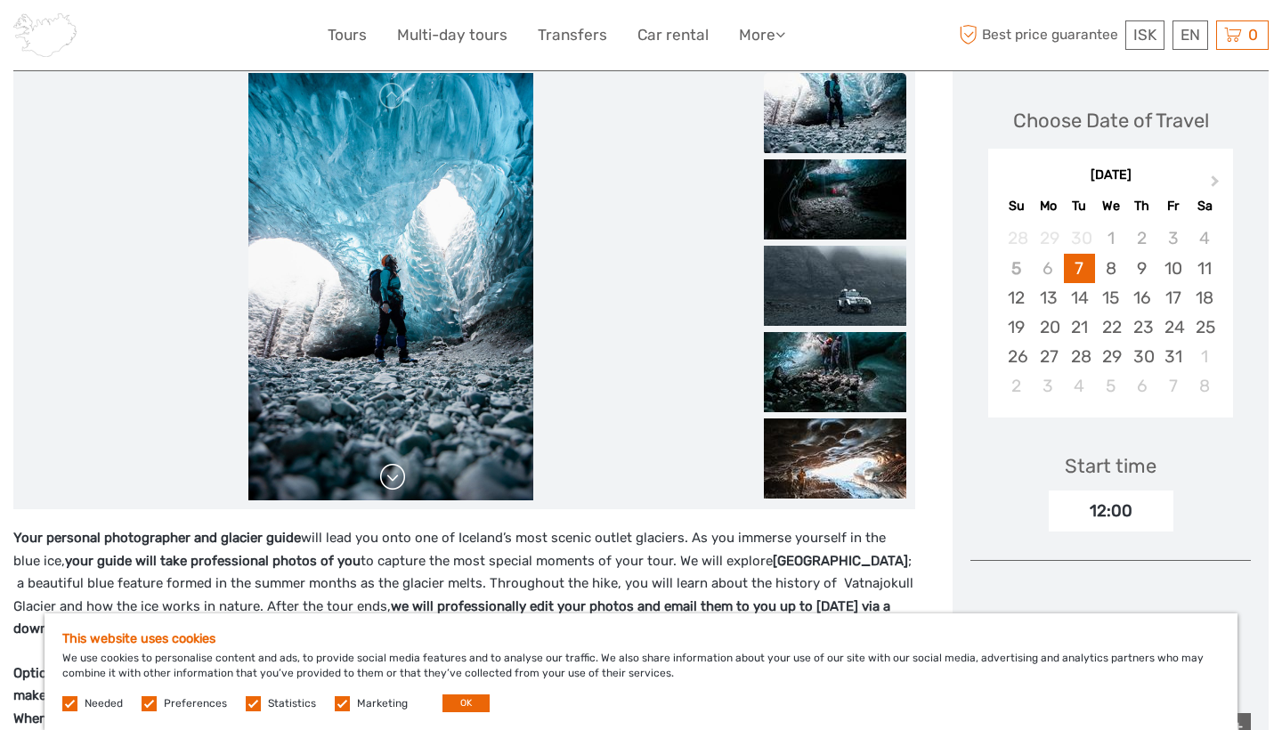
click at [401, 487] on link at bounding box center [393, 477] width 28 height 28
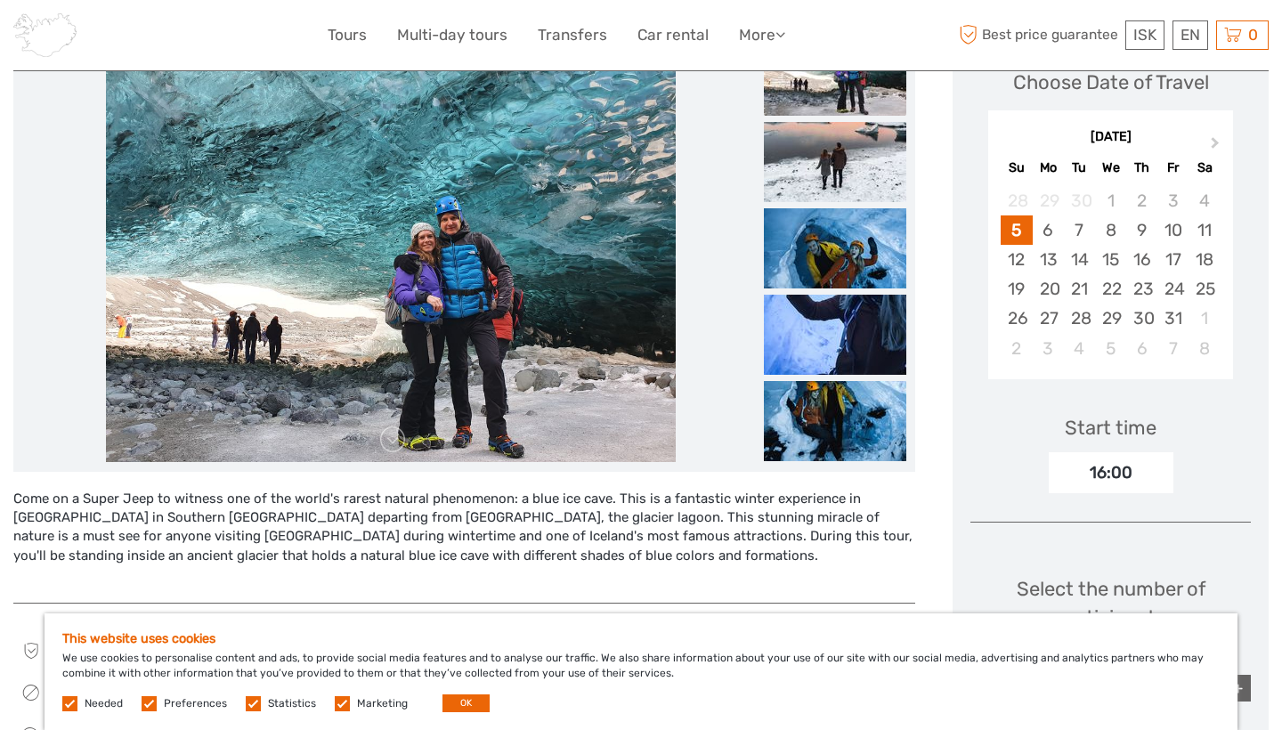
scroll to position [296, 0]
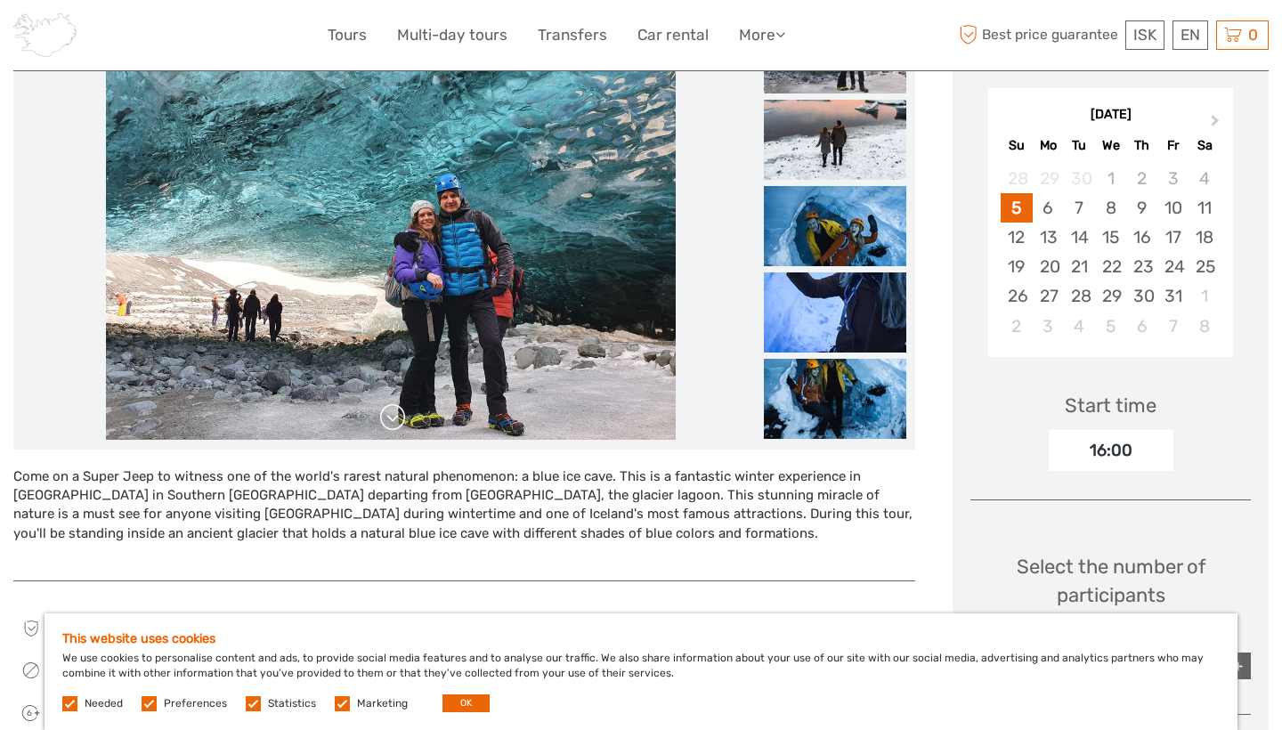
click at [398, 419] on link at bounding box center [393, 417] width 28 height 28
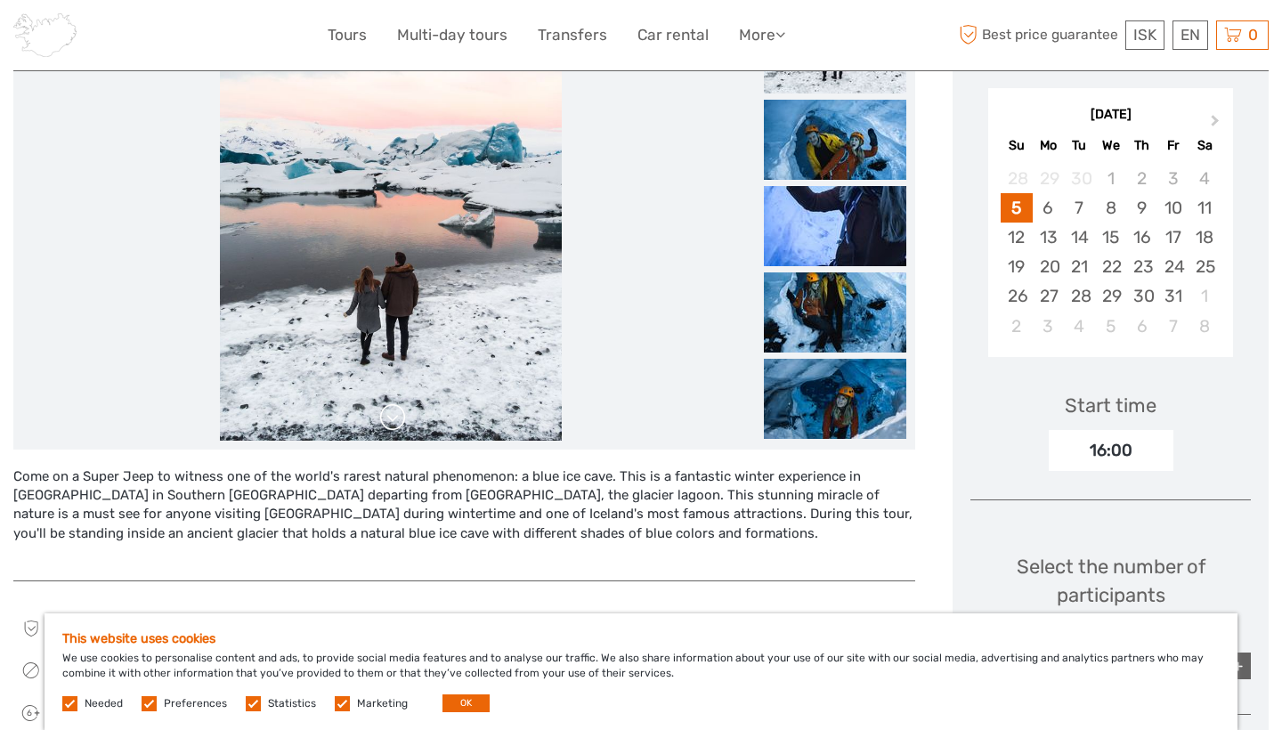
click at [398, 419] on link at bounding box center [393, 417] width 28 height 28
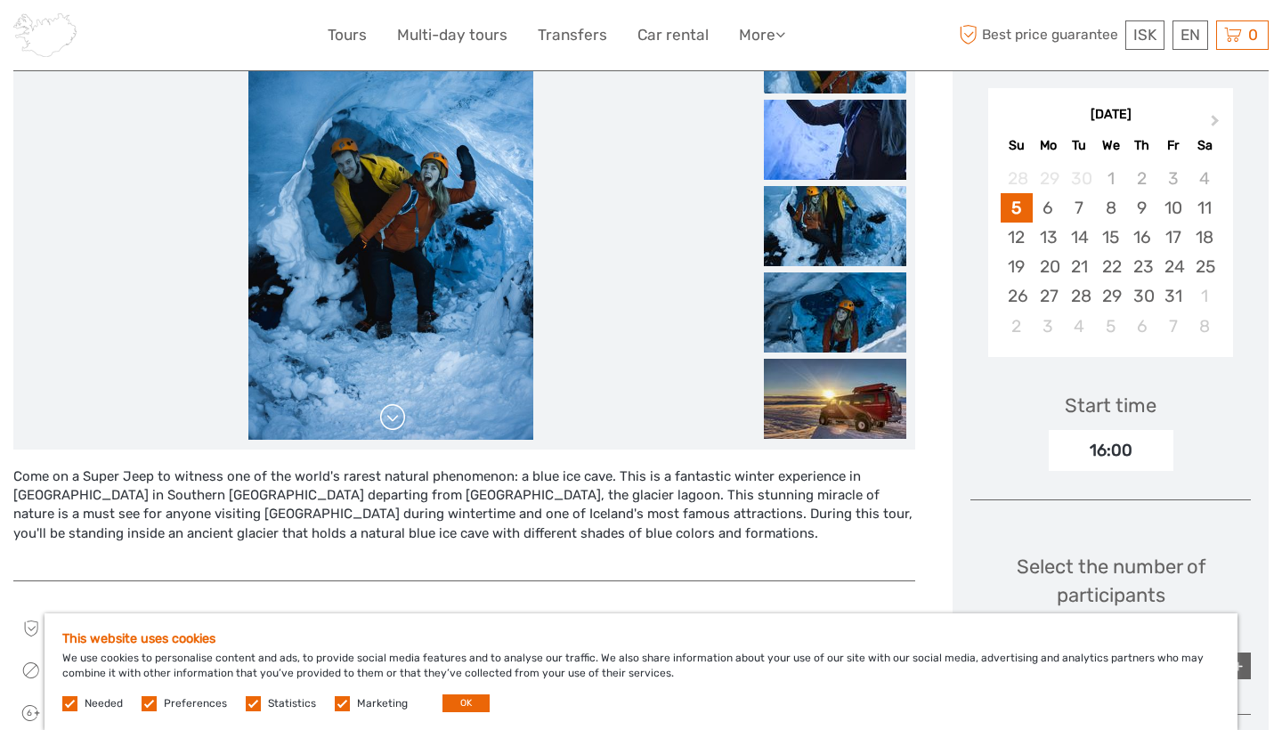
click at [398, 419] on link at bounding box center [393, 417] width 28 height 28
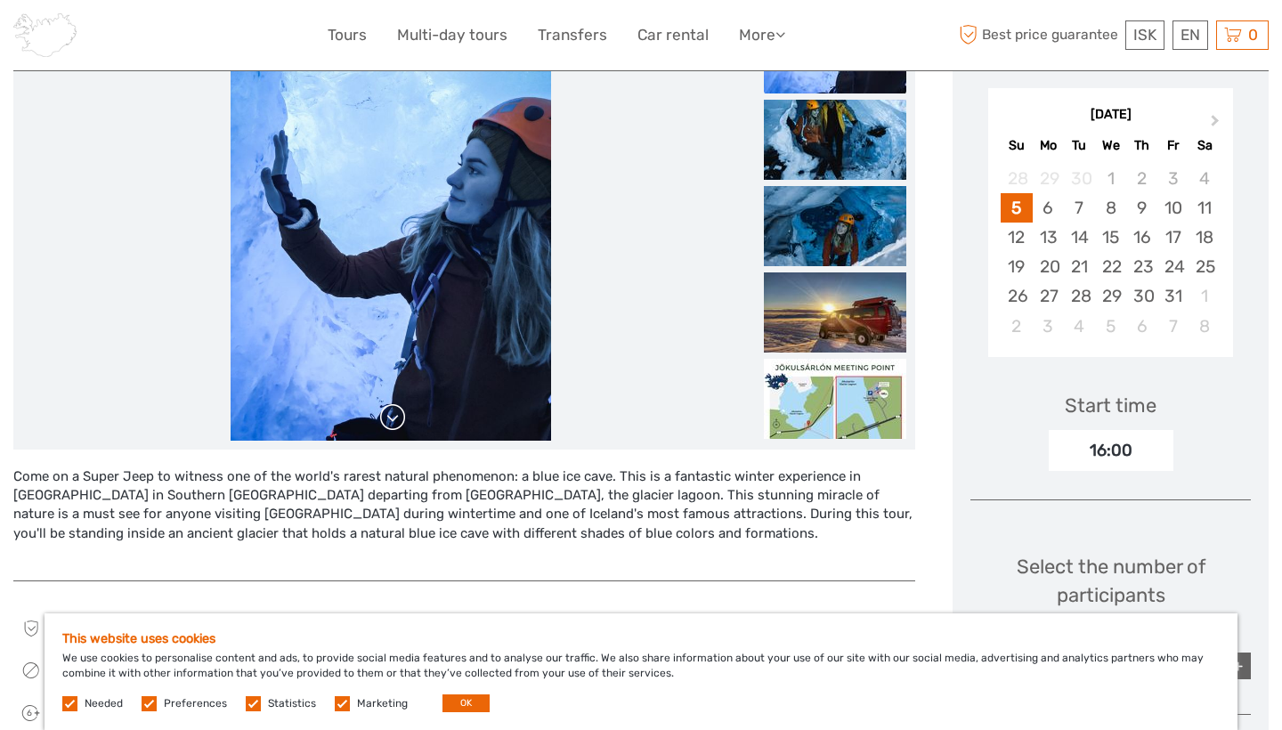
click at [398, 419] on link at bounding box center [393, 417] width 28 height 28
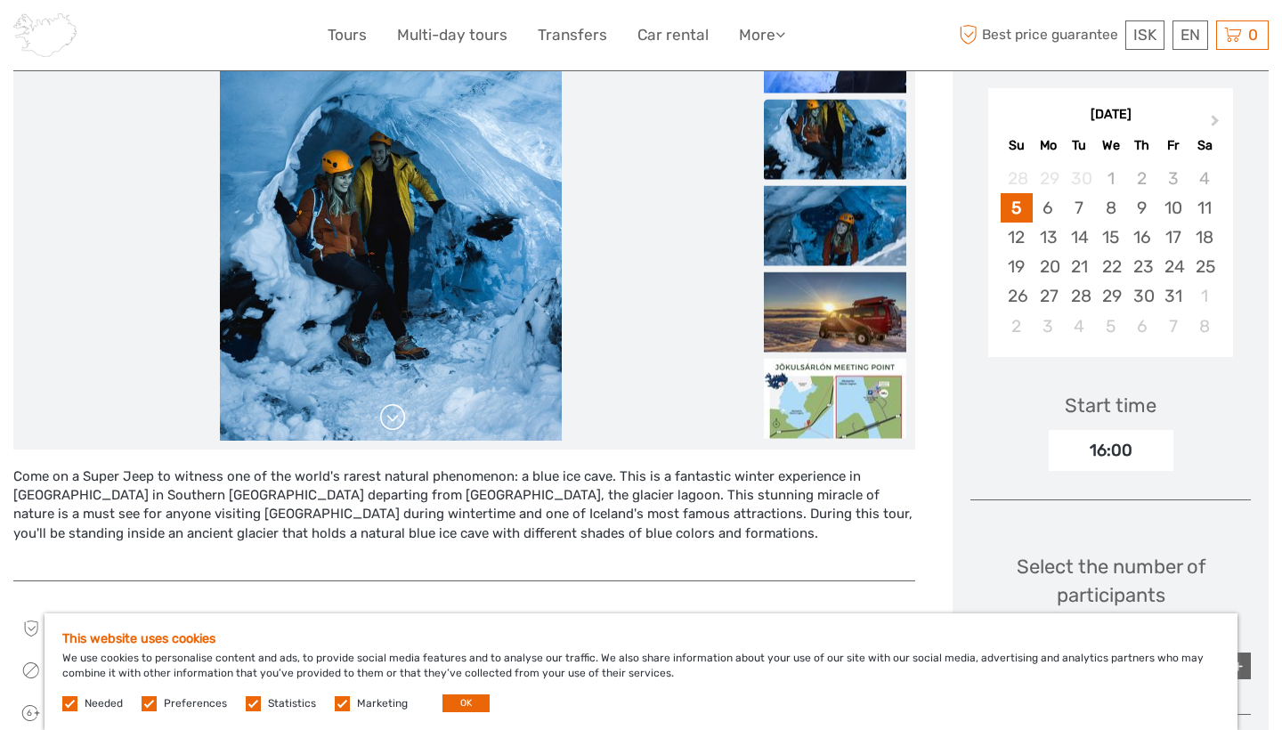
click at [398, 419] on link at bounding box center [393, 417] width 28 height 28
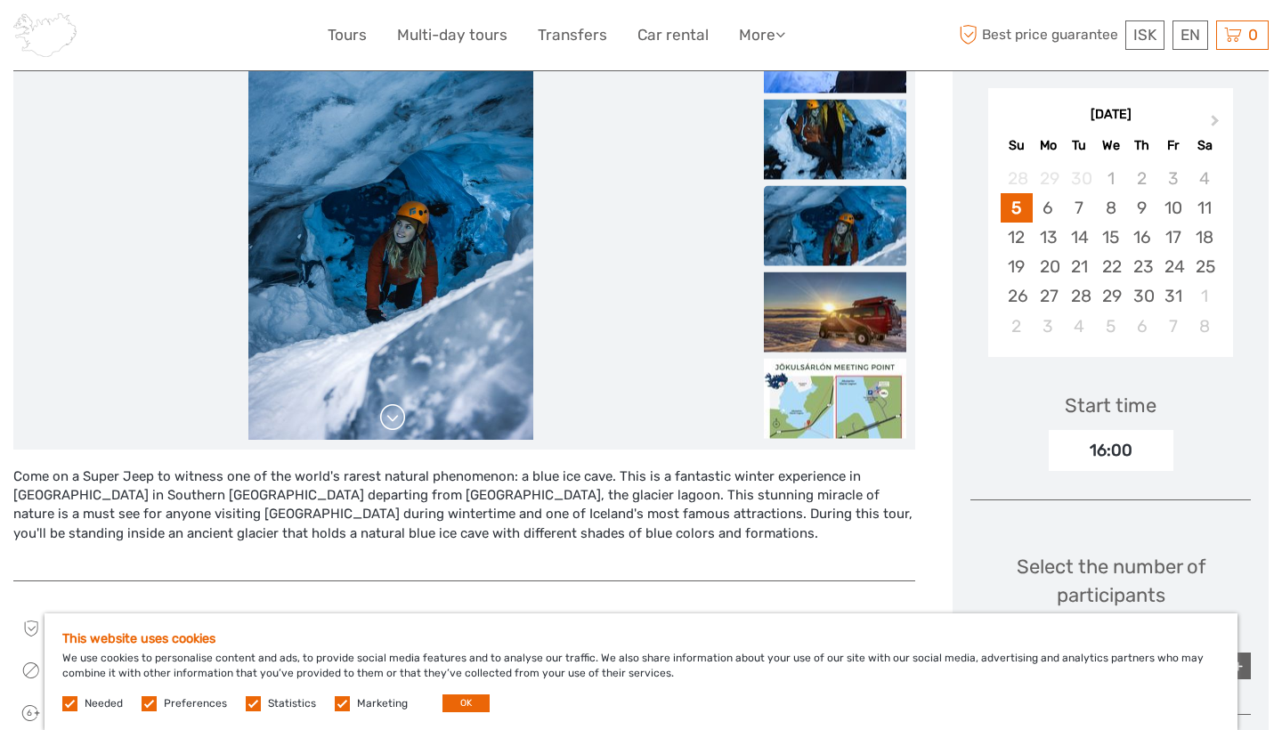
click at [398, 419] on link at bounding box center [393, 417] width 28 height 28
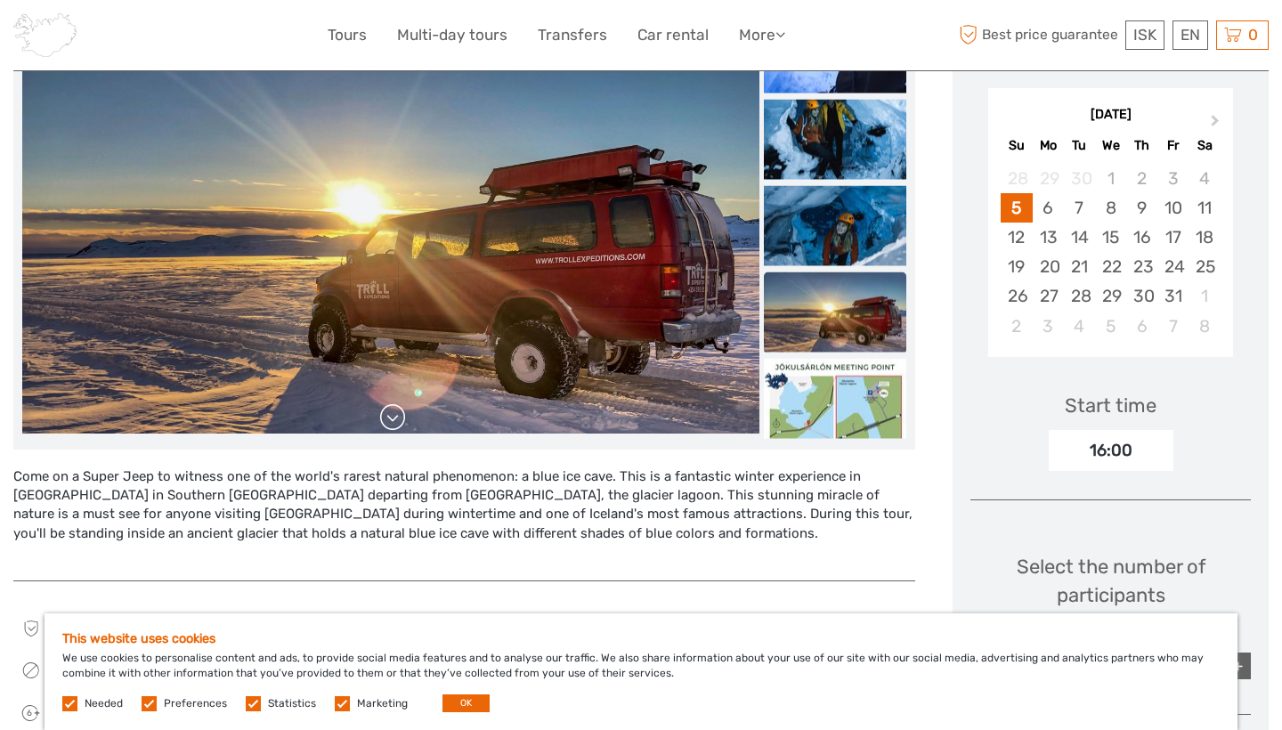
click at [398, 419] on link at bounding box center [393, 417] width 28 height 28
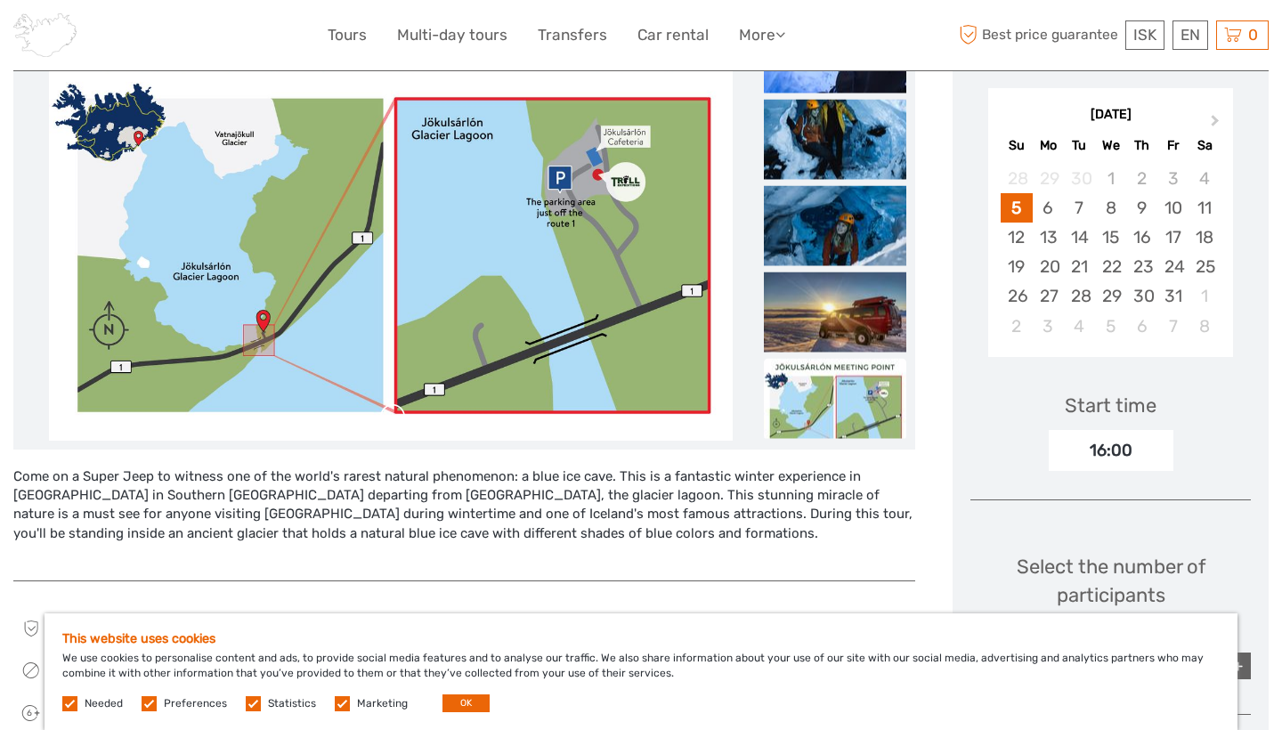
click at [398, 419] on link at bounding box center [393, 417] width 28 height 28
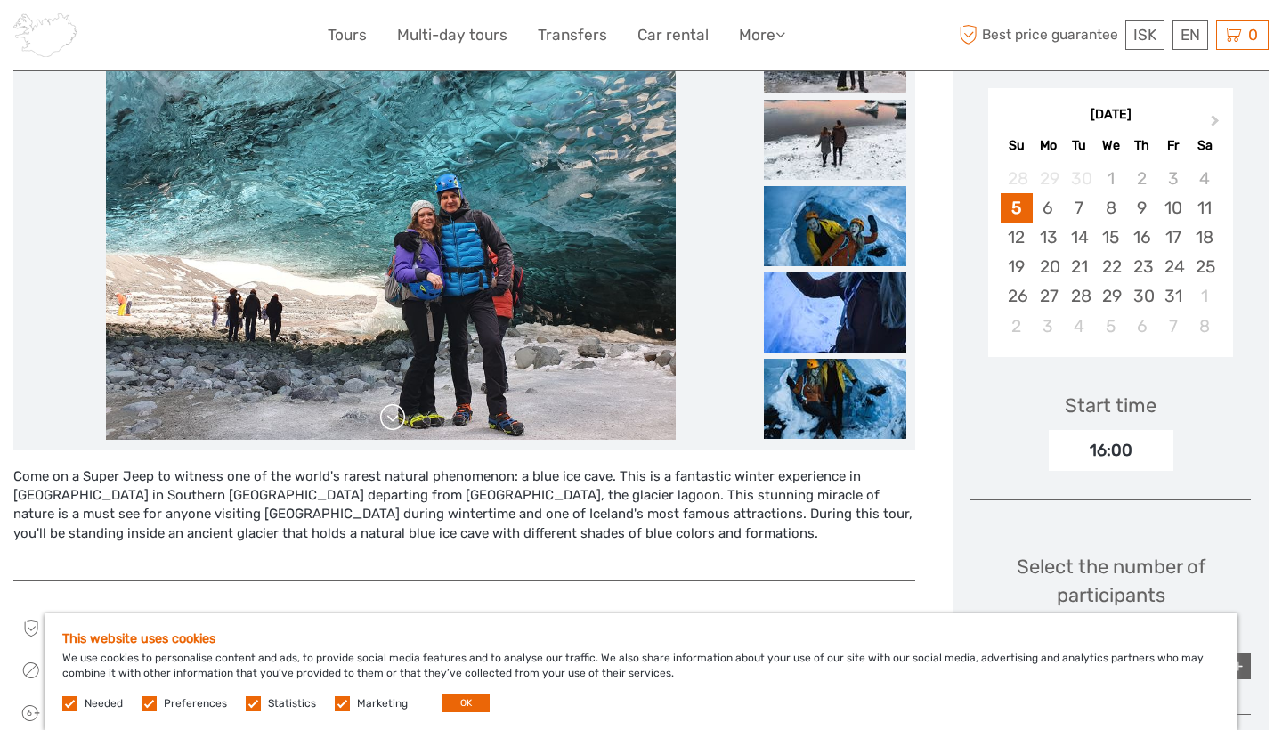
click at [398, 419] on div at bounding box center [390, 226] width 737 height 427
click at [398, 419] on link at bounding box center [393, 417] width 28 height 28
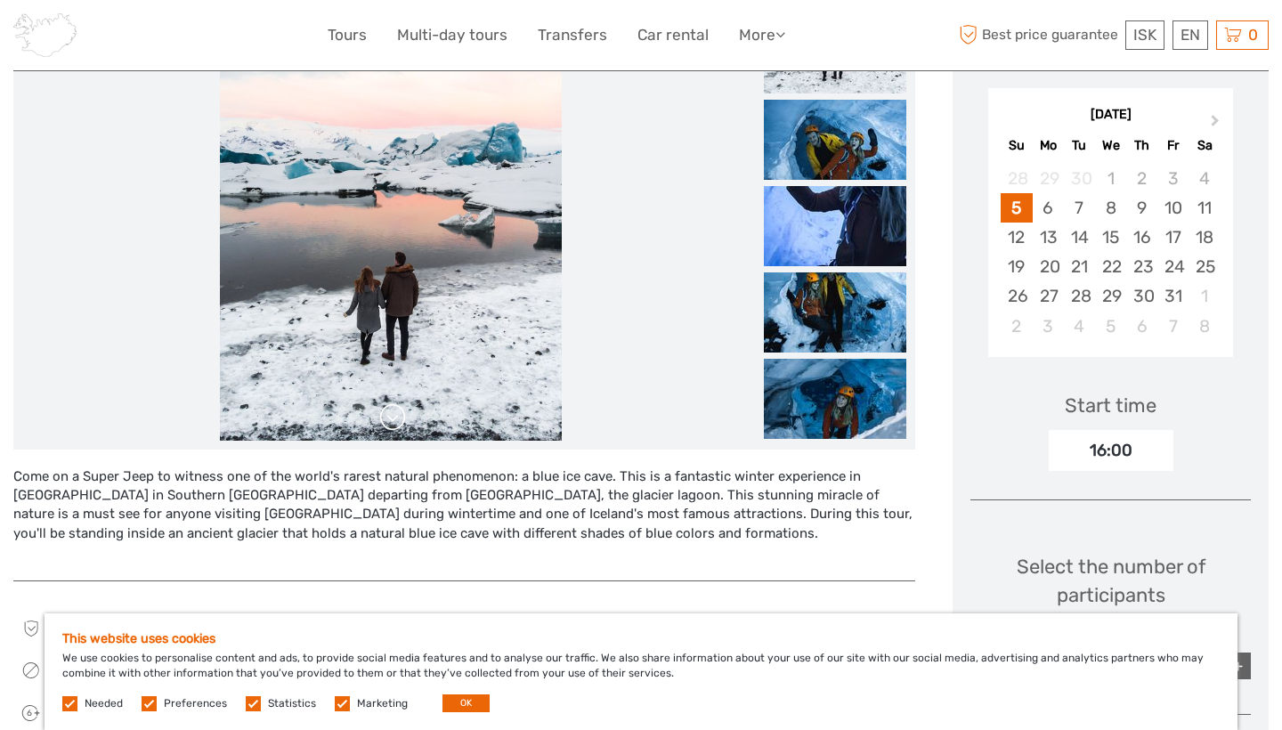
click at [398, 419] on link at bounding box center [393, 417] width 28 height 28
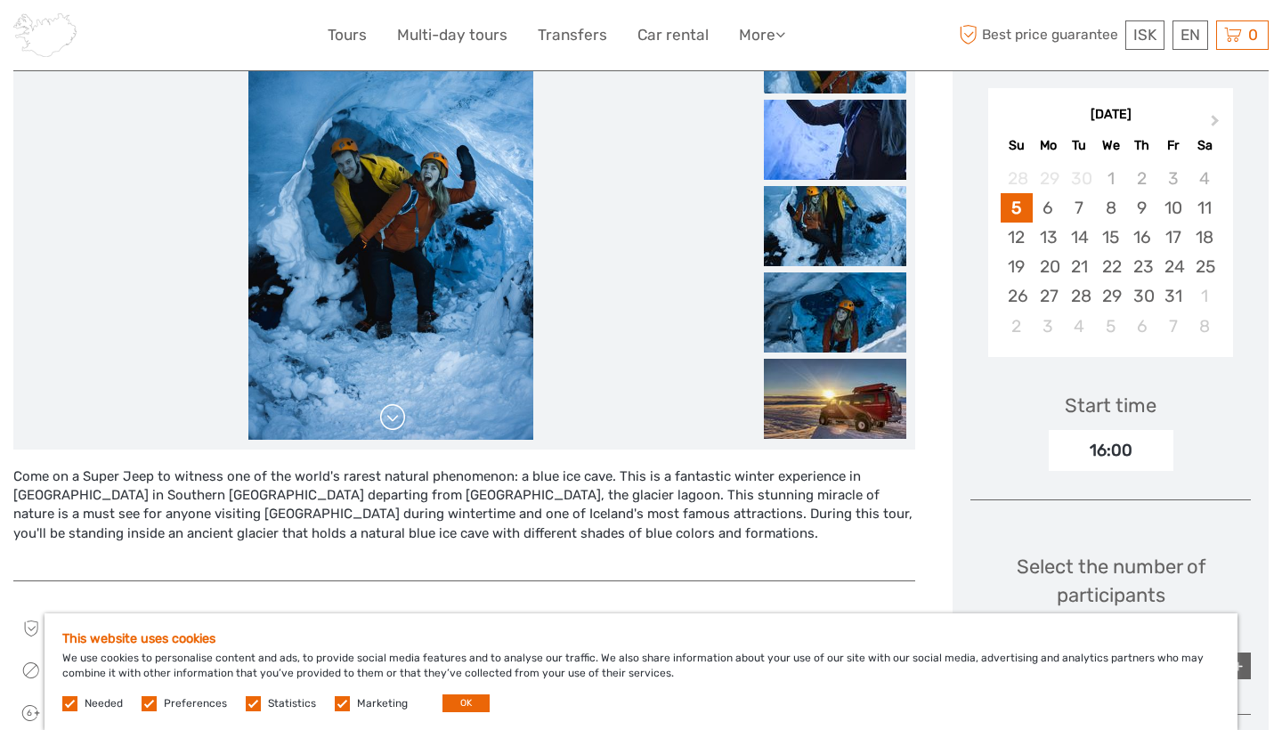
click at [398, 419] on link at bounding box center [393, 417] width 28 height 28
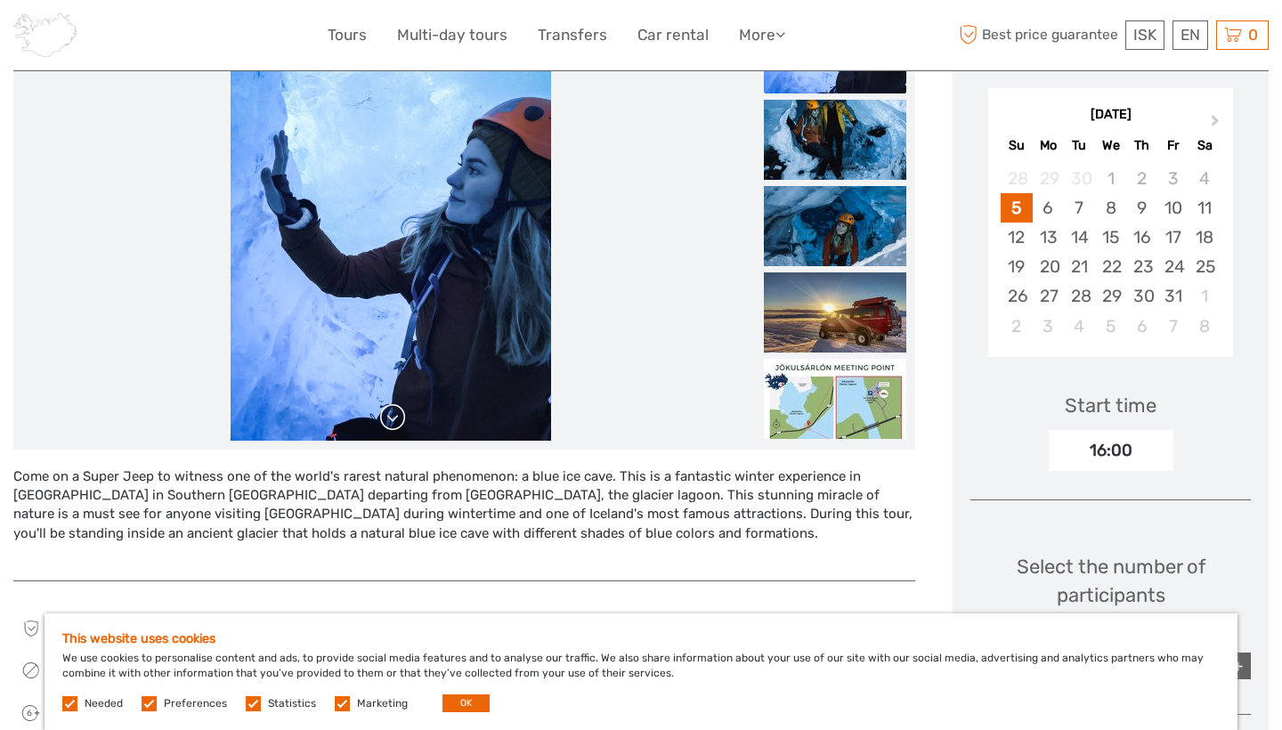
click at [398, 419] on link at bounding box center [393, 417] width 28 height 28
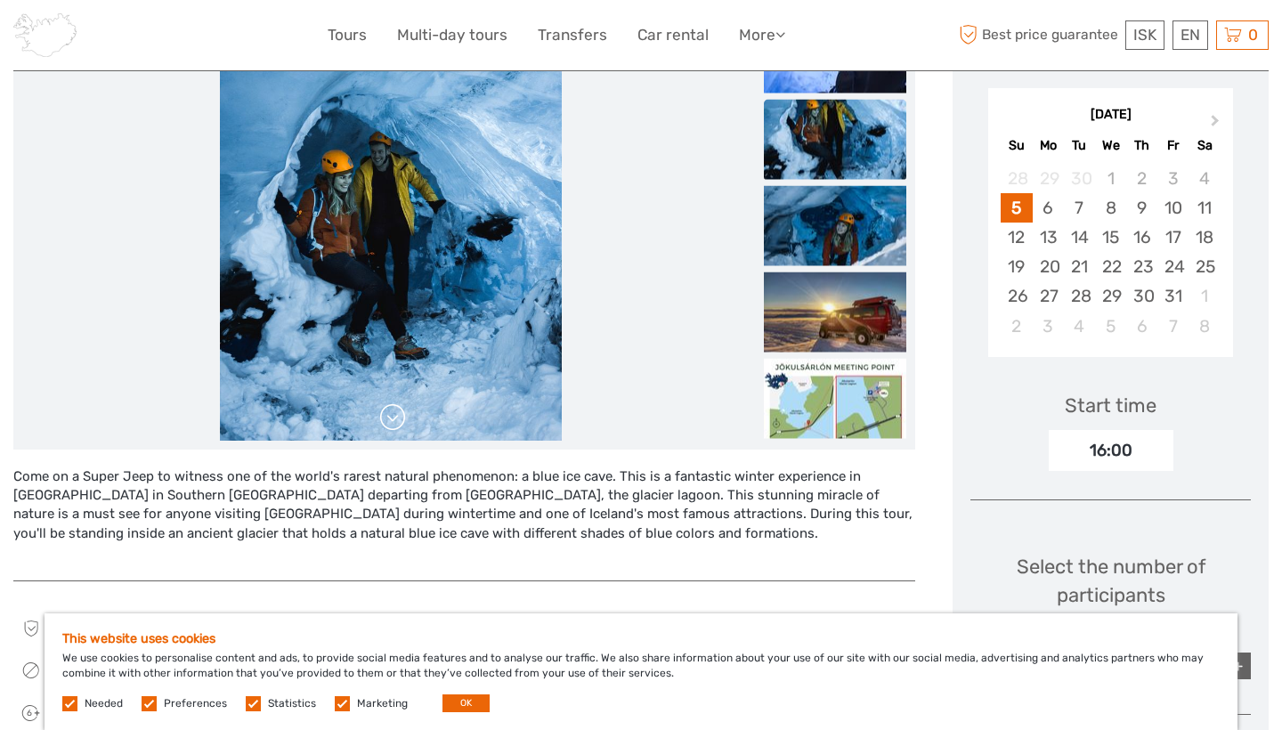
click at [398, 419] on link at bounding box center [393, 417] width 28 height 28
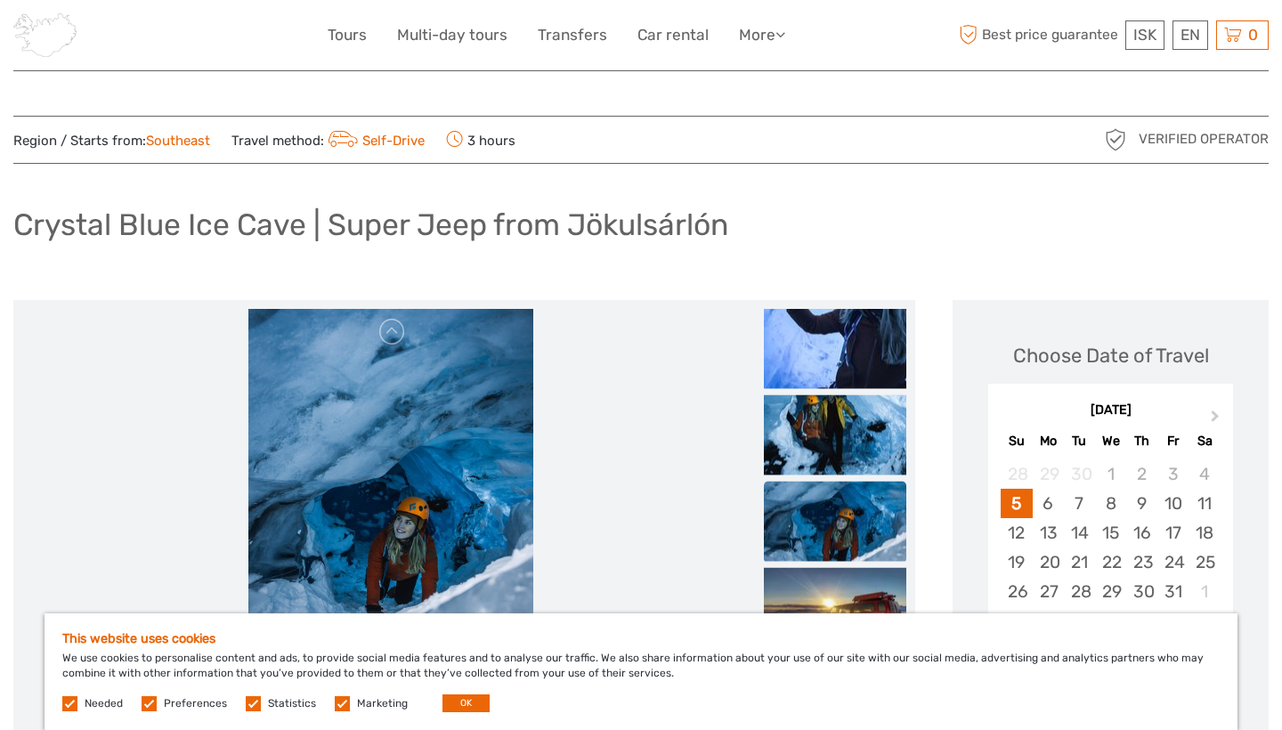
scroll to position [0, 0]
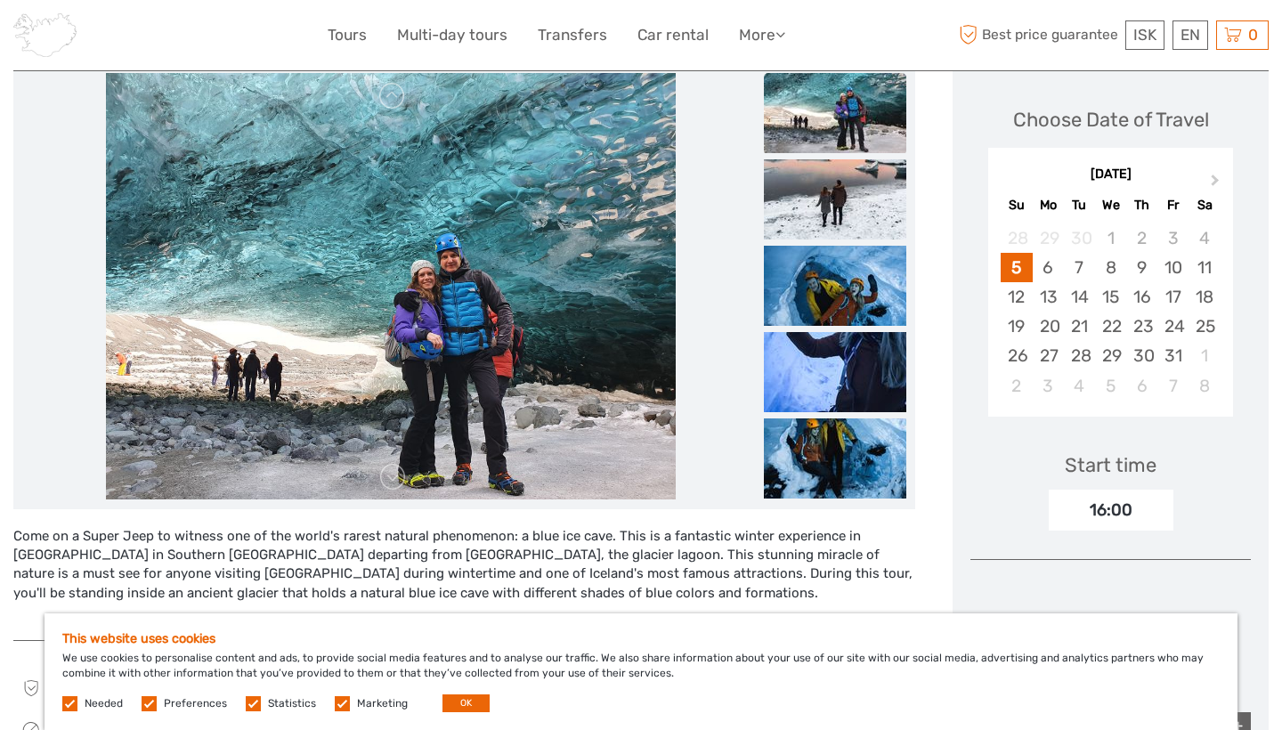
scroll to position [205, 0]
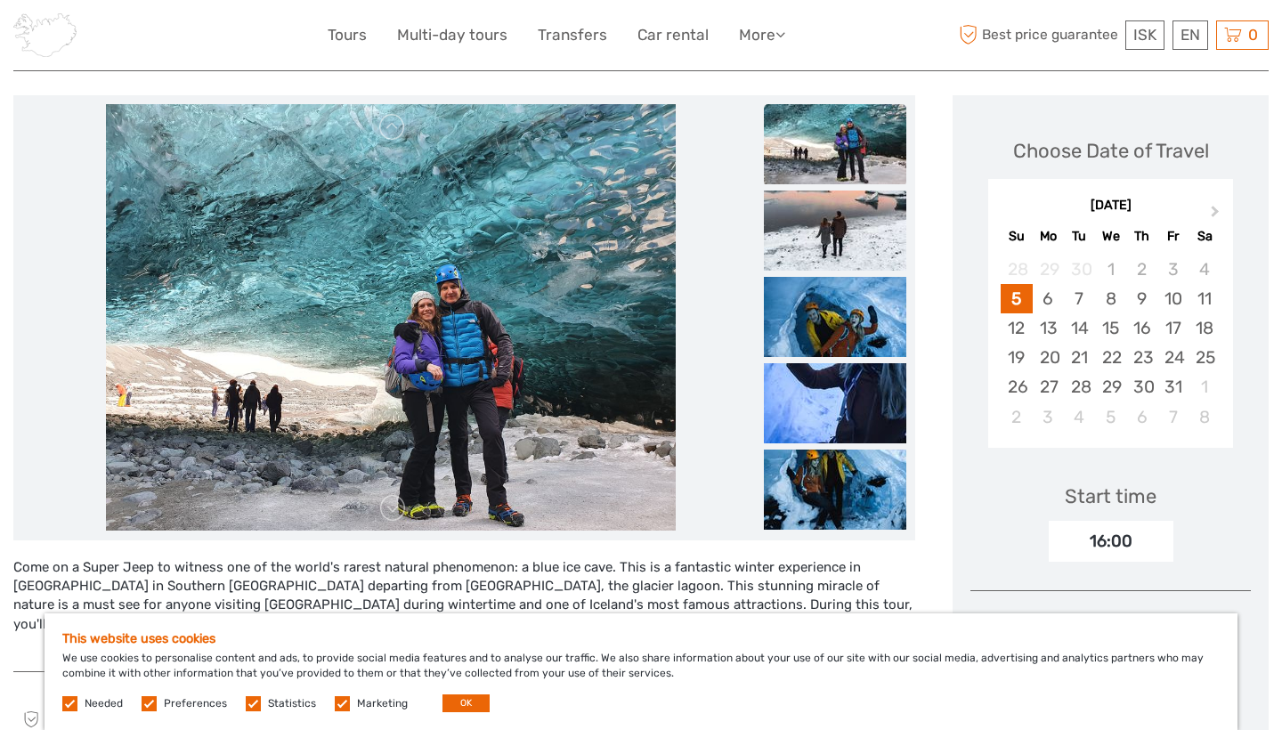
click at [582, 354] on img at bounding box center [391, 317] width 570 height 427
click at [851, 175] on img at bounding box center [835, 144] width 142 height 80
click at [850, 158] on img at bounding box center [835, 144] width 142 height 80
click at [858, 226] on img at bounding box center [835, 231] width 142 height 80
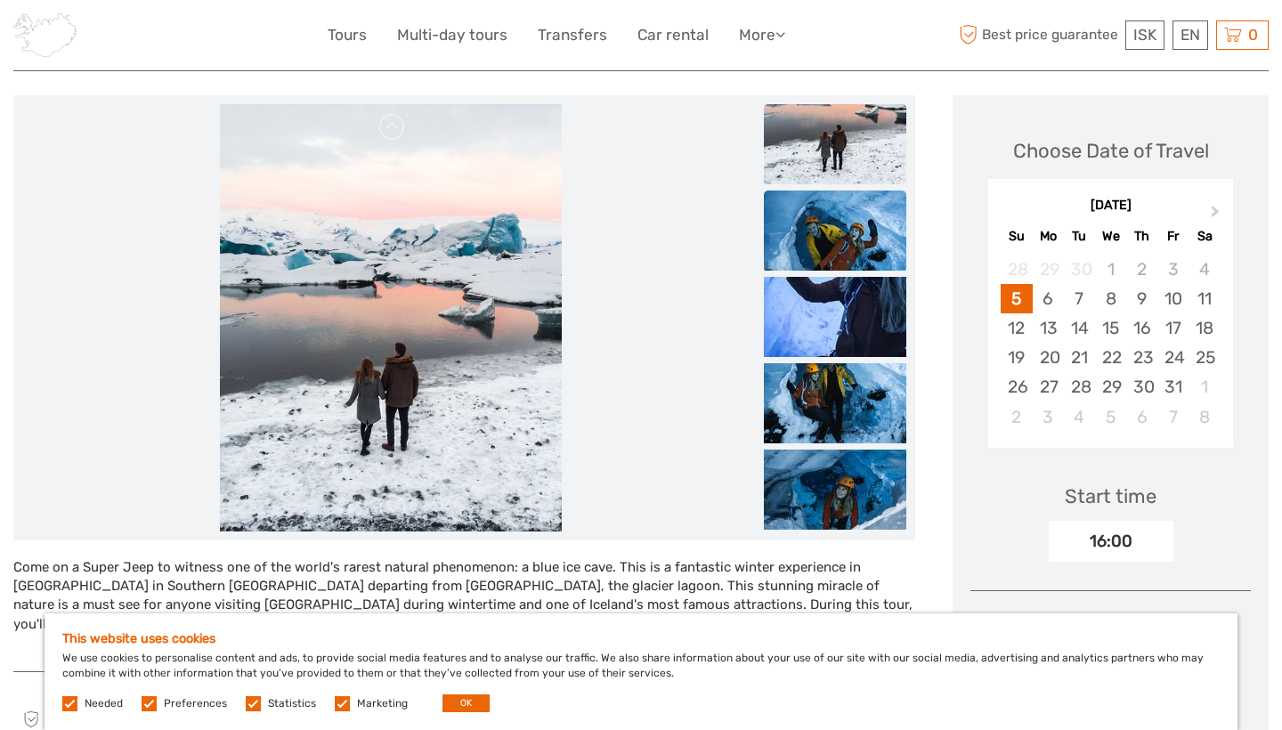
click at [857, 241] on img at bounding box center [835, 231] width 142 height 80
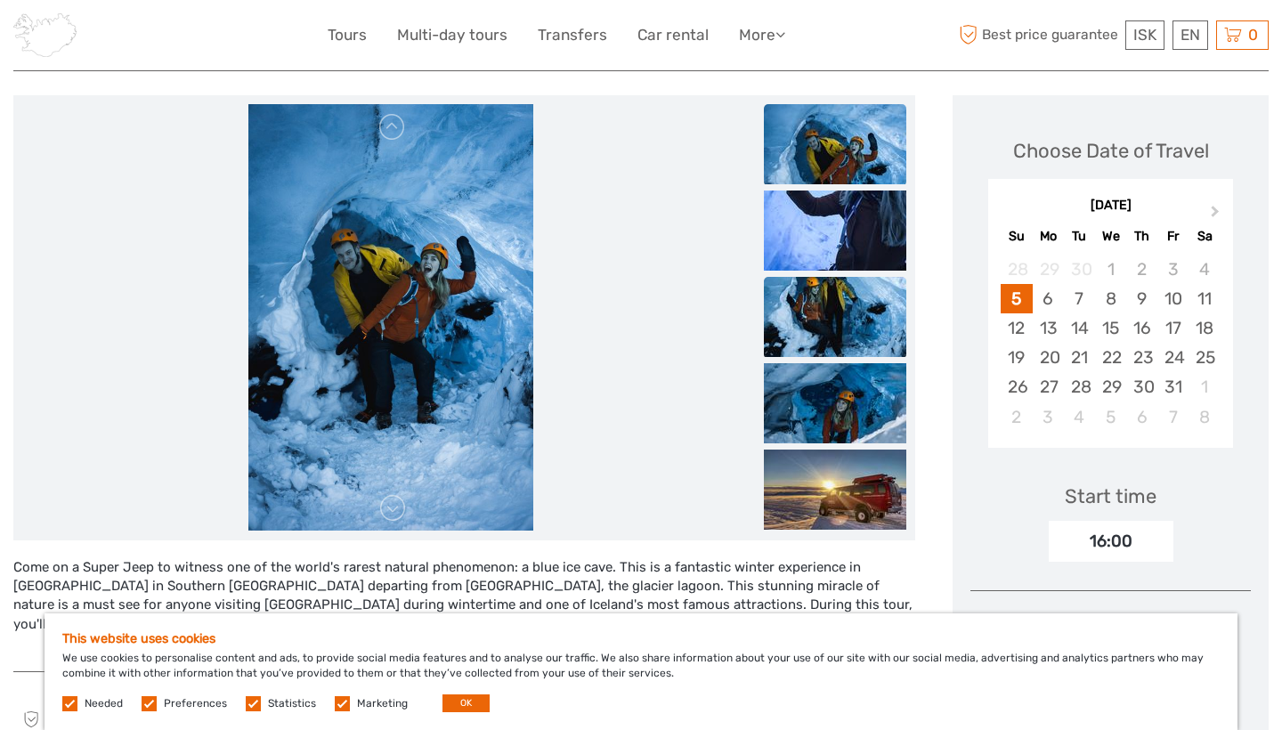
click at [852, 314] on img at bounding box center [835, 317] width 142 height 80
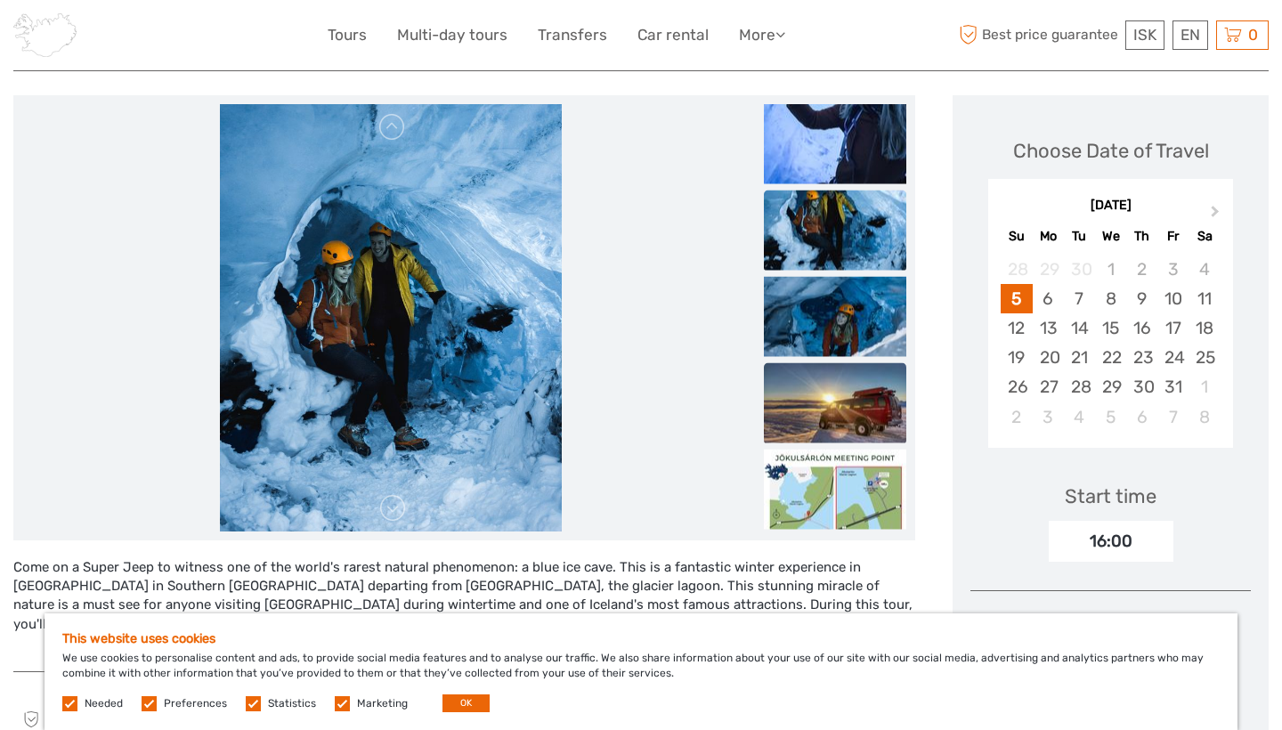
click at [850, 365] on img at bounding box center [835, 402] width 142 height 80
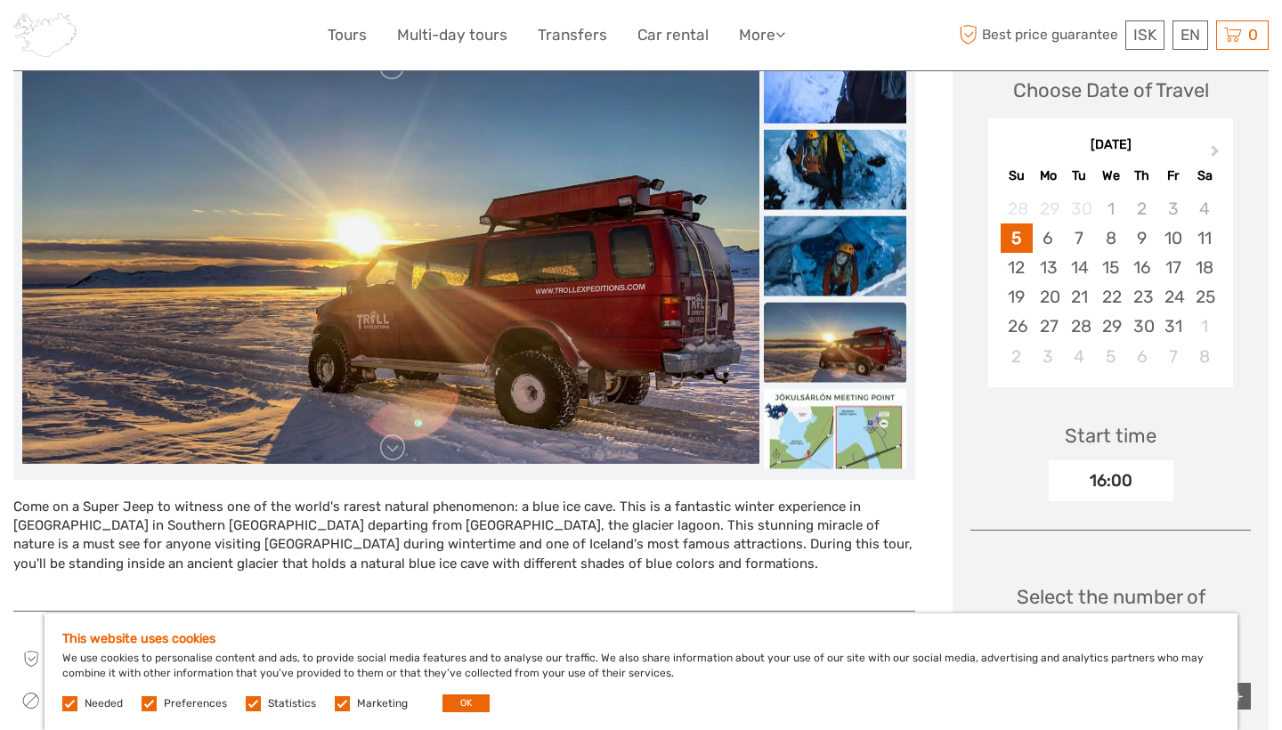
scroll to position [266, 0]
click at [857, 418] on img at bounding box center [835, 427] width 142 height 80
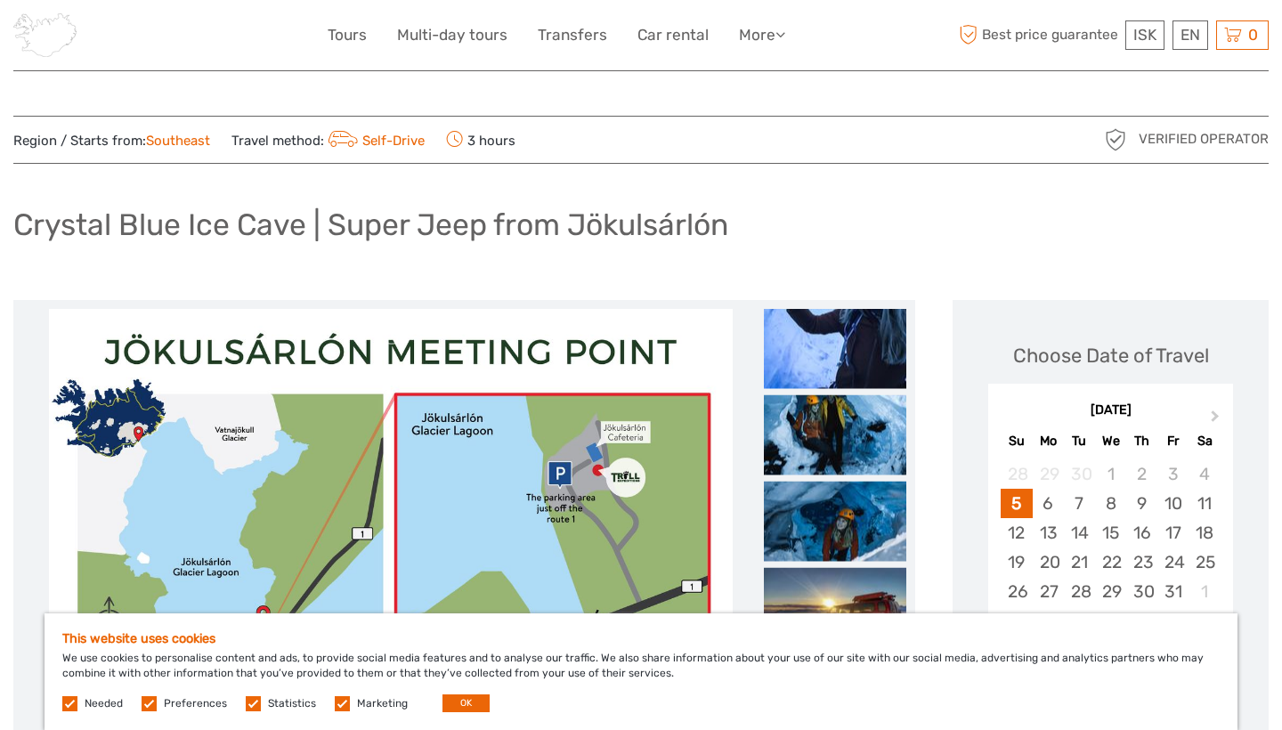
scroll to position [0, 0]
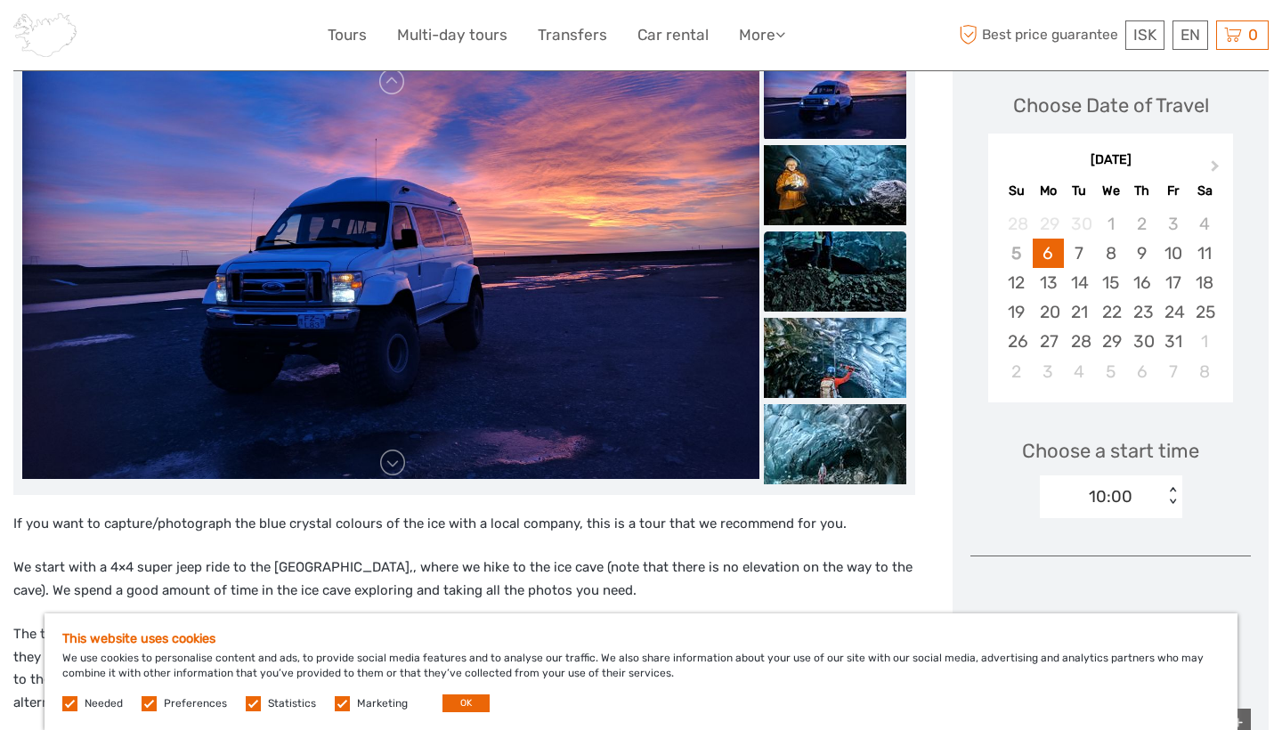
scroll to position [179, 0]
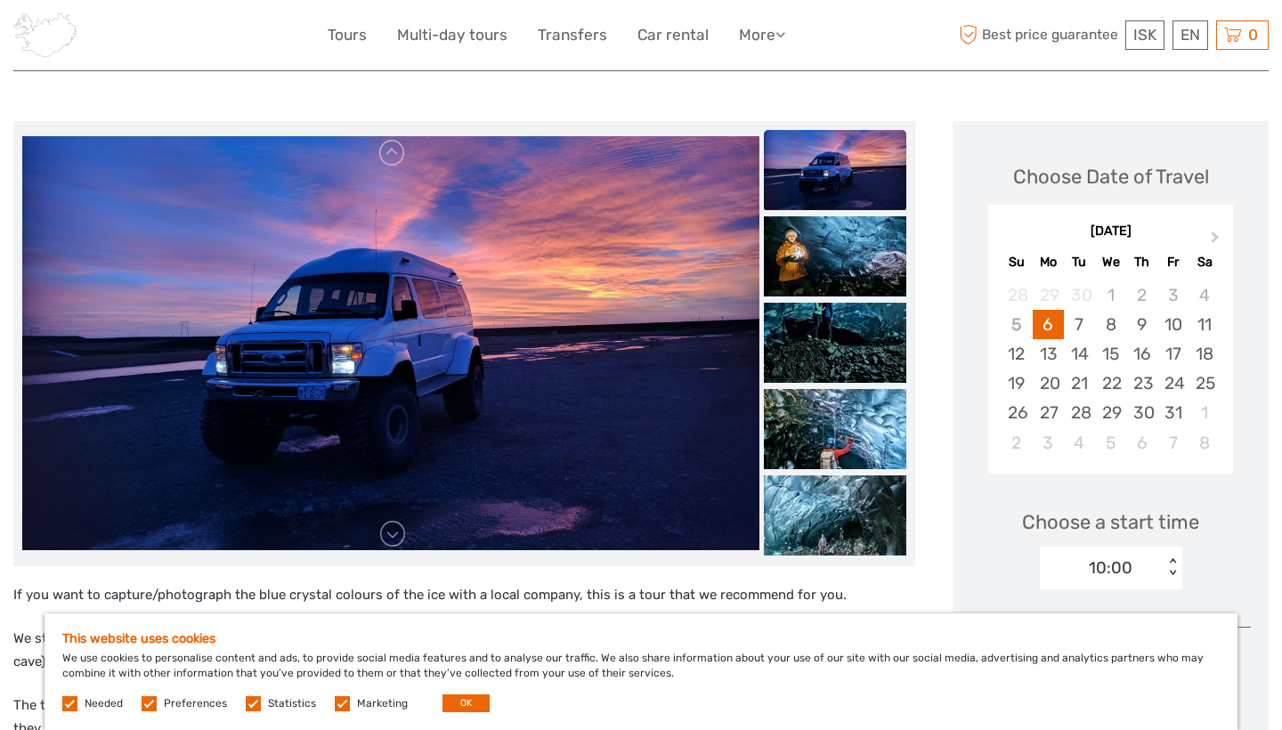
click at [829, 167] on img at bounding box center [835, 170] width 142 height 80
click at [829, 225] on img at bounding box center [835, 256] width 142 height 80
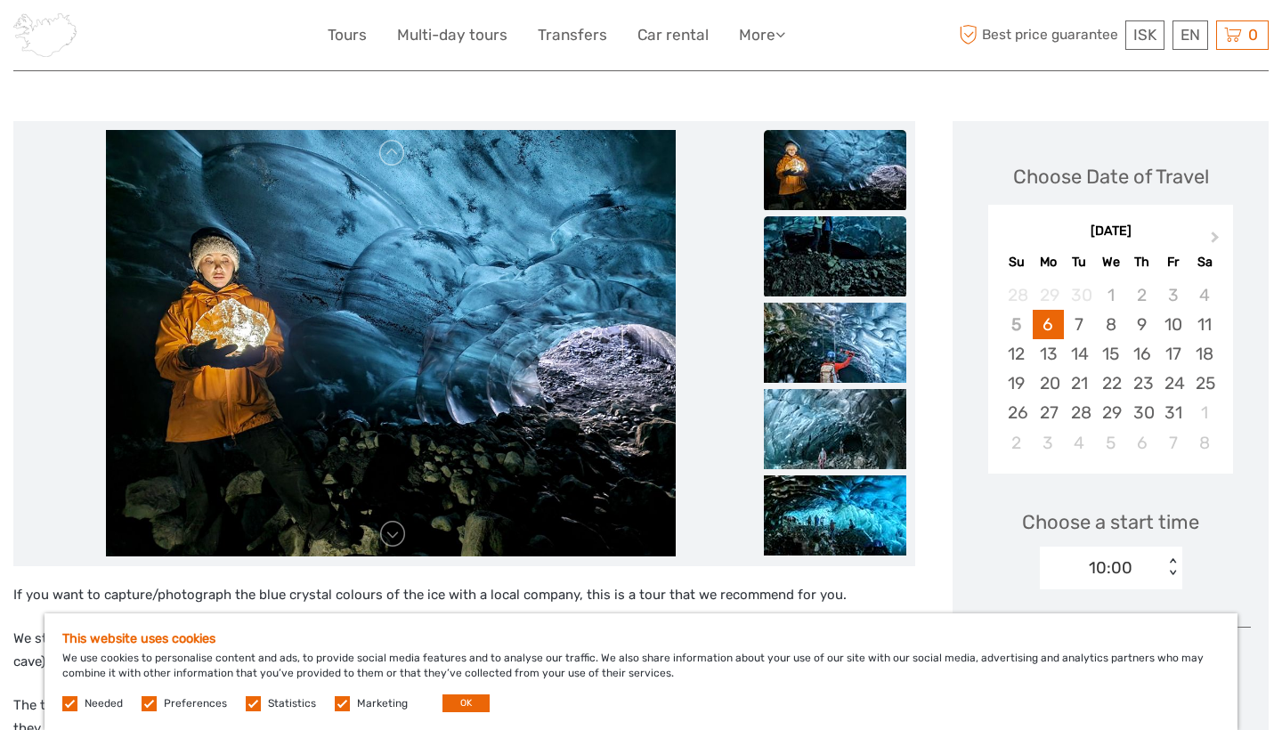
click at [839, 279] on img at bounding box center [835, 256] width 142 height 80
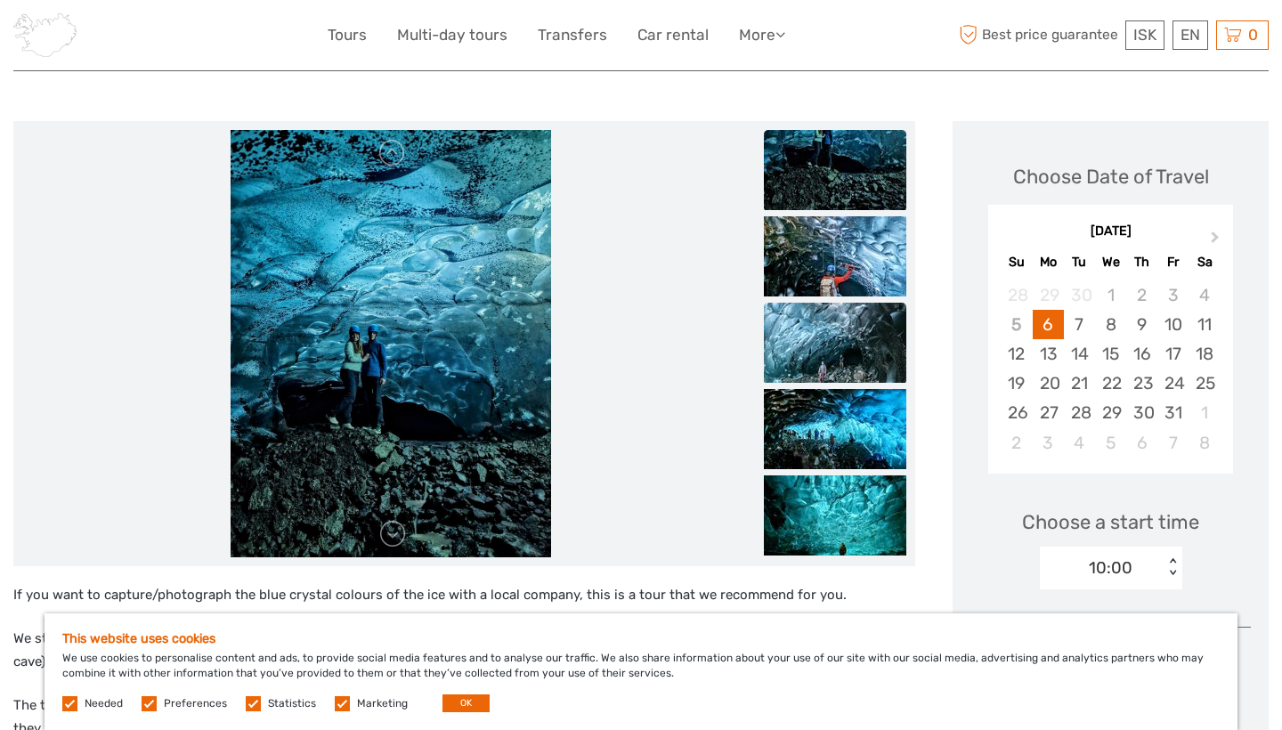
click at [839, 318] on img at bounding box center [835, 343] width 142 height 80
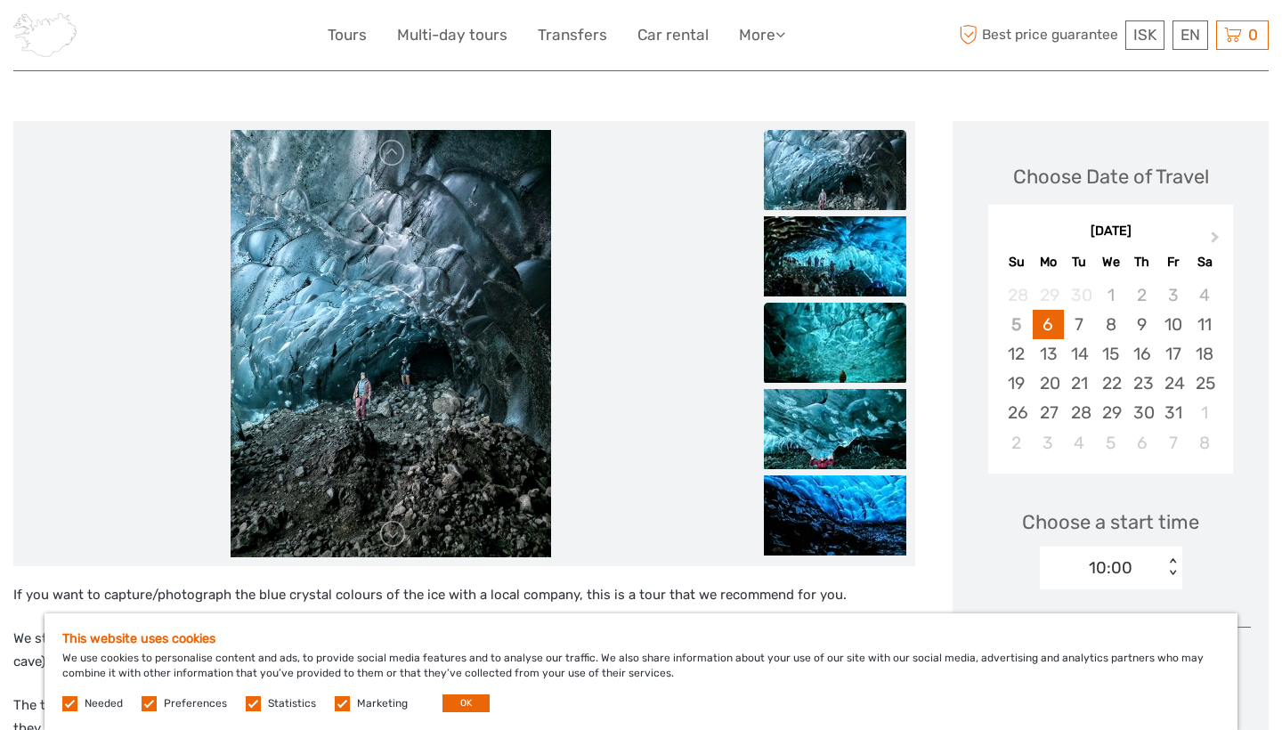
click at [839, 381] on img at bounding box center [835, 343] width 142 height 80
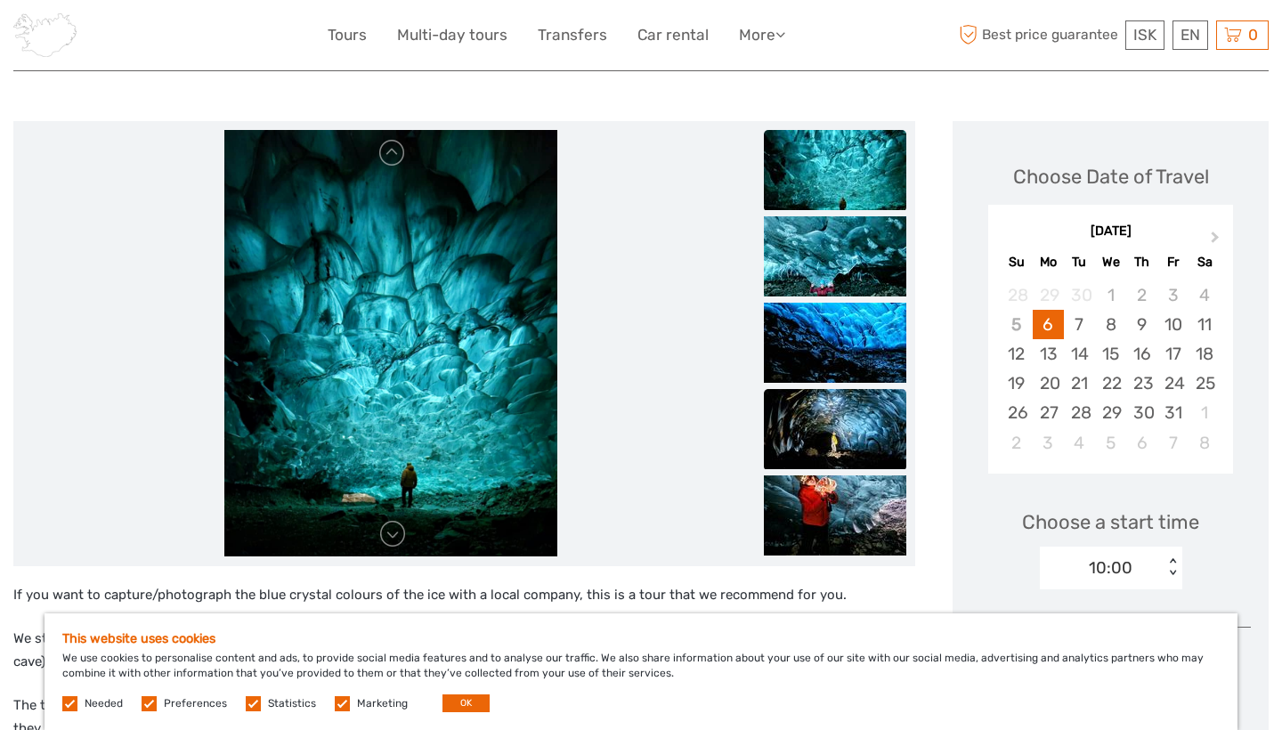
click at [836, 403] on img at bounding box center [835, 429] width 142 height 80
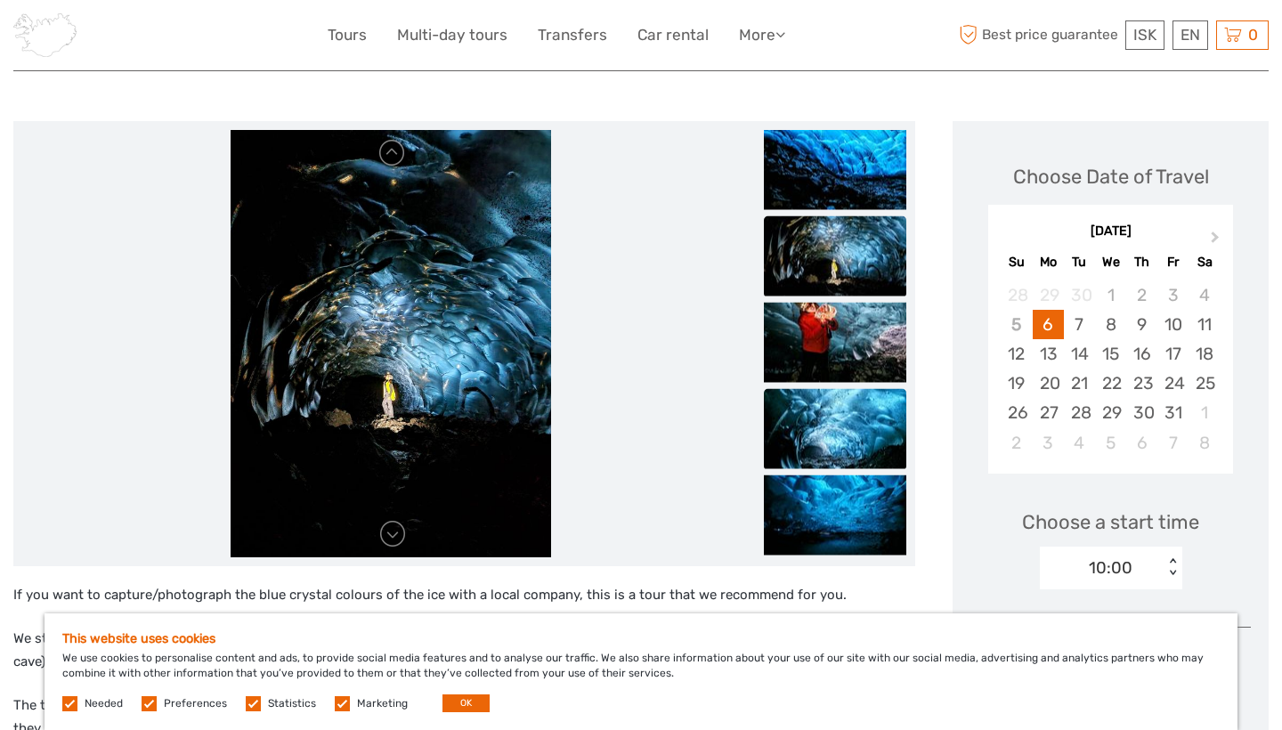
click at [842, 443] on img at bounding box center [835, 428] width 142 height 80
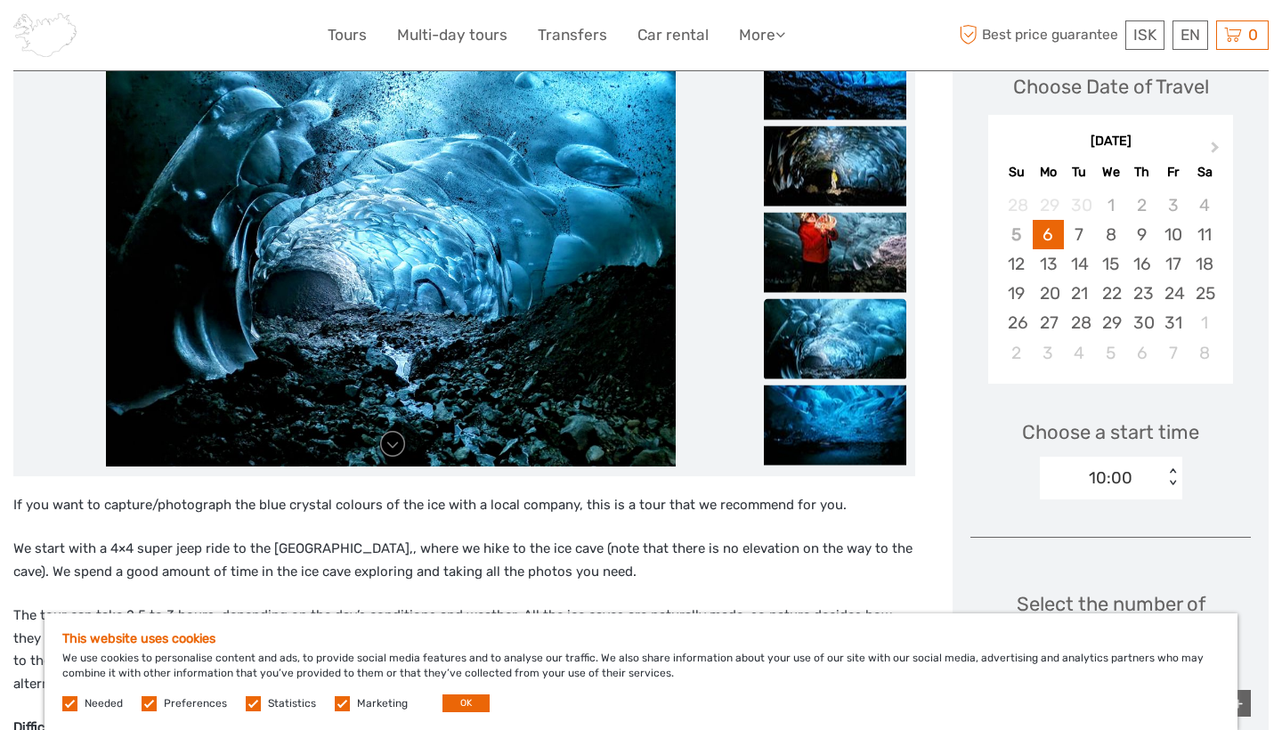
scroll to position [281, 0]
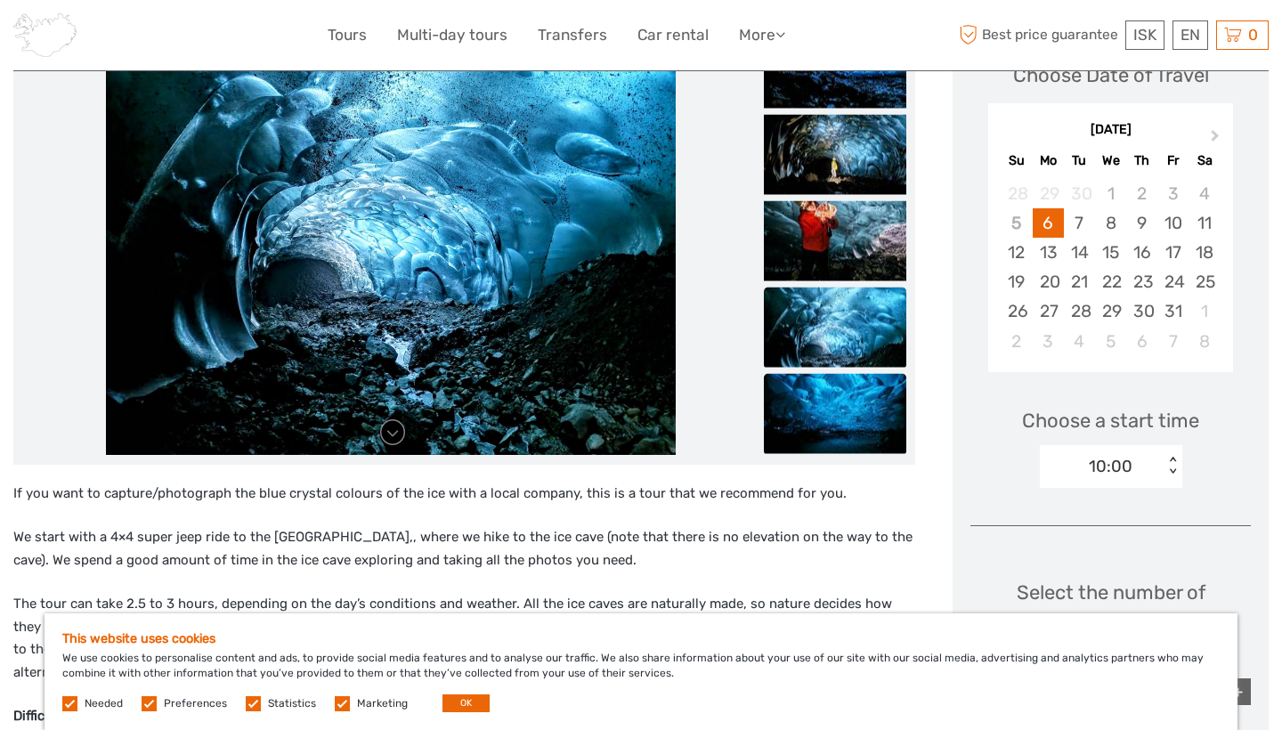
click at [834, 411] on img at bounding box center [835, 413] width 142 height 80
